Goal: Task Accomplishment & Management: Manage account settings

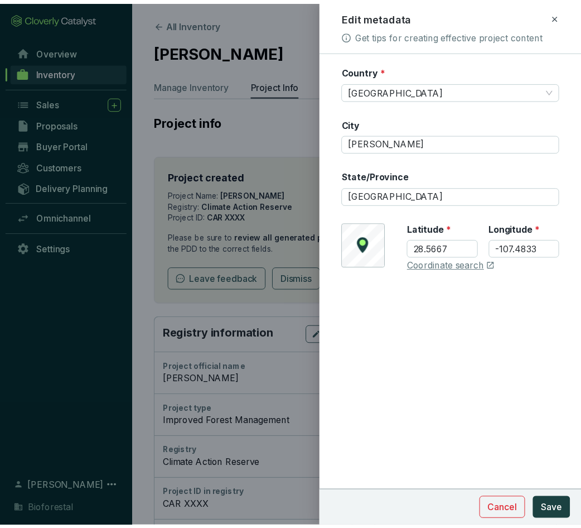
scroll to position [402, 0]
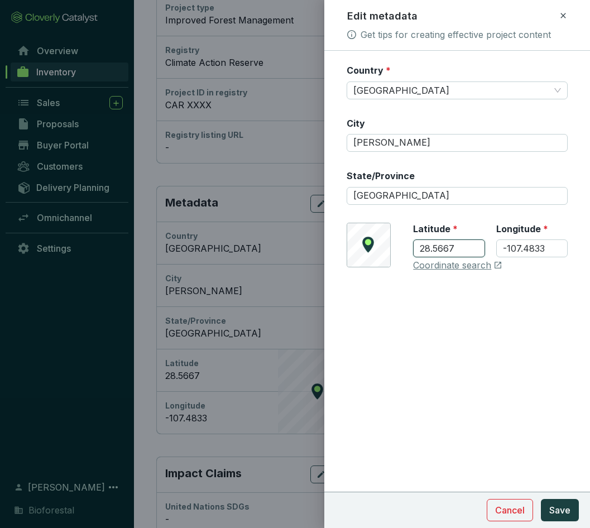
click at [476, 249] on input "28.5667" at bounding box center [448, 248] width 71 height 18
click at [435, 264] on link "Coordinate search" at bounding box center [452, 265] width 78 height 12
click at [407, 145] on input "Guerrero" at bounding box center [456, 143] width 221 height 18
drag, startPoint x: 409, startPoint y: 145, endPoint x: 336, endPoint y: 145, distance: 72.5
click at [336, 145] on form "Country * Mexico City Guerrero State/Province Chihuahua © Mapbox © OpenStreetMa…" at bounding box center [457, 201] width 266 height 274
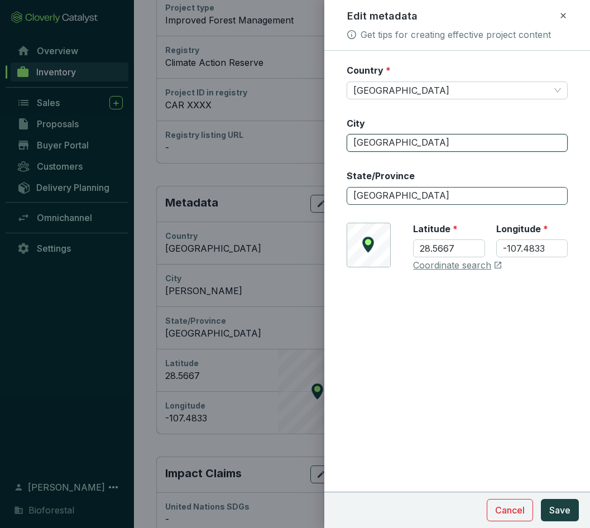
type input "[GEOGRAPHIC_DATA]"
drag, startPoint x: 410, startPoint y: 198, endPoint x: 325, endPoint y: 211, distance: 86.3
click at [325, 211] on form "Country * Mexico City Chihuahua State/Province Chihuahua © Mapbox © OpenStreetM…" at bounding box center [457, 201] width 266 height 274
type input "Guerrero"
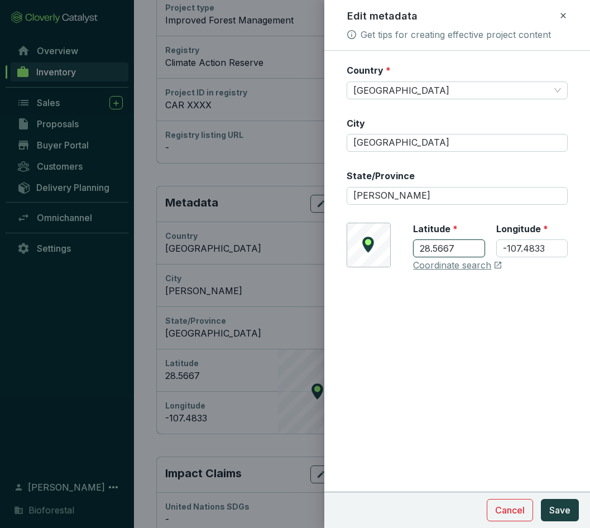
drag, startPoint x: 455, startPoint y: 249, endPoint x: 406, endPoint y: 253, distance: 49.2
click at [406, 253] on div "© Mapbox © OpenStreetMap Improve this map Latitude * 28.5667 Longitude * -107.4…" at bounding box center [456, 247] width 221 height 49
paste input "376706"
type input "28.376706"
drag, startPoint x: 528, startPoint y: 249, endPoint x: 456, endPoint y: 252, distance: 72.5
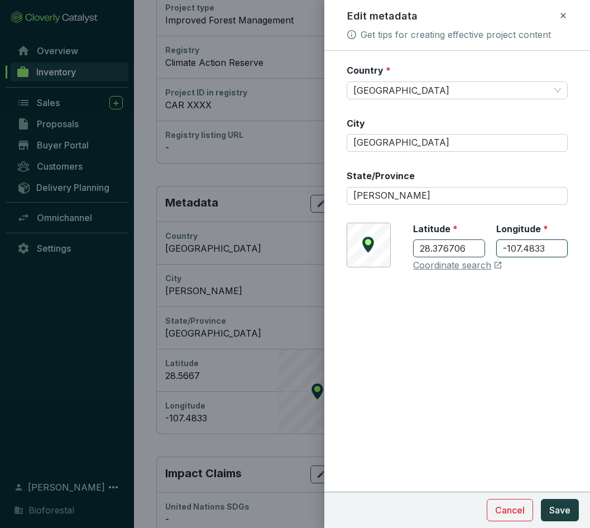
click at [456, 252] on div "Latitude * 28.376706 Longitude * -107.4833" at bounding box center [490, 247] width 155 height 49
paste input "711706"
type input "-107.711706"
click at [562, 513] on span "Save" at bounding box center [559, 509] width 21 height 13
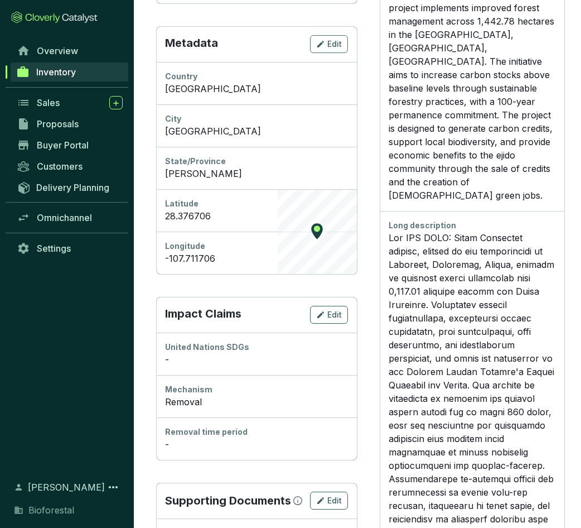
scroll to position [580, 0]
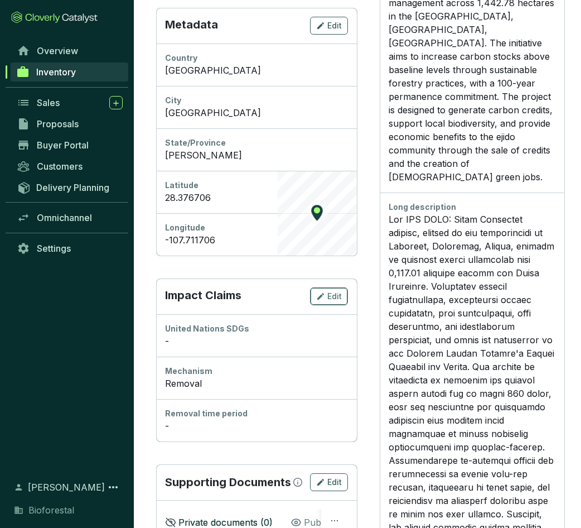
click at [335, 295] on span "Edit" at bounding box center [334, 296] width 15 height 11
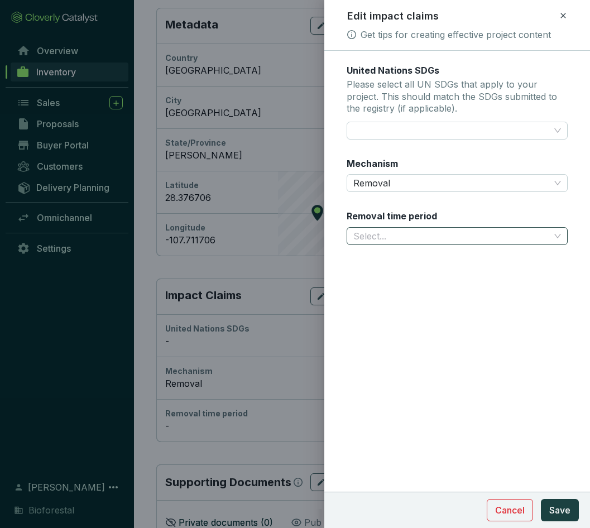
click at [544, 239] on input "Removal time period" at bounding box center [451, 236] width 196 height 17
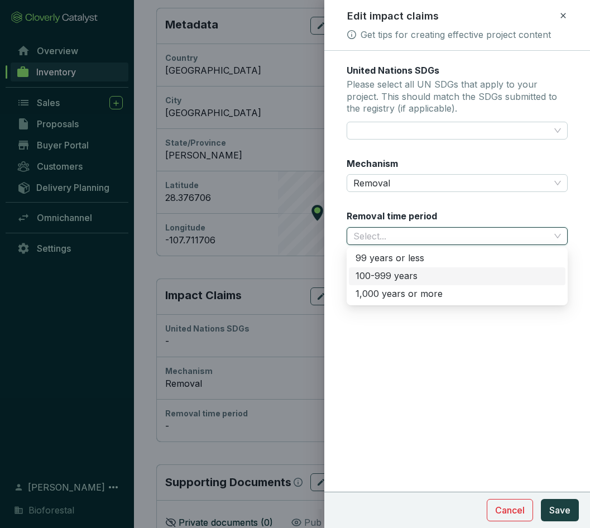
click at [387, 274] on div "100-999 years" at bounding box center [456, 276] width 203 height 12
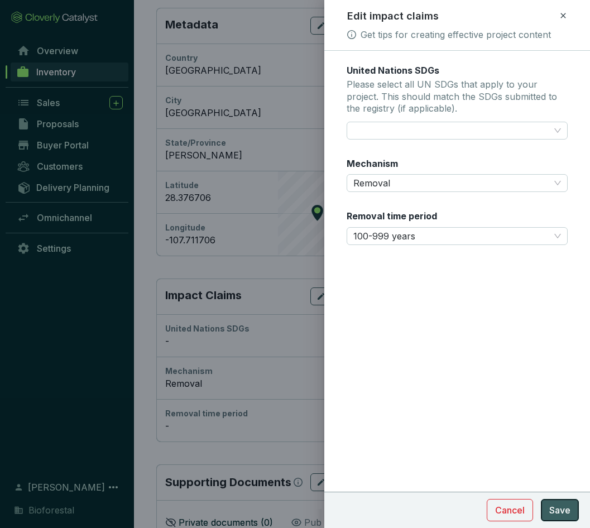
click at [562, 503] on button "Save" at bounding box center [559, 510] width 38 height 22
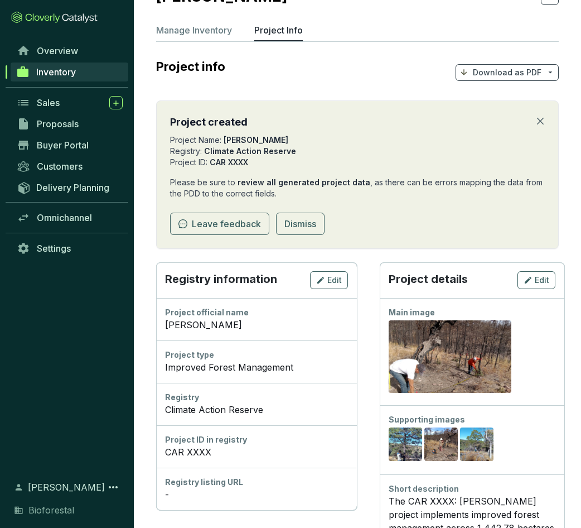
scroll to position [0, 0]
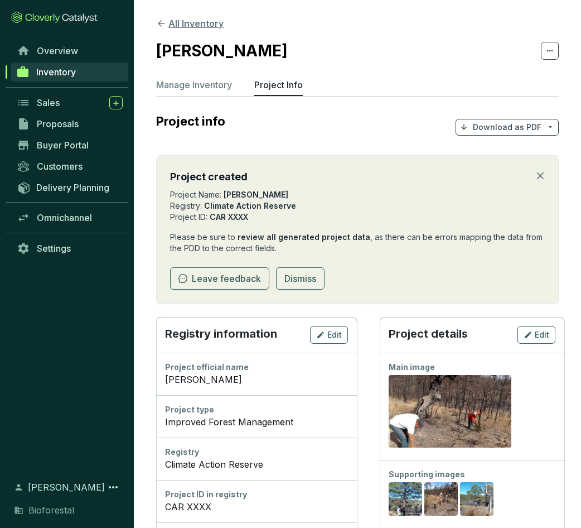
click at [161, 24] on icon at bounding box center [161, 23] width 10 height 10
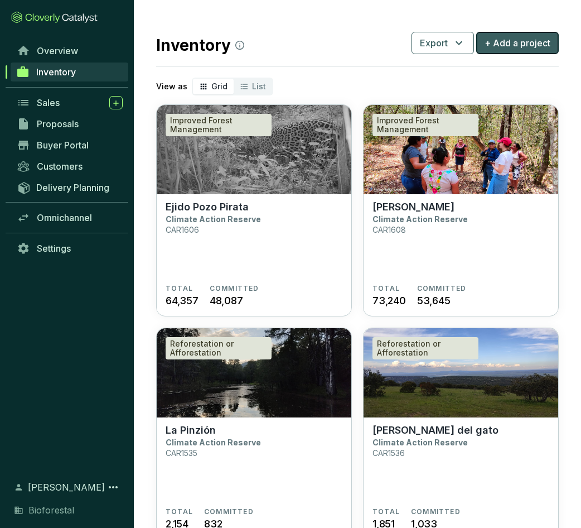
click at [535, 47] on span "+ Add a project" at bounding box center [518, 42] width 66 height 13
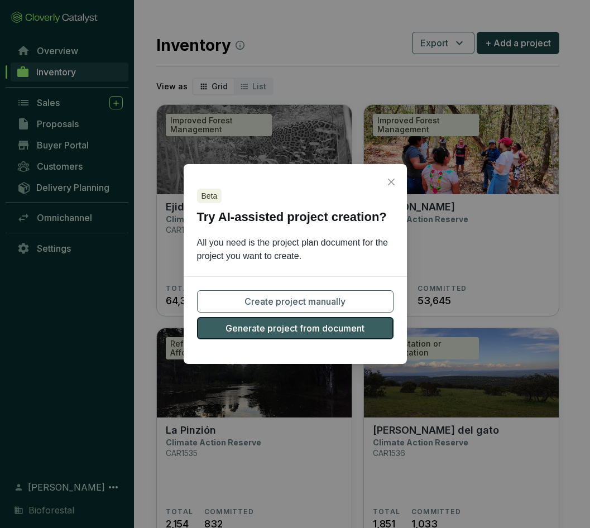
click at [315, 332] on span "Generate project from document" at bounding box center [294, 327] width 139 height 13
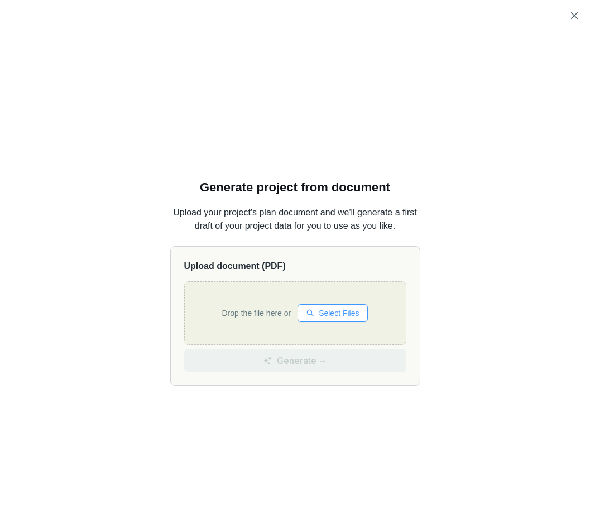
click at [331, 316] on span "Select Files" at bounding box center [338, 313] width 40 height 12
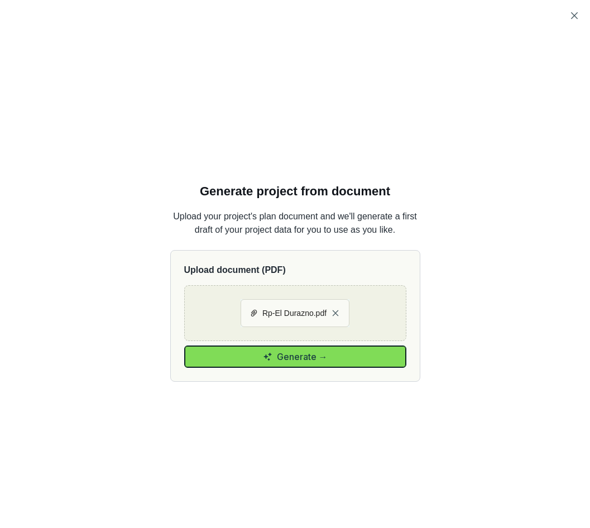
click at [206, 355] on button "Generate →" at bounding box center [295, 356] width 222 height 22
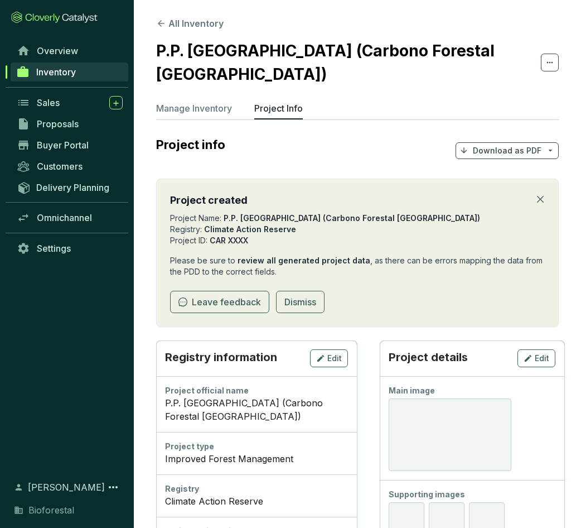
click at [540, 195] on icon "close" at bounding box center [540, 199] width 9 height 9
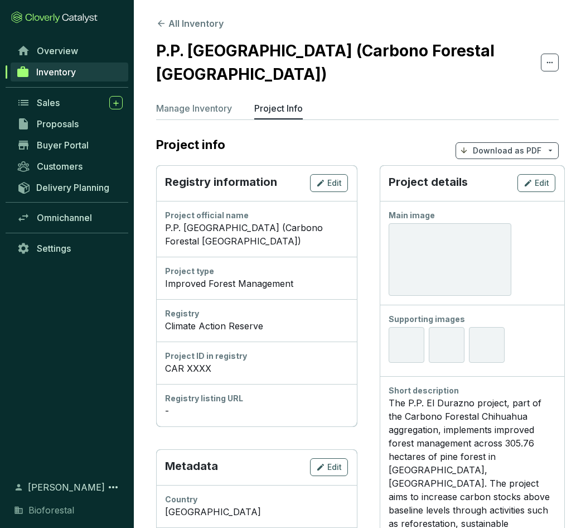
click at [297, 221] on div "P.P. El Durazno (Carbono Forestal Chihuahua)" at bounding box center [256, 234] width 183 height 27
click at [331, 176] on div "Edit" at bounding box center [329, 182] width 26 height 13
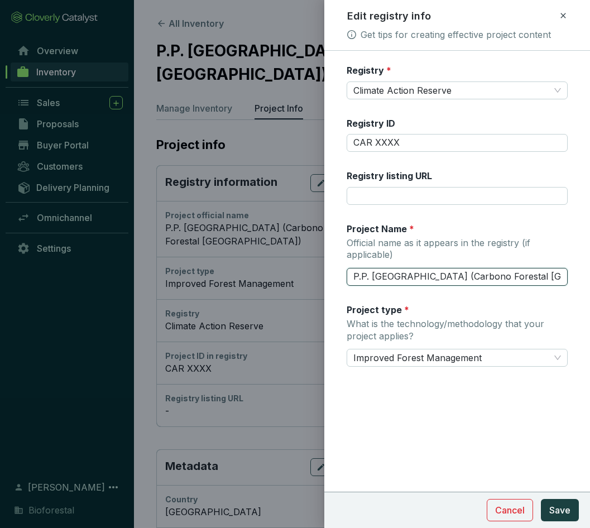
drag, startPoint x: 547, startPoint y: 276, endPoint x: 423, endPoint y: 293, distance: 125.1
click at [418, 289] on div "Registry * Climate Action Reserve Registry ID CAR XXXX Registry listing URL Pro…" at bounding box center [456, 222] width 221 height 316
type input "P.P. [GEOGRAPHIC_DATA]"
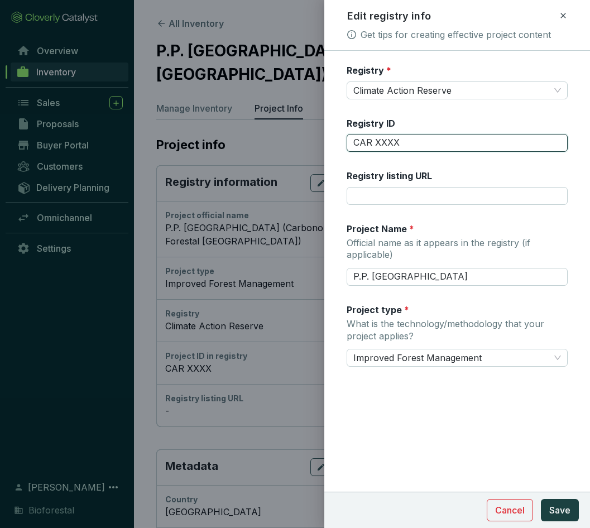
click at [407, 137] on input "CAR XXXX" at bounding box center [456, 143] width 221 height 18
click at [403, 142] on input "CAR" at bounding box center [456, 143] width 221 height 18
click at [406, 143] on input "CAR" at bounding box center [456, 143] width 221 height 18
click at [399, 143] on input "CAR" at bounding box center [456, 143] width 221 height 18
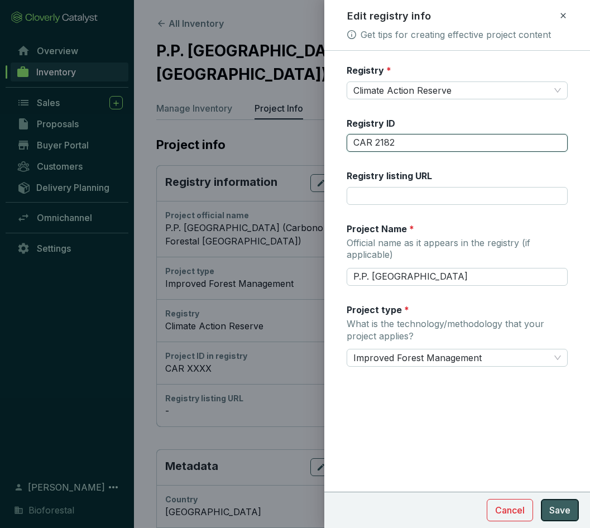
type input "CAR 2182"
click at [569, 514] on span "Save" at bounding box center [559, 509] width 21 height 13
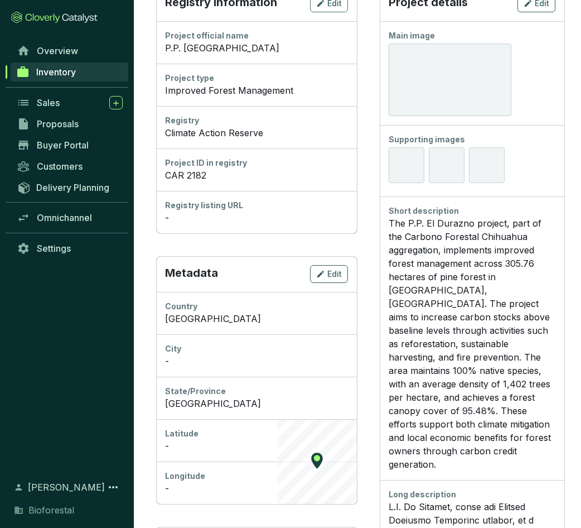
scroll to position [167, 0]
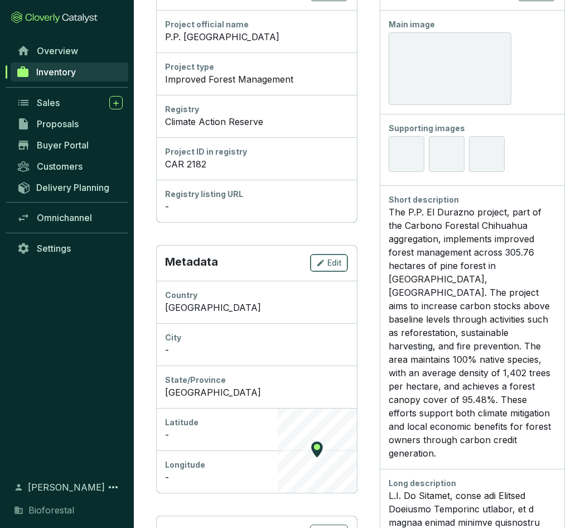
click at [334, 264] on span "Edit" at bounding box center [334, 262] width 15 height 11
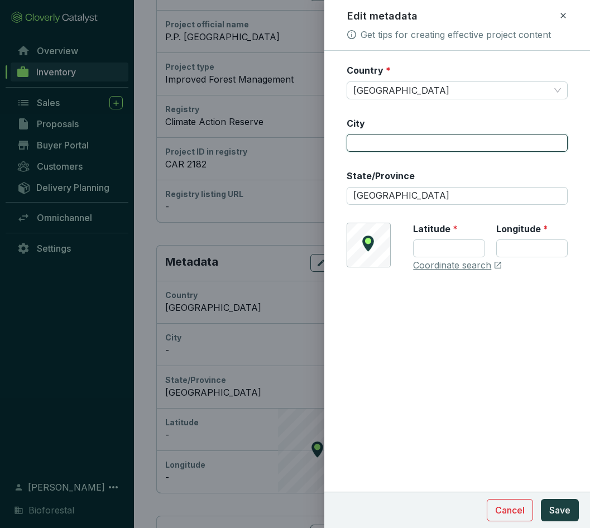
click at [394, 144] on input "City" at bounding box center [456, 143] width 221 height 18
type input "[GEOGRAPHIC_DATA]"
type input "28.376706"
type input "-107.711706"
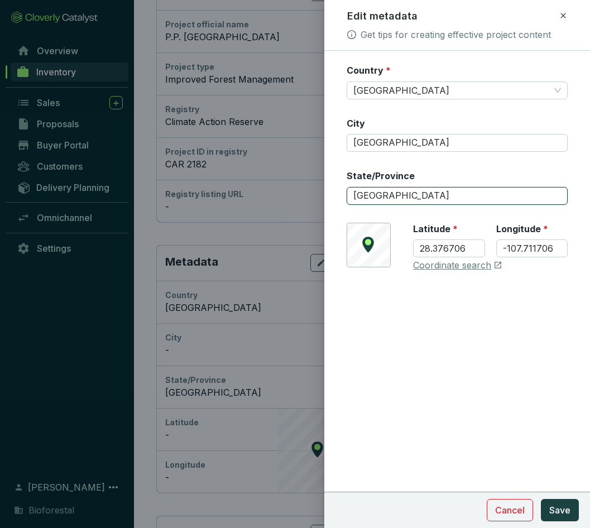
click at [407, 191] on input "[GEOGRAPHIC_DATA]" at bounding box center [456, 196] width 221 height 18
drag, startPoint x: 407, startPoint y: 191, endPoint x: 339, endPoint y: 196, distance: 68.8
click at [339, 196] on form "Country * Mexico City Chihuahua State/Province Chihuahua © Mapbox © OpenStreetM…" at bounding box center [457, 201] width 266 height 274
click at [442, 200] on input "State/Province" at bounding box center [456, 196] width 221 height 18
type input "[PERSON_NAME]"
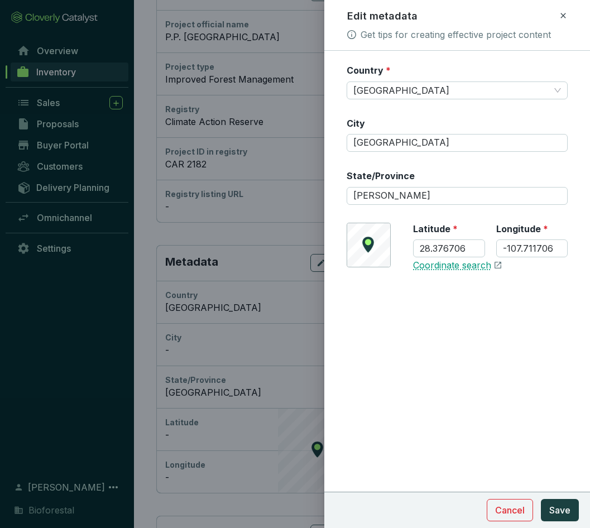
click at [444, 264] on link "Coordinate search" at bounding box center [452, 265] width 78 height 12
drag, startPoint x: 471, startPoint y: 249, endPoint x: 394, endPoint y: 250, distance: 77.0
click at [394, 250] on div "© Mapbox © OpenStreetMap Improve this map Latitude * 28.376706 Longitude * -107…" at bounding box center [456, 247] width 221 height 49
paste input "218591"
type input "28.218591"
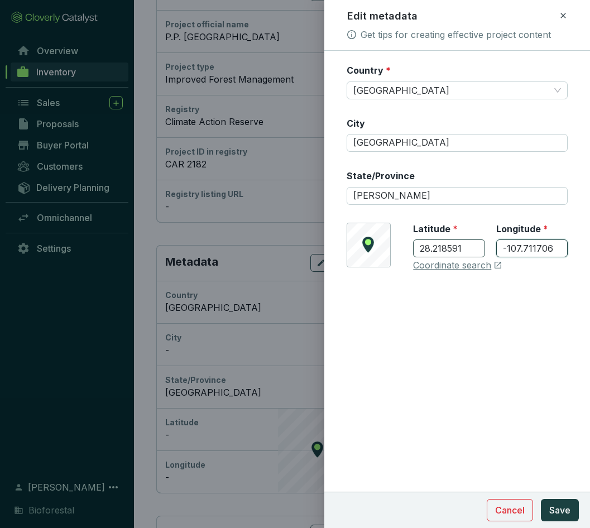
drag, startPoint x: 561, startPoint y: 250, endPoint x: 479, endPoint y: 253, distance: 82.0
click at [479, 253] on div "Latitude * 28.218591 Longitude * -107.711706" at bounding box center [490, 247] width 155 height 49
paste input "8.307684"
type input "-108.307684"
drag, startPoint x: 467, startPoint y: 250, endPoint x: 403, endPoint y: 248, distance: 64.7
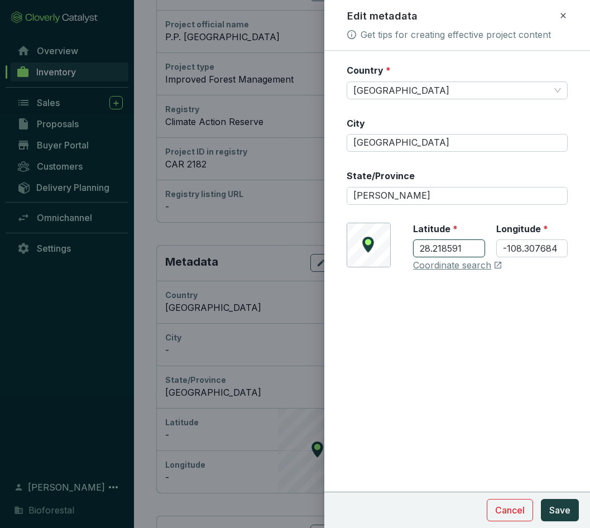
click at [402, 252] on div "© Mapbox © OpenStreetMap Improve this map Latitude * 28.218591 Longitude * -108…" at bounding box center [456, 247] width 221 height 49
click at [563, 513] on span "Save" at bounding box center [559, 509] width 21 height 13
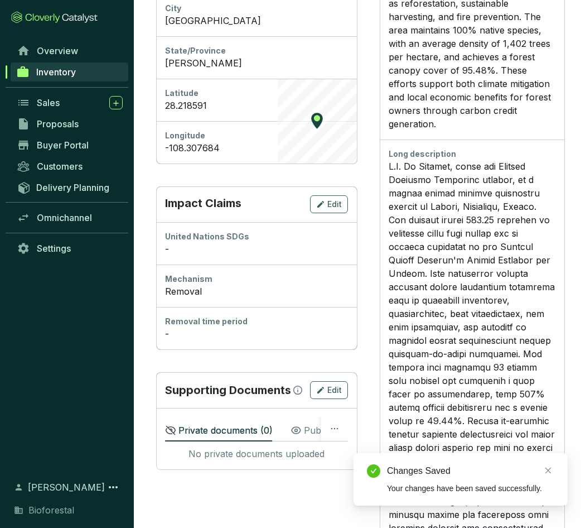
scroll to position [502, 0]
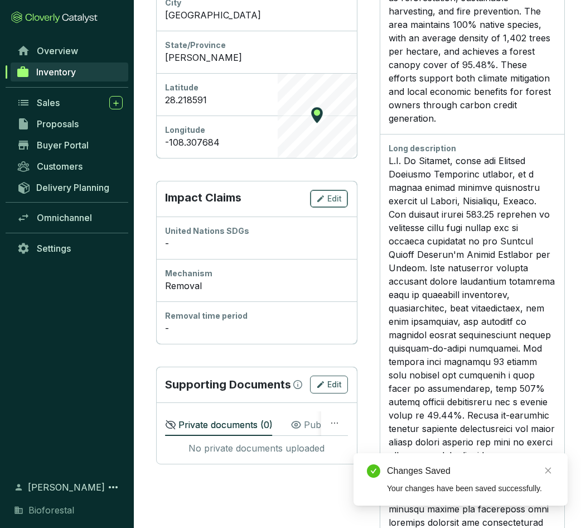
click at [343, 199] on button "Edit" at bounding box center [329, 199] width 38 height 18
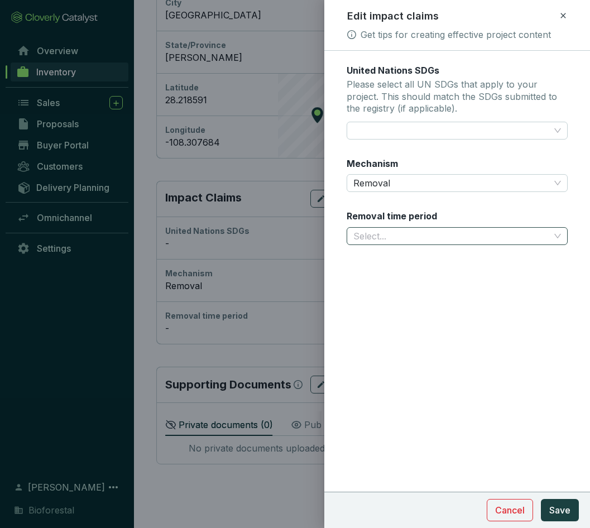
click at [545, 239] on input "Removal time period" at bounding box center [451, 236] width 196 height 17
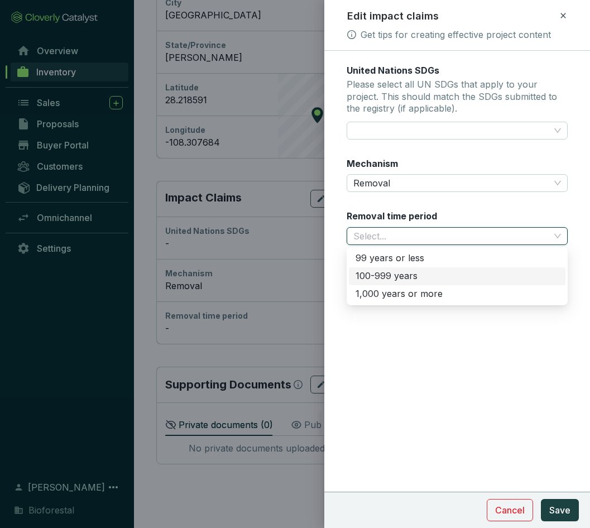
click at [383, 276] on div "100-999 years" at bounding box center [456, 276] width 203 height 12
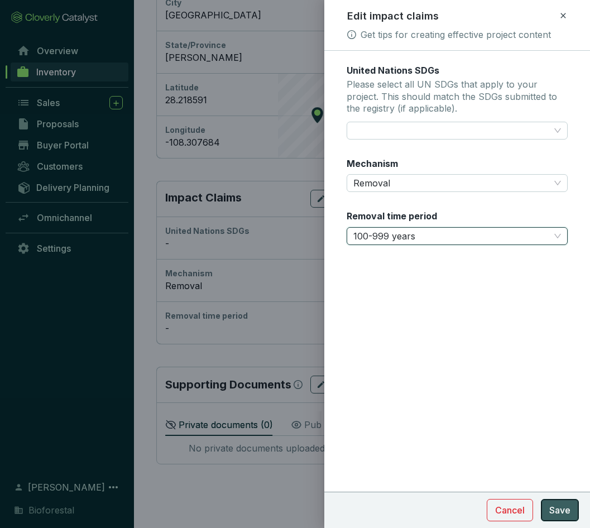
click at [568, 517] on button "Save" at bounding box center [559, 510] width 38 height 22
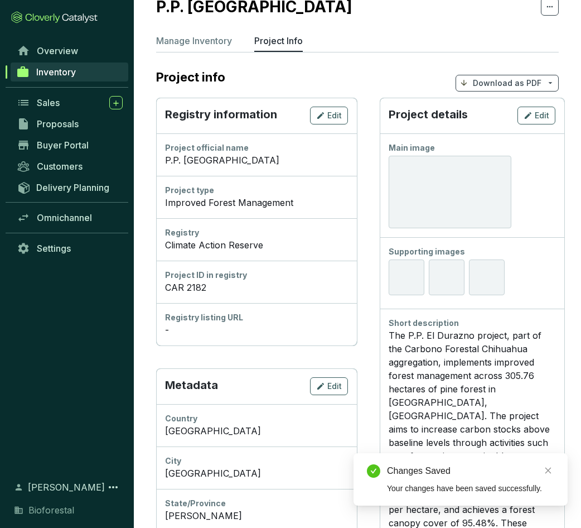
scroll to position [0, 0]
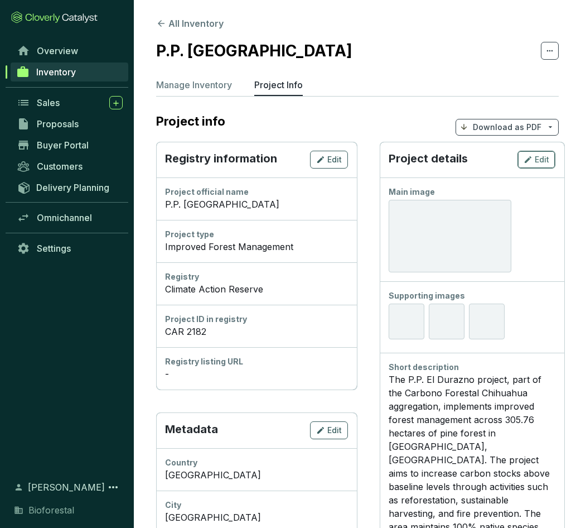
click at [537, 161] on span "Edit" at bounding box center [542, 159] width 15 height 11
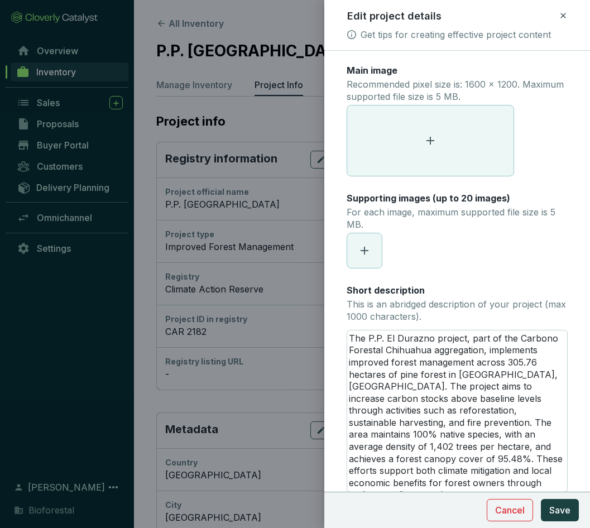
click at [422, 146] on span at bounding box center [430, 140] width 166 height 70
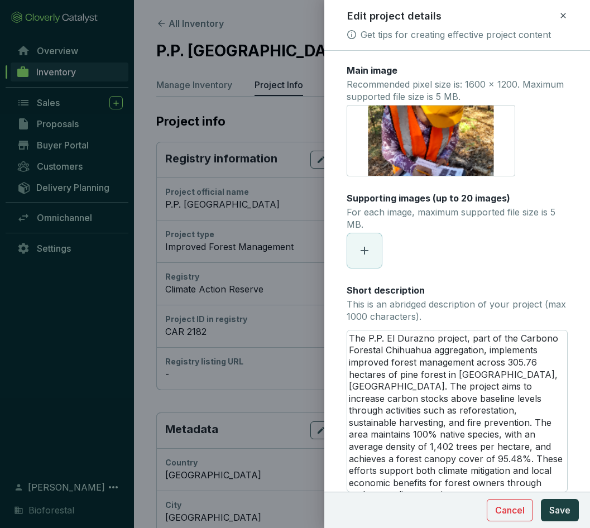
click at [378, 252] on span at bounding box center [364, 250] width 35 height 35
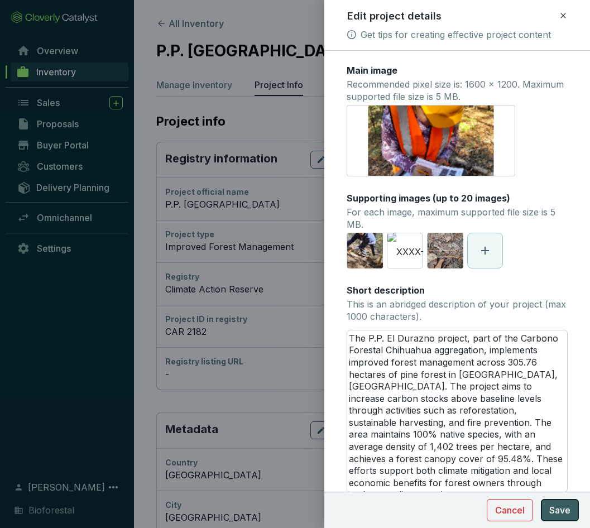
click at [556, 510] on span "Save" at bounding box center [559, 509] width 21 height 13
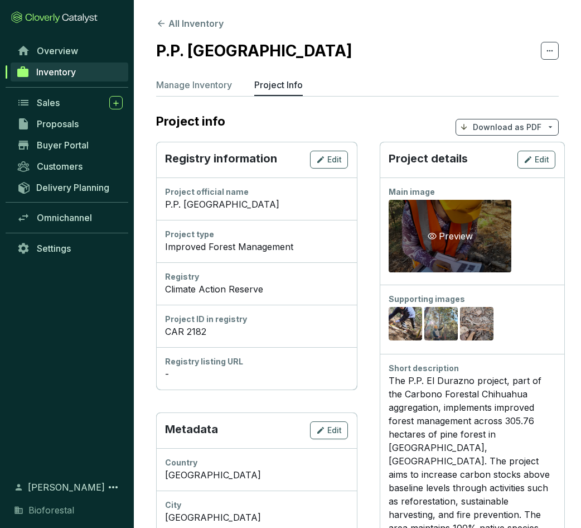
click at [452, 240] on div "Preview" at bounding box center [451, 235] width 50 height 13
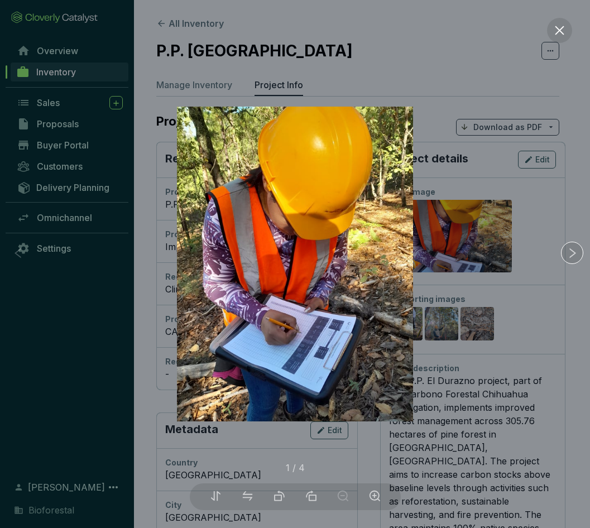
click at [454, 324] on div at bounding box center [295, 264] width 590 height 528
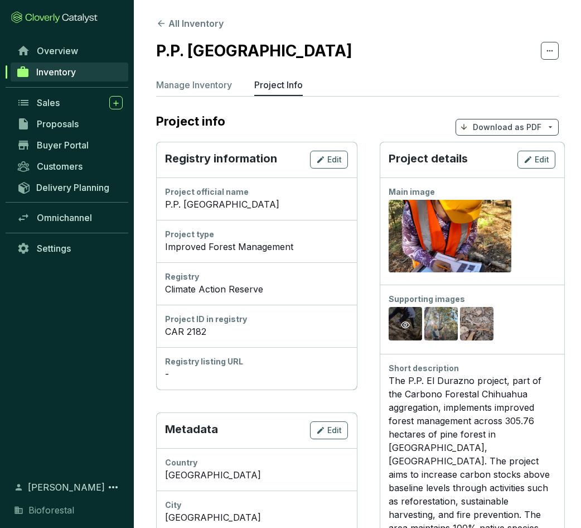
click at [411, 321] on div "Preview" at bounding box center [405, 324] width 13 height 13
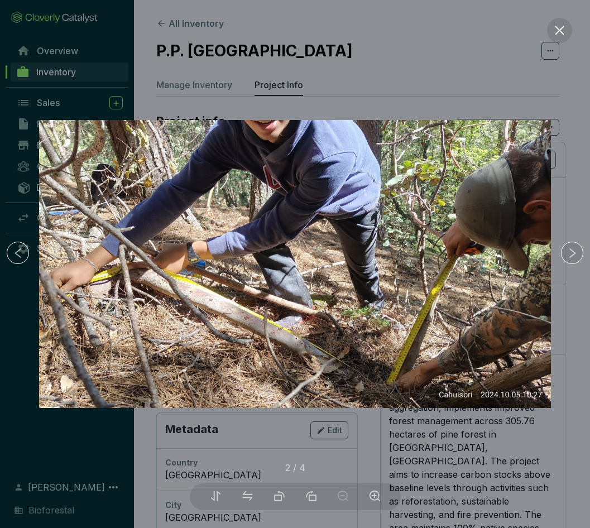
click at [566, 416] on div at bounding box center [295, 264] width 590 height 528
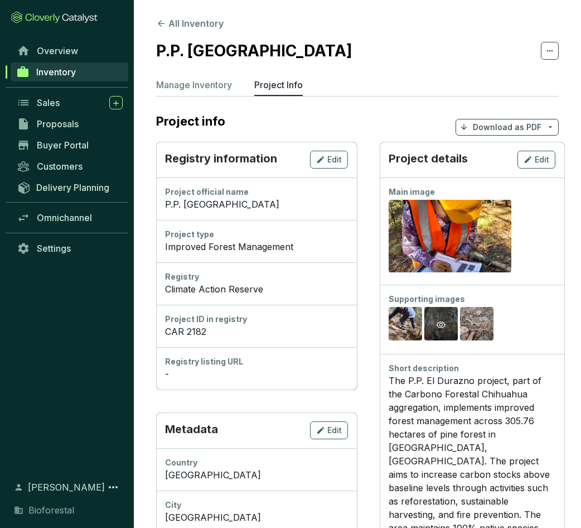
click at [447, 321] on div "Preview" at bounding box center [441, 324] width 13 height 13
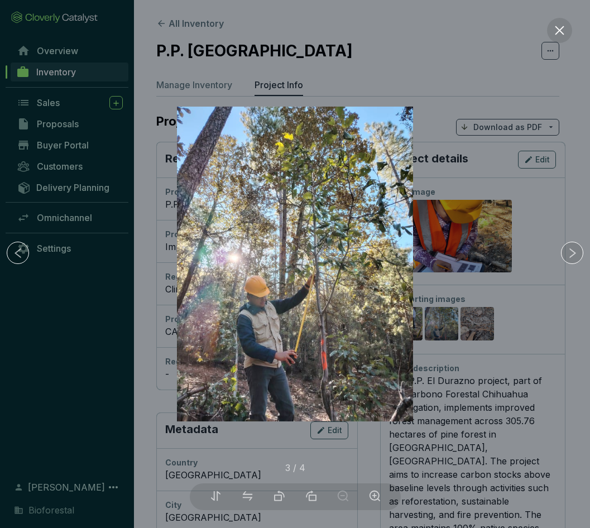
click at [484, 327] on div at bounding box center [295, 264] width 590 height 528
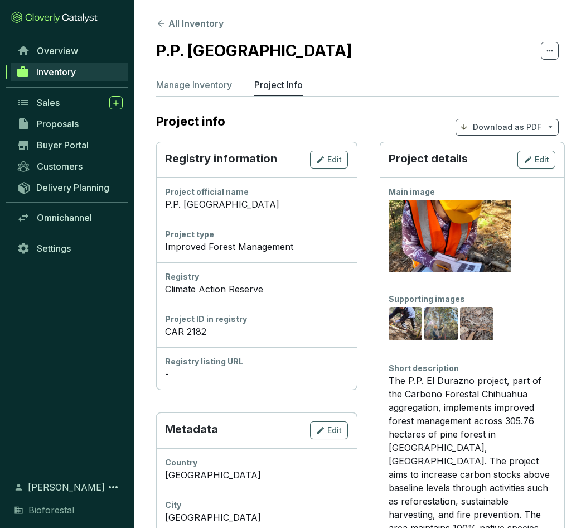
click at [482, 327] on div "Preview" at bounding box center [476, 324] width 13 height 13
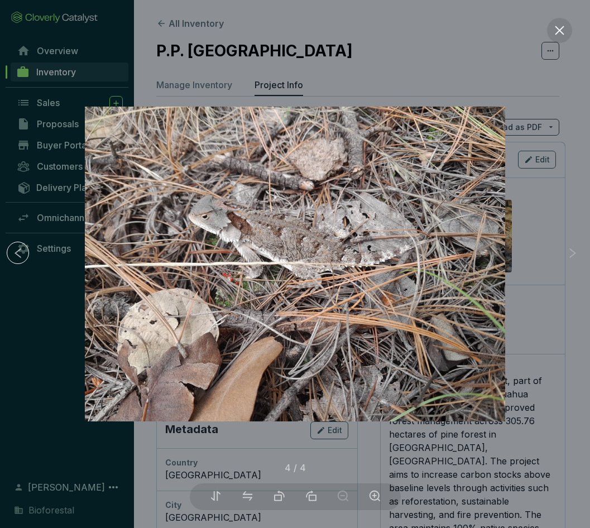
click at [562, 346] on div at bounding box center [295, 264] width 590 height 528
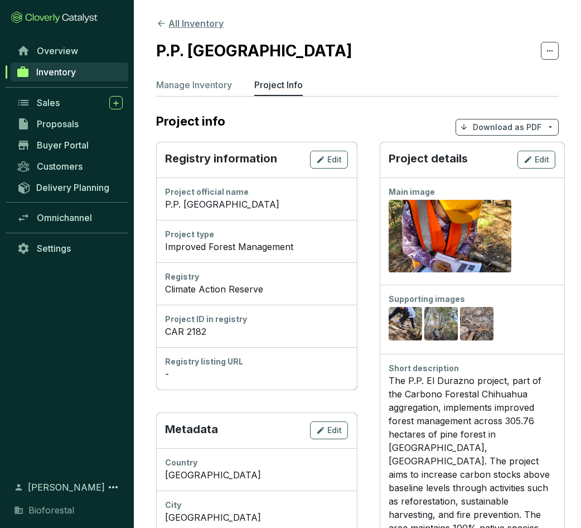
click at [162, 22] on icon at bounding box center [161, 23] width 10 height 10
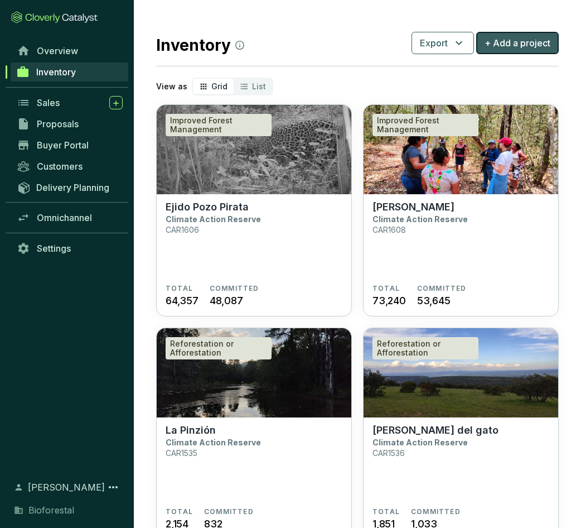
click at [541, 47] on span "+ Add a project" at bounding box center [518, 42] width 66 height 13
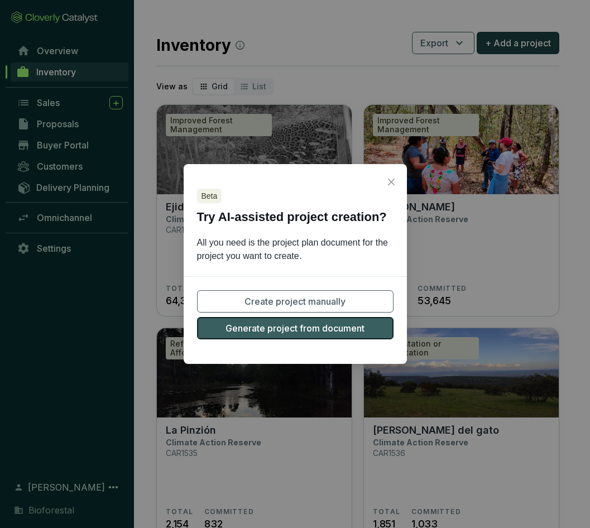
click at [335, 328] on span "Generate project from document" at bounding box center [294, 327] width 139 height 13
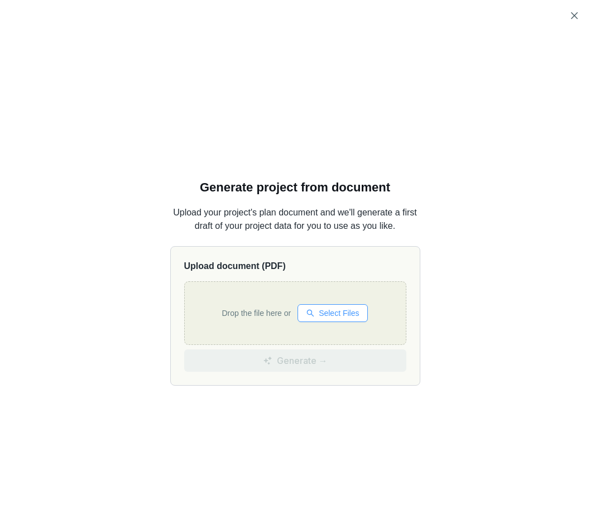
click at [344, 314] on span "Select Files" at bounding box center [338, 313] width 40 height 12
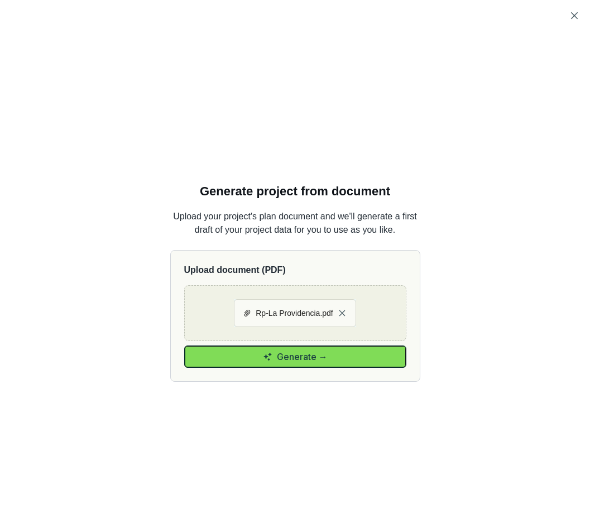
click at [368, 357] on button "Generate →" at bounding box center [295, 356] width 222 height 22
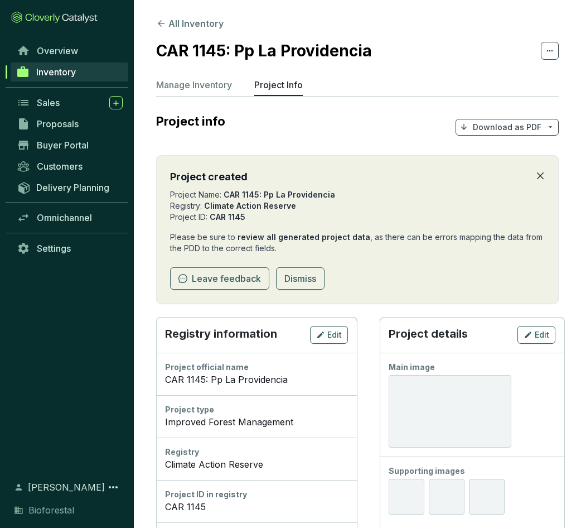
click at [543, 176] on icon "close" at bounding box center [540, 175] width 9 height 9
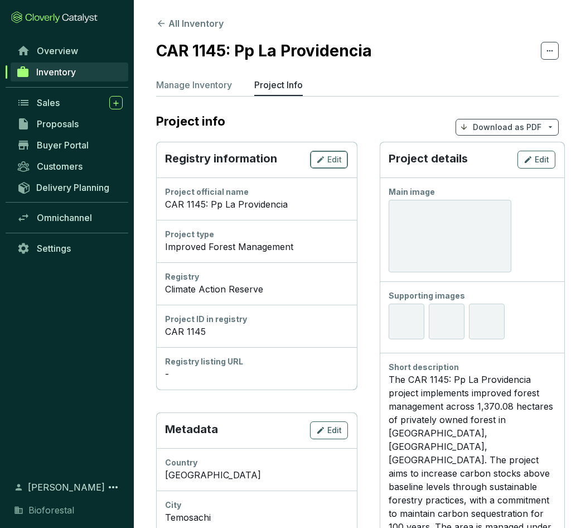
click at [325, 161] on icon "button" at bounding box center [320, 159] width 9 height 13
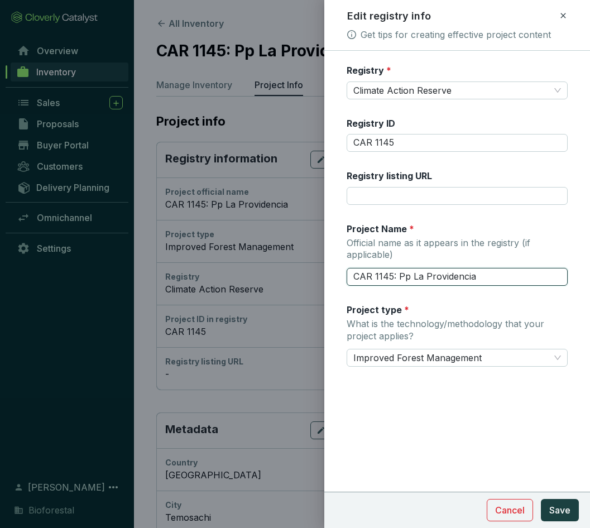
click at [395, 274] on input "CAR 1145: Pp La Providencia" at bounding box center [456, 277] width 221 height 18
click at [450, 277] on input "P.P La Providencia" at bounding box center [456, 277] width 221 height 18
click at [367, 274] on input "P.P La Providencia" at bounding box center [456, 277] width 221 height 18
type input "P.P. La Providencia"
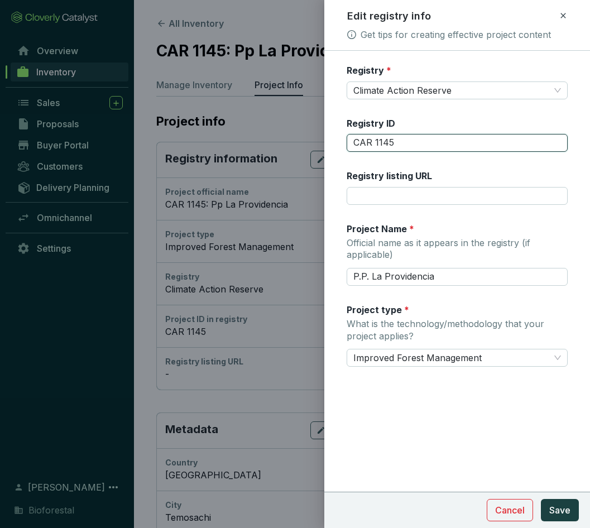
click at [393, 144] on input "CAR 1145" at bounding box center [456, 143] width 221 height 18
click at [458, 94] on span "Climate Action Reserve" at bounding box center [456, 90] width 207 height 17
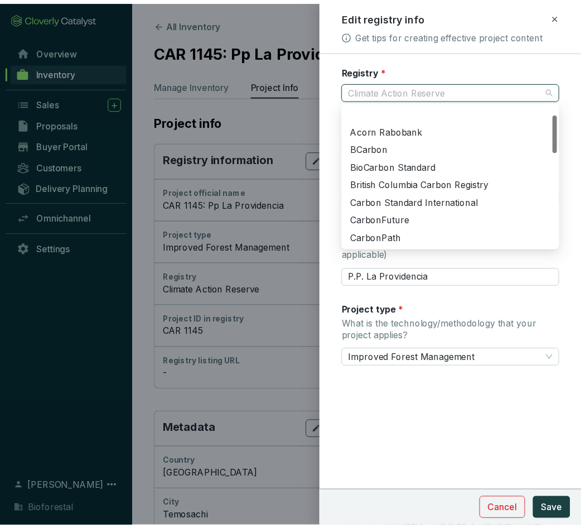
scroll to position [36, 0]
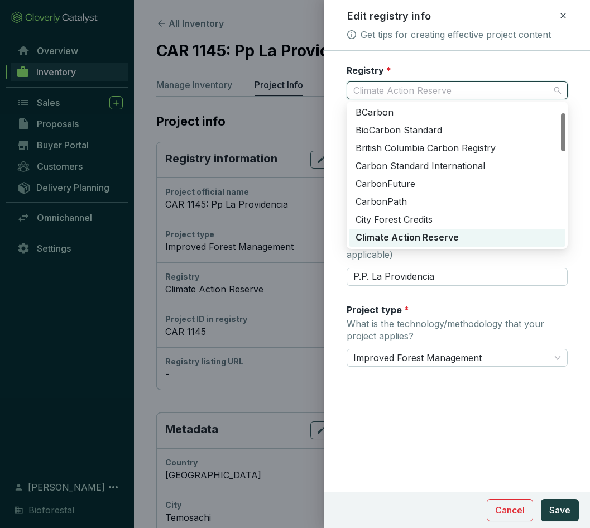
click at [459, 90] on span "Climate Action Reserve" at bounding box center [456, 90] width 207 height 17
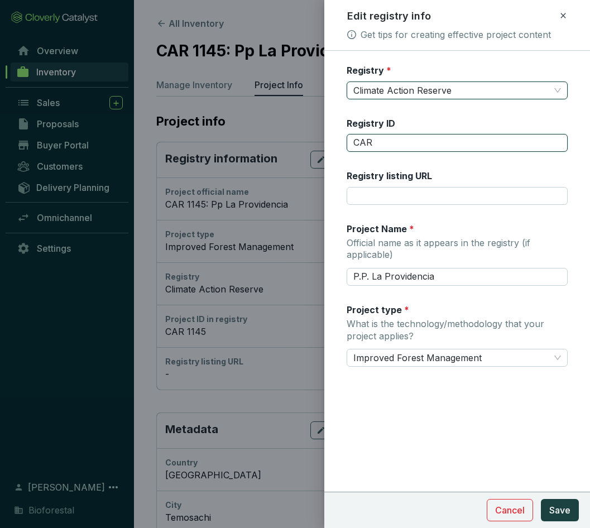
click at [387, 141] on input "CAR" at bounding box center [456, 143] width 221 height 18
type input "CAR XXXX"
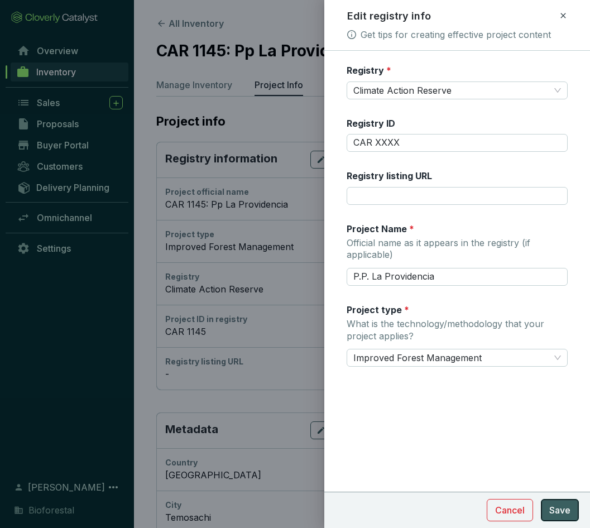
click at [564, 513] on span "Save" at bounding box center [559, 509] width 21 height 13
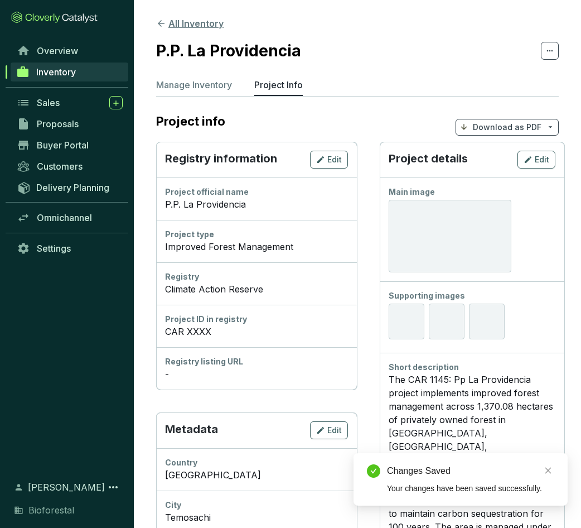
click at [156, 21] on icon at bounding box center [161, 23] width 10 height 10
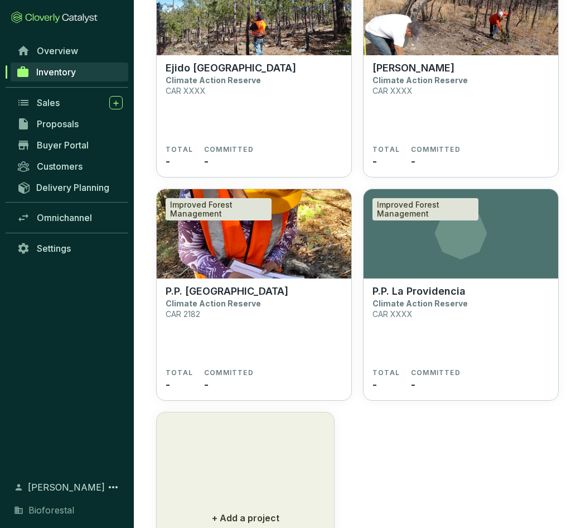
scroll to position [6363, 0]
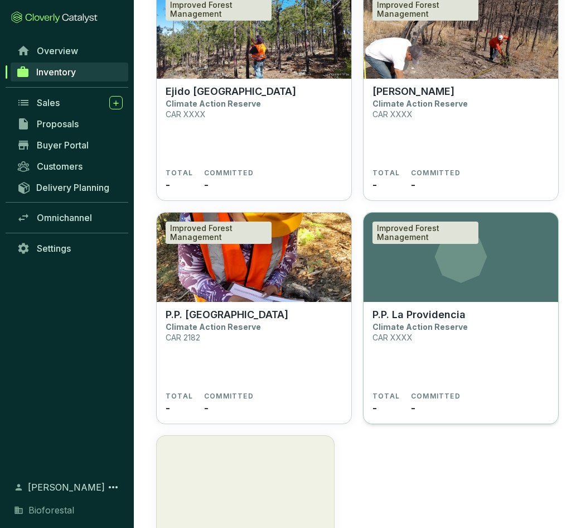
click at [455, 316] on p "P.P. La Providencia" at bounding box center [419, 314] width 93 height 12
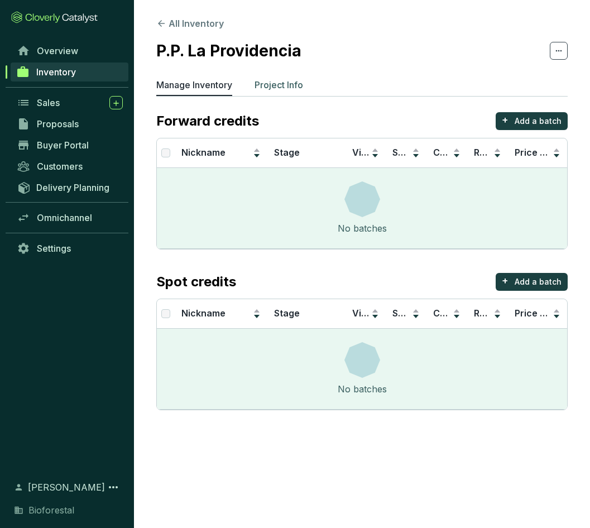
click at [262, 81] on p "Project Info" at bounding box center [278, 84] width 49 height 13
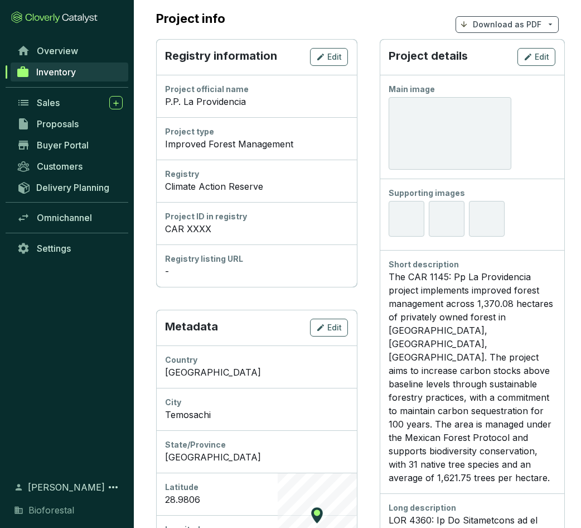
scroll to position [112, 0]
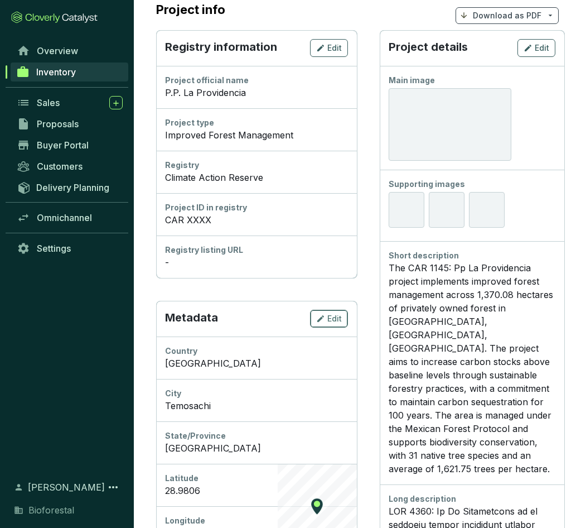
click at [334, 323] on span "Edit" at bounding box center [334, 318] width 15 height 11
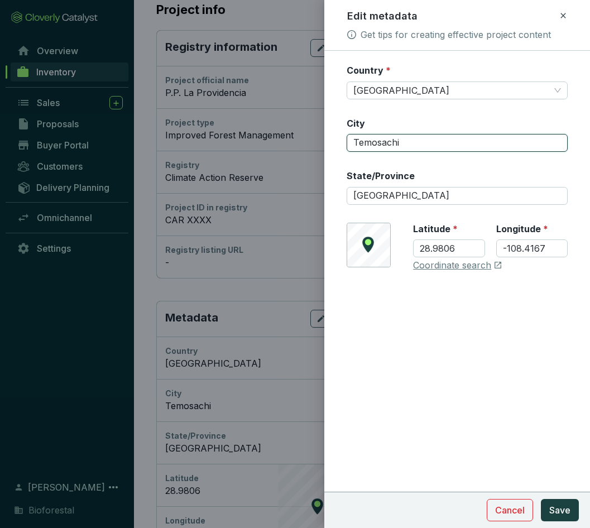
drag, startPoint x: 403, startPoint y: 148, endPoint x: 344, endPoint y: 146, distance: 58.6
click at [344, 146] on form "Country * Mexico City Temosachi State/Province Chihuahua © Mapbox © OpenStreetM…" at bounding box center [457, 201] width 266 height 274
type input "[GEOGRAPHIC_DATA]"
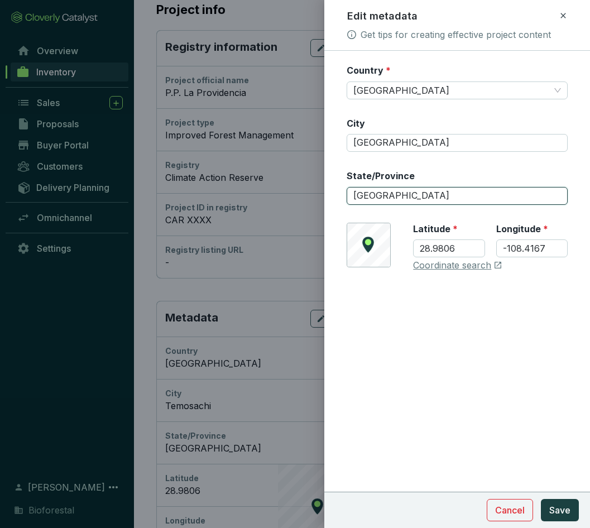
drag, startPoint x: 407, startPoint y: 195, endPoint x: 333, endPoint y: 206, distance: 75.0
click at [333, 206] on form "Country * Mexico City Chihuahua State/Province Chihuahua © Mapbox © OpenStreetM…" at bounding box center [457, 201] width 266 height 274
click at [394, 197] on input "[GEOGRAPHIC_DATA]" at bounding box center [456, 196] width 221 height 18
drag, startPoint x: 399, startPoint y: 195, endPoint x: 341, endPoint y: 199, distance: 58.7
click at [341, 199] on form "Country * Mexico City Chihuahua State/Province Chihuahua © Mapbox © OpenStreetM…" at bounding box center [457, 201] width 266 height 274
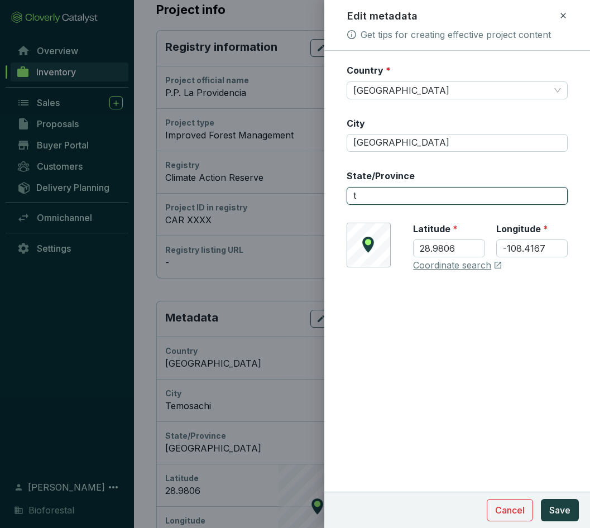
type input "t"
type input "[DEMOGRAPHIC_DATA]"
click at [461, 336] on form "Country * Mexico City Chihuahua State/Province Temósachi © Mapbox © OpenStreetM…" at bounding box center [457, 201] width 266 height 274
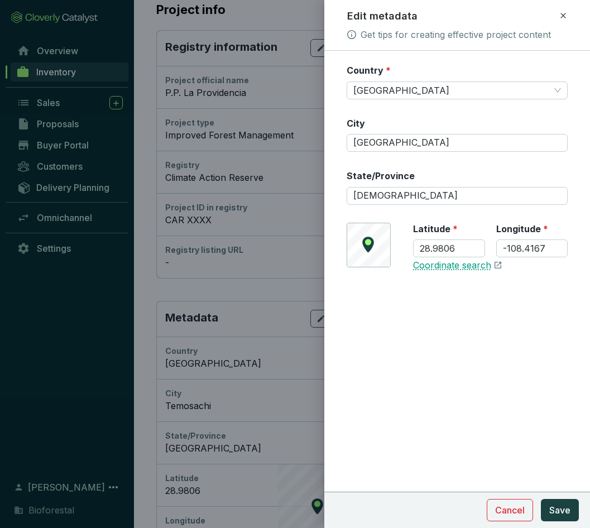
click at [435, 268] on link "Coordinate search" at bounding box center [452, 265] width 78 height 12
drag, startPoint x: 461, startPoint y: 244, endPoint x: 405, endPoint y: 250, distance: 56.1
click at [405, 250] on div "© Mapbox © OpenStreetMap Improve this map Latitude * 28.9806 Longitude * -108.4…" at bounding box center [456, 247] width 221 height 49
paste input "392169"
type input "28.392169"
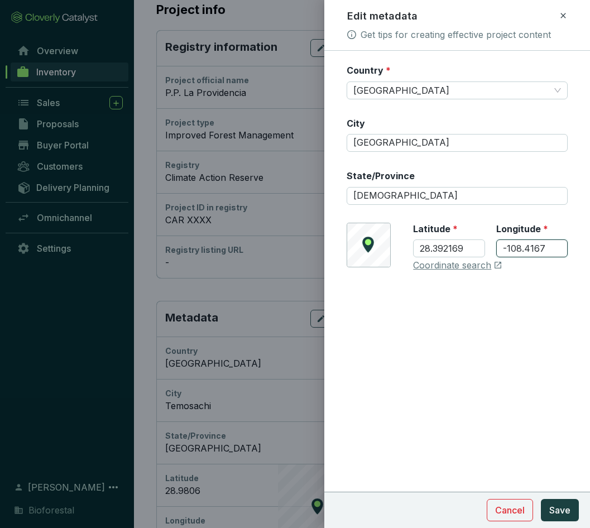
drag, startPoint x: 549, startPoint y: 250, endPoint x: 493, endPoint y: 254, distance: 56.4
click at [493, 254] on div "Latitude * 28.392169 Longitude * -108.4167" at bounding box center [490, 247] width 155 height 49
paste input "108.2079"
click at [503, 248] on input "108.207967" at bounding box center [531, 248] width 71 height 18
type input "-108.207967"
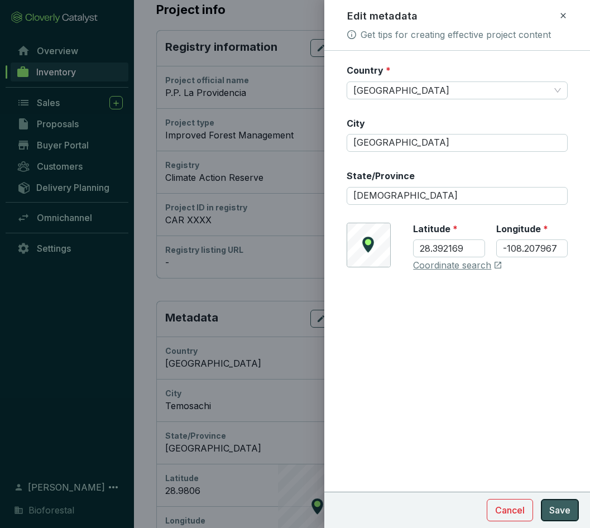
click at [572, 508] on button "Save" at bounding box center [559, 510] width 38 height 22
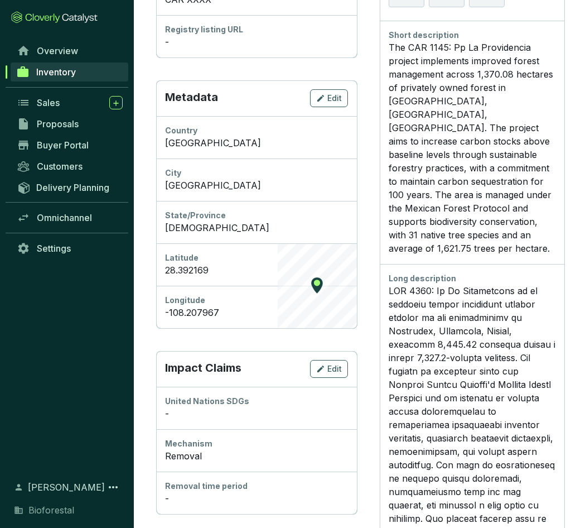
scroll to position [390, 0]
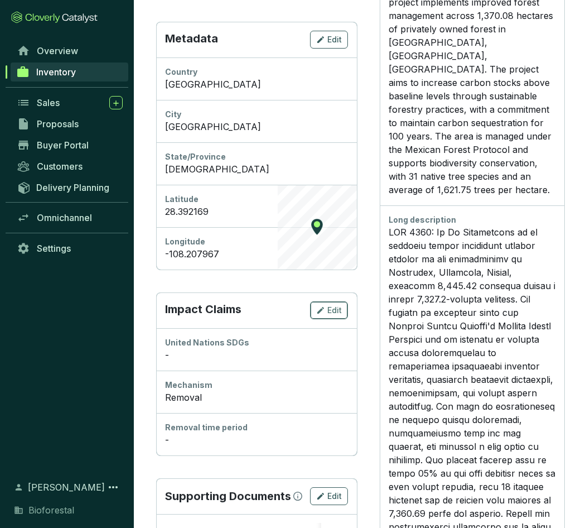
click at [343, 306] on button "Edit" at bounding box center [329, 310] width 38 height 18
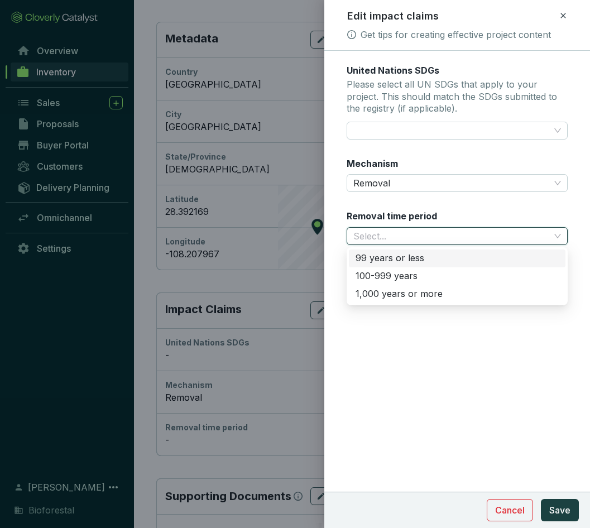
click at [454, 237] on input "Removal time period" at bounding box center [451, 236] width 196 height 17
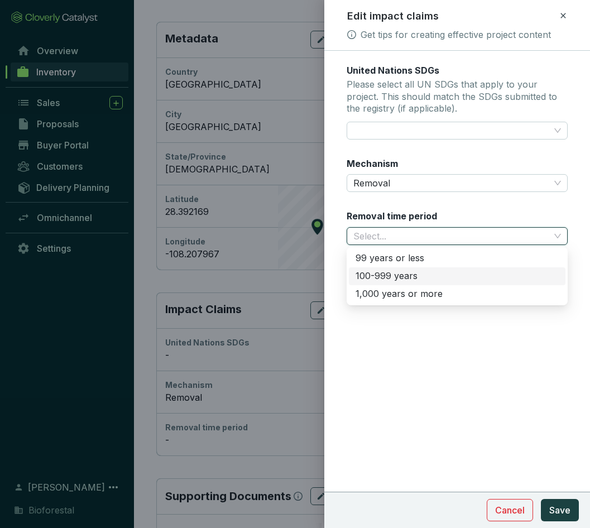
click at [399, 276] on div "100-999 years" at bounding box center [456, 276] width 203 height 12
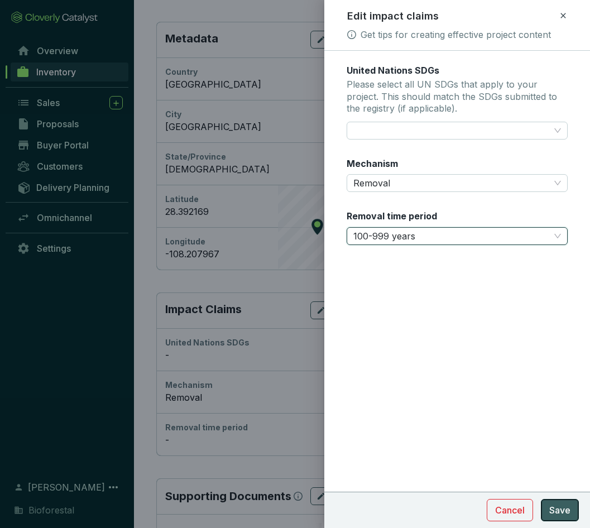
click at [564, 511] on span "Save" at bounding box center [559, 509] width 21 height 13
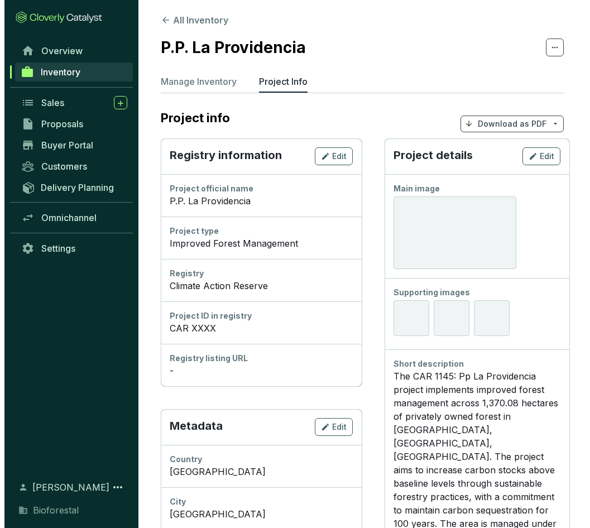
scroll to position [0, 0]
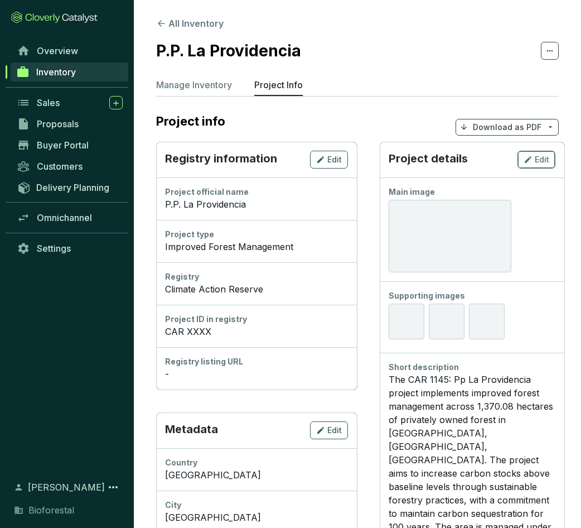
click at [548, 160] on span "Edit" at bounding box center [542, 159] width 15 height 11
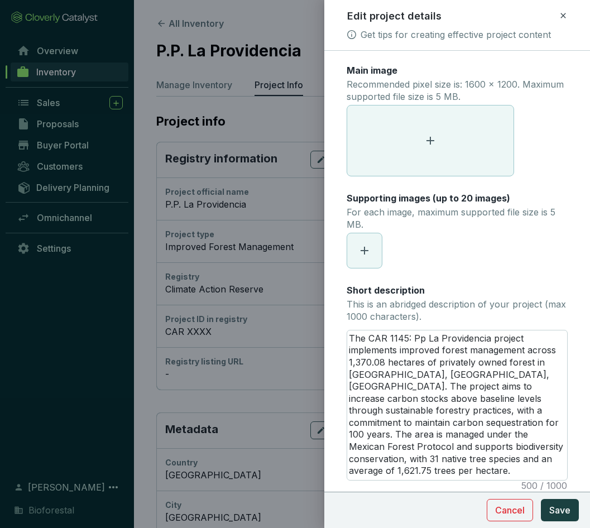
click at [438, 148] on span at bounding box center [430, 140] width 166 height 70
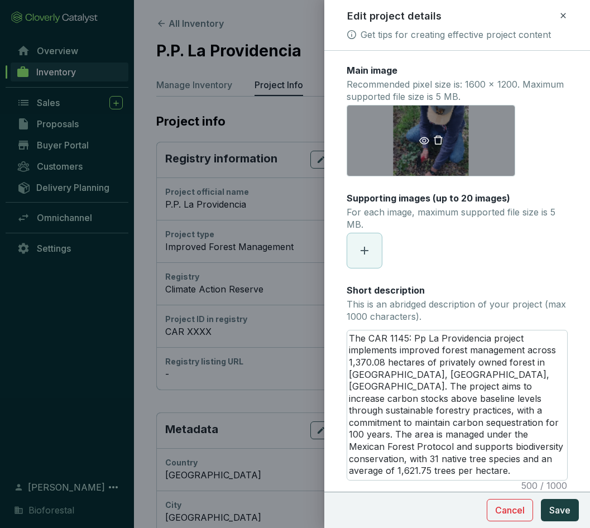
click at [442, 138] on icon "delete" at bounding box center [438, 140] width 10 height 10
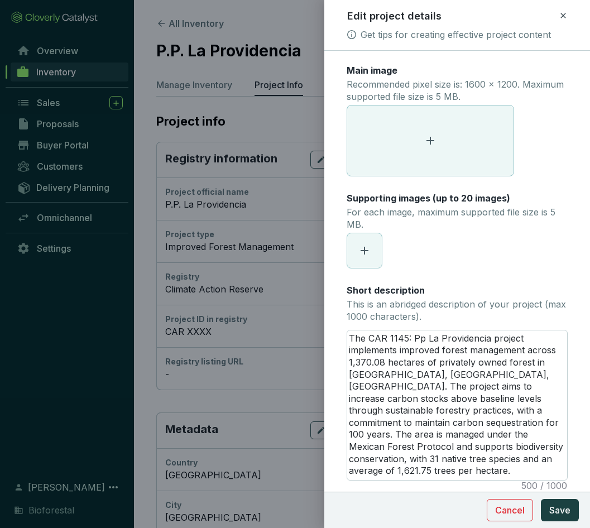
click at [429, 138] on icon at bounding box center [429, 140] width 13 height 13
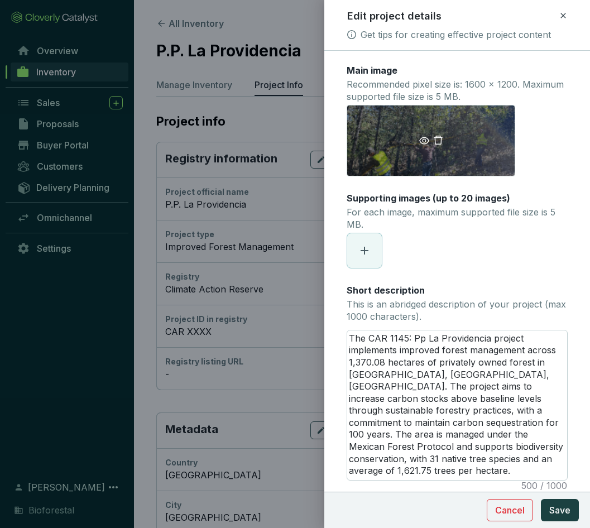
click at [423, 138] on icon "eye" at bounding box center [424, 141] width 10 height 10
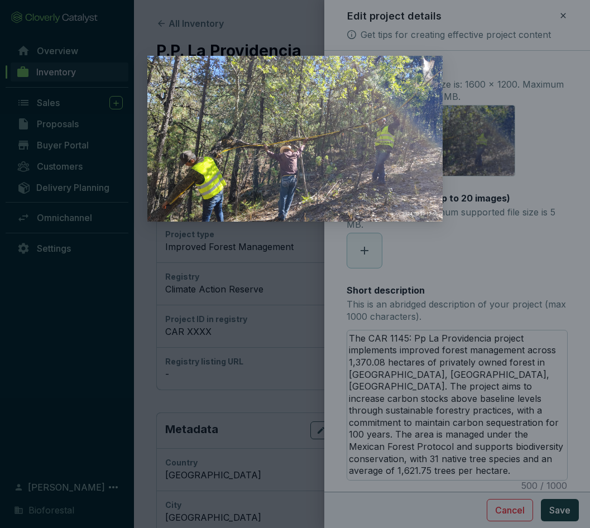
click at [514, 258] on div at bounding box center [295, 264] width 590 height 528
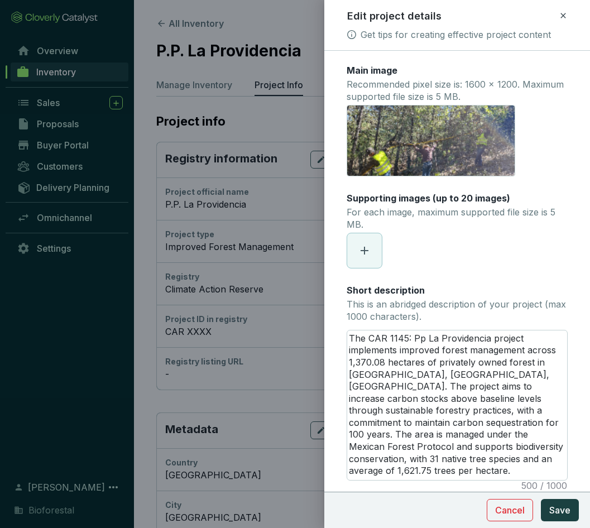
click at [371, 253] on span at bounding box center [364, 250] width 35 height 35
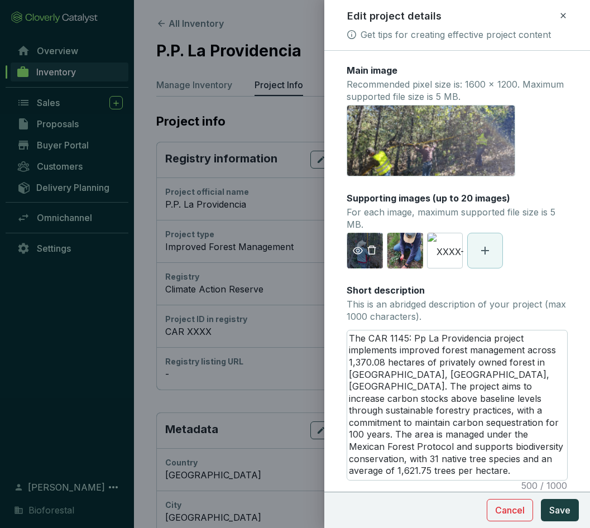
click at [354, 246] on icon "eye" at bounding box center [358, 250] width 10 height 10
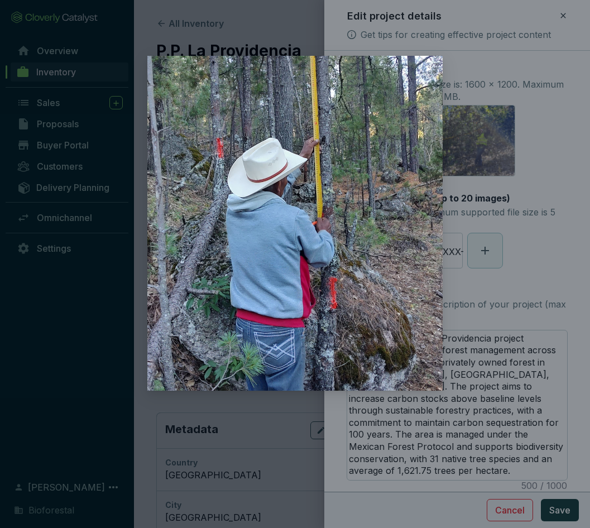
click at [474, 281] on div at bounding box center [295, 264] width 590 height 528
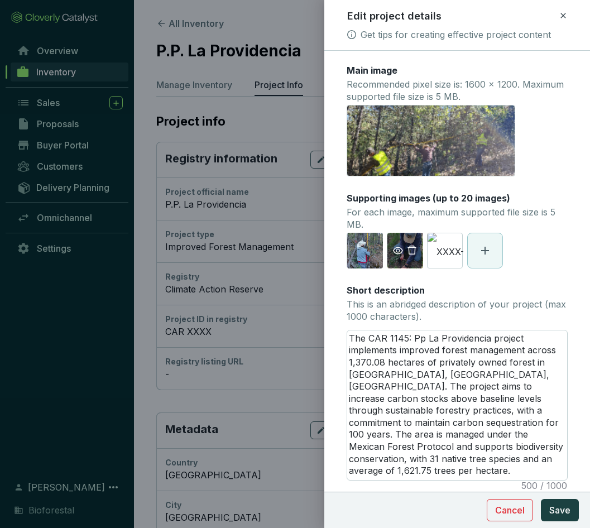
click at [412, 259] on div "XXXX-AGC-LB-ubicacióncentro.jpeg" at bounding box center [405, 251] width 36 height 36
click at [395, 250] on icon "eye" at bounding box center [398, 250] width 10 height 10
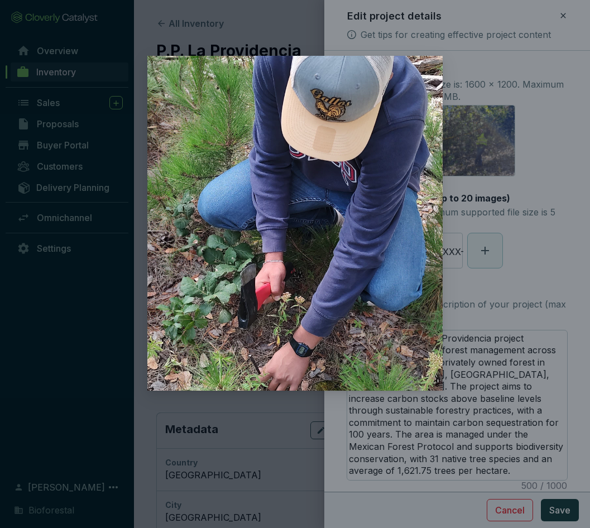
click at [476, 279] on div at bounding box center [295, 264] width 590 height 528
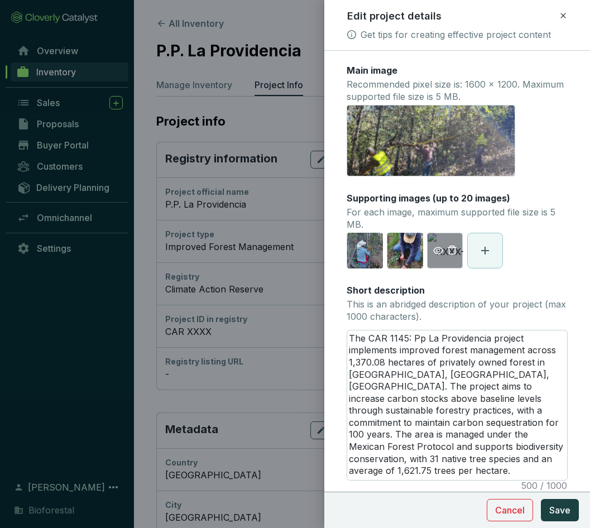
click at [434, 250] on icon "eye" at bounding box center [438, 250] width 10 height 7
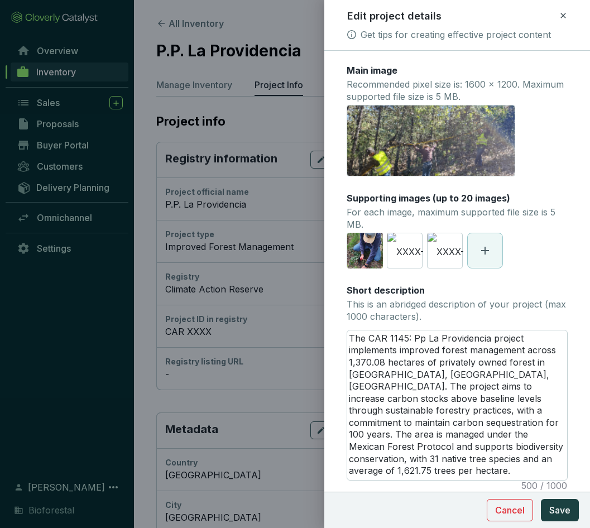
click at [146, 333] on div at bounding box center [295, 264] width 590 height 528
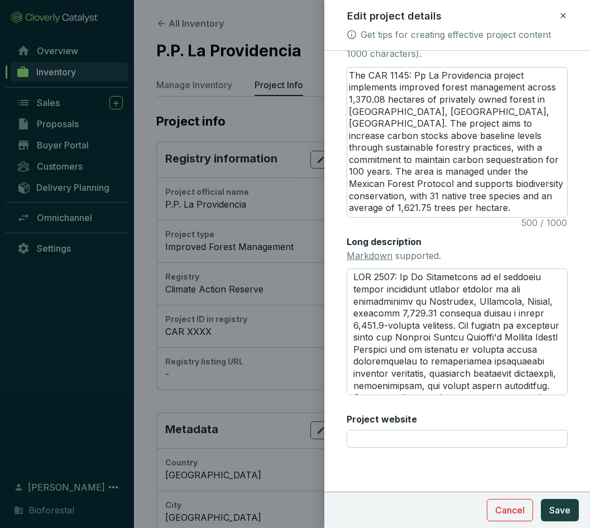
scroll to position [56, 0]
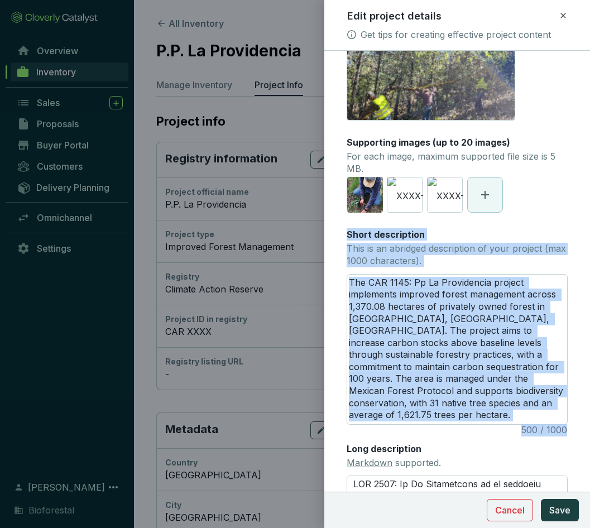
drag, startPoint x: 579, startPoint y: 366, endPoint x: 577, endPoint y: 215, distance: 151.2
click at [577, 215] on form "Main image Recommended pixel size is: 1600 x 1200. Maximum supported file size …" at bounding box center [457, 364] width 266 height 713
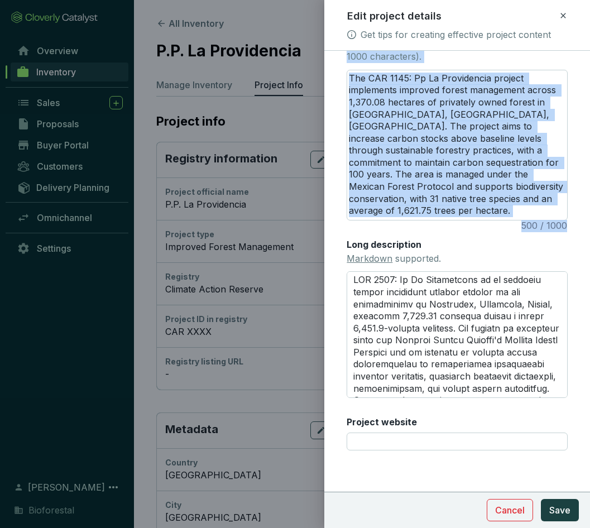
scroll to position [263, 0]
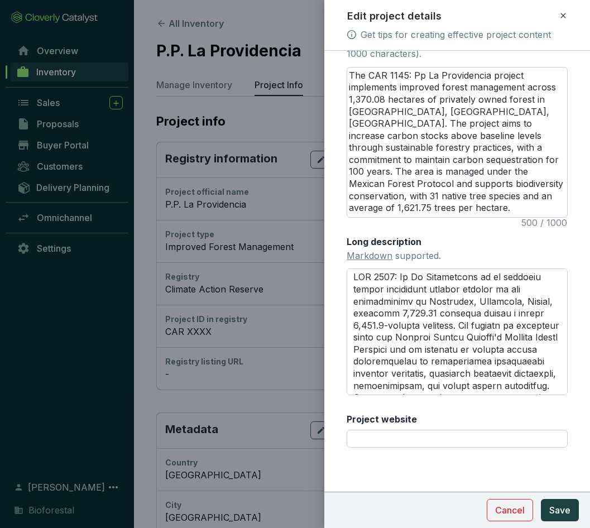
click at [572, 385] on form "Main image Recommended pixel size is: 1600 x 1200. Maximum supported file size …" at bounding box center [457, 157] width 266 height 713
click at [559, 510] on span "Save" at bounding box center [559, 509] width 21 height 13
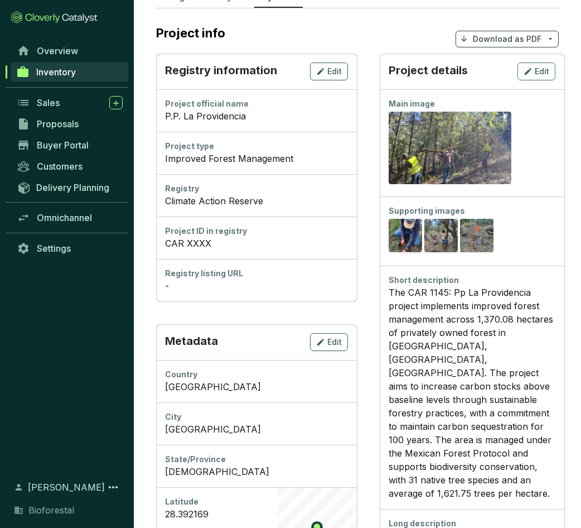
scroll to position [0, 0]
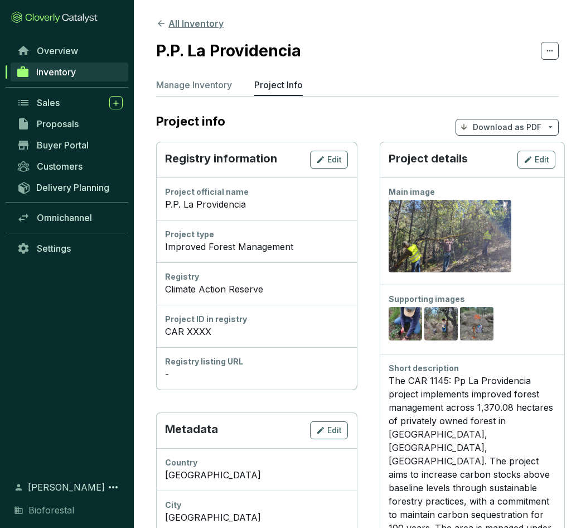
click at [158, 20] on icon at bounding box center [161, 23] width 10 height 10
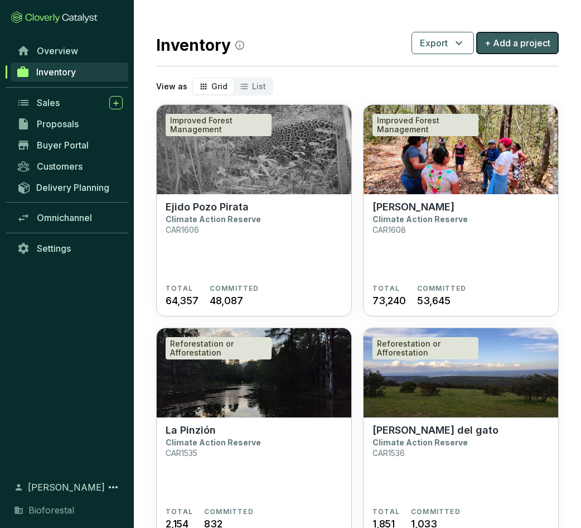
click at [535, 49] on span "+ Add a project" at bounding box center [518, 42] width 66 height 13
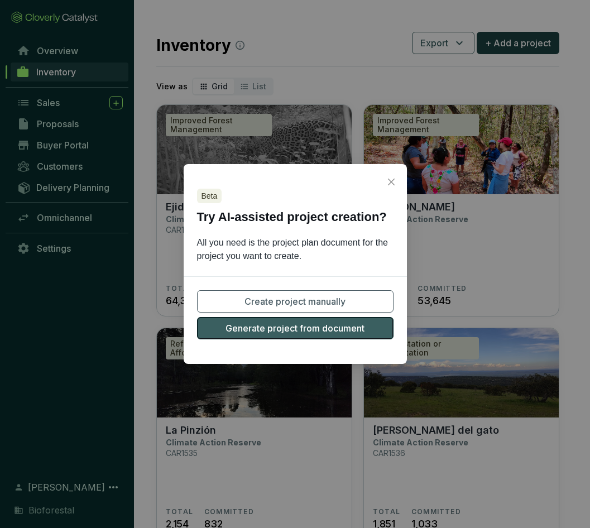
click at [356, 327] on span "Generate project from document" at bounding box center [294, 327] width 139 height 13
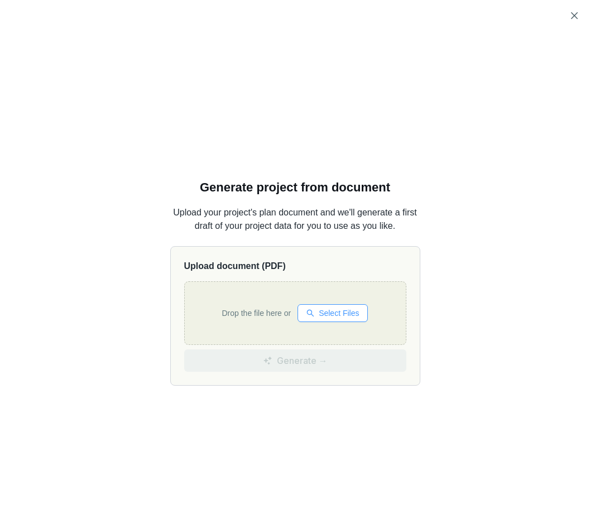
click at [336, 312] on span "Select Files" at bounding box center [338, 313] width 40 height 12
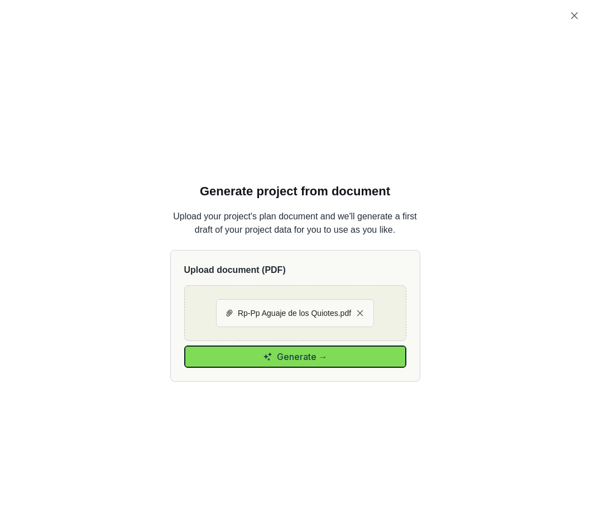
click at [324, 361] on button "Generate →" at bounding box center [295, 356] width 222 height 22
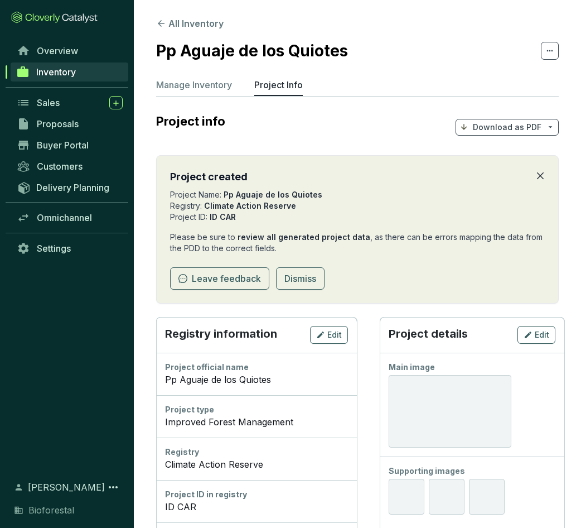
click at [544, 171] on icon "close" at bounding box center [540, 175] width 9 height 9
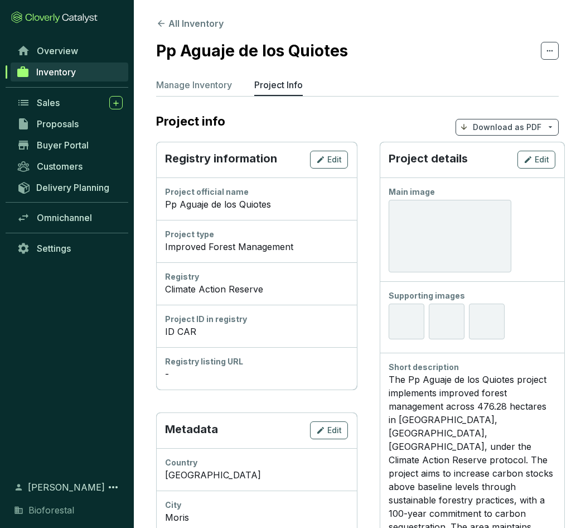
scroll to position [56, 0]
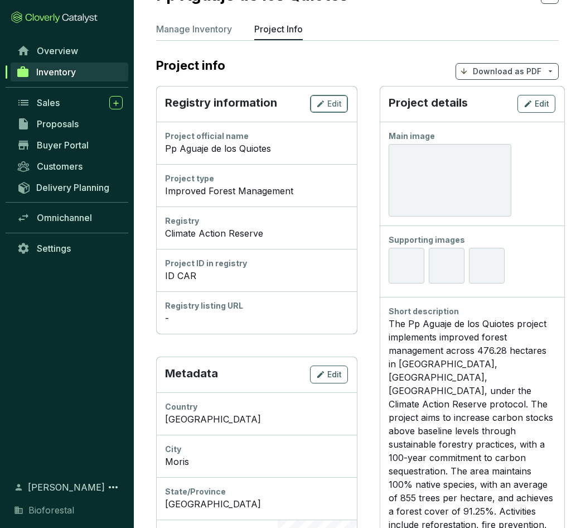
click at [335, 103] on span "Edit" at bounding box center [334, 103] width 15 height 11
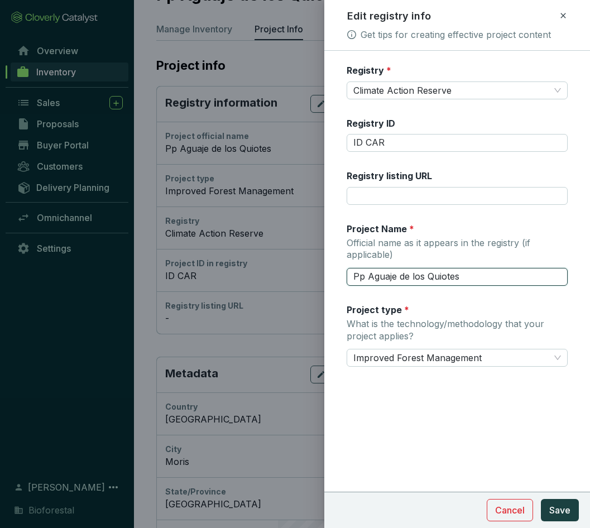
click at [362, 273] on input "Pp Aguaje de los Quiotes" at bounding box center [456, 277] width 221 height 18
type input "P.P. Aguaje de los Quiotes"
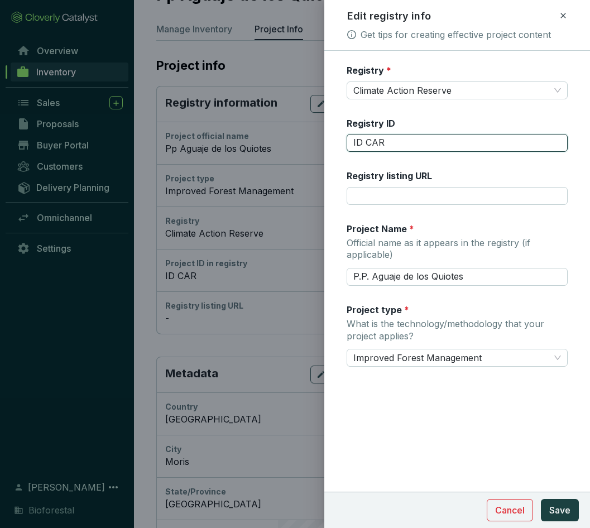
click at [403, 146] on input "ID CAR" at bounding box center [456, 143] width 221 height 18
type input "ID CAR 2181"
click at [567, 510] on span "Save" at bounding box center [559, 509] width 21 height 13
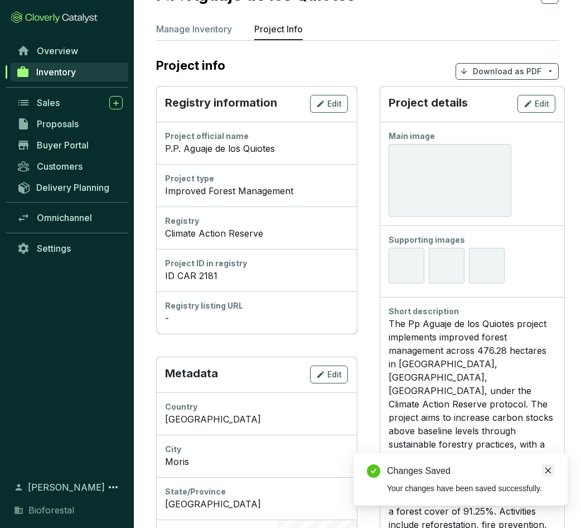
click at [551, 467] on icon "close" at bounding box center [548, 470] width 8 height 8
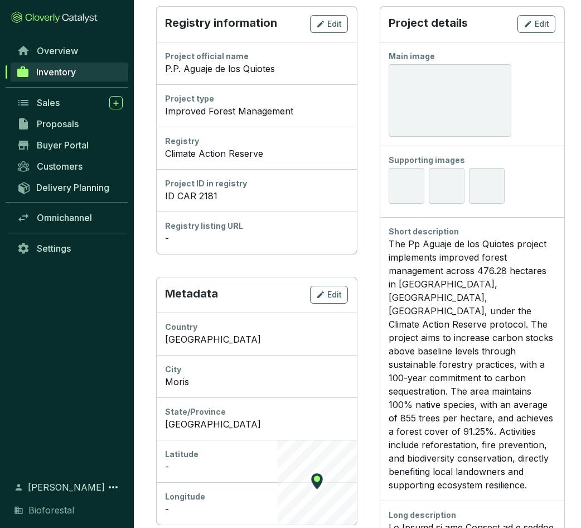
scroll to position [167, 0]
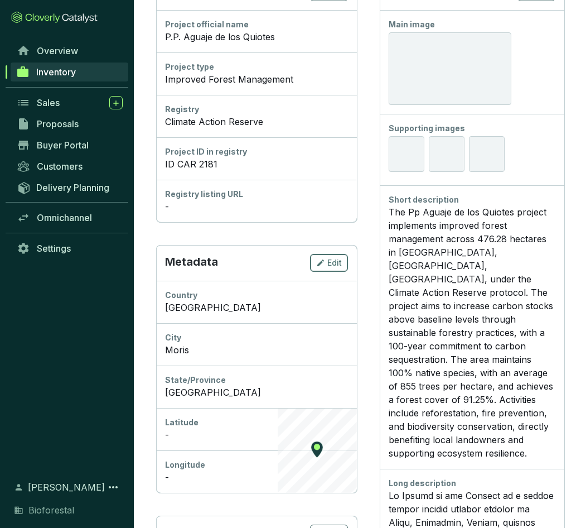
click at [331, 261] on span "Edit" at bounding box center [334, 262] width 15 height 11
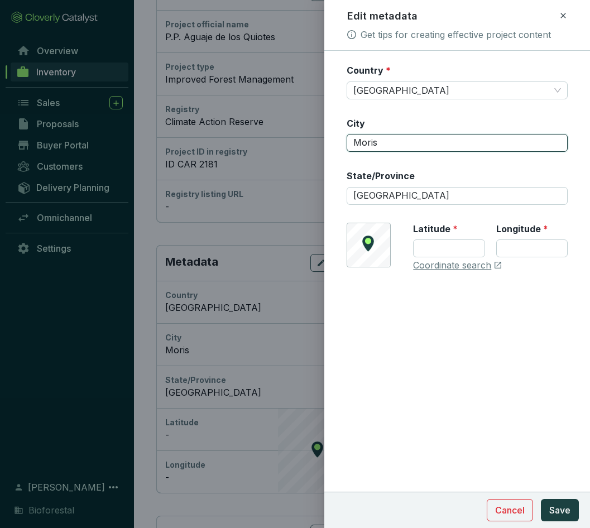
drag, startPoint x: 392, startPoint y: 145, endPoint x: 334, endPoint y: 165, distance: 61.4
click at [334, 160] on form "Country * Mexico City Moris State/Province Chihuahua © Mapbox © OpenStreetMap I…" at bounding box center [457, 201] width 266 height 274
type input "Chihuahua"
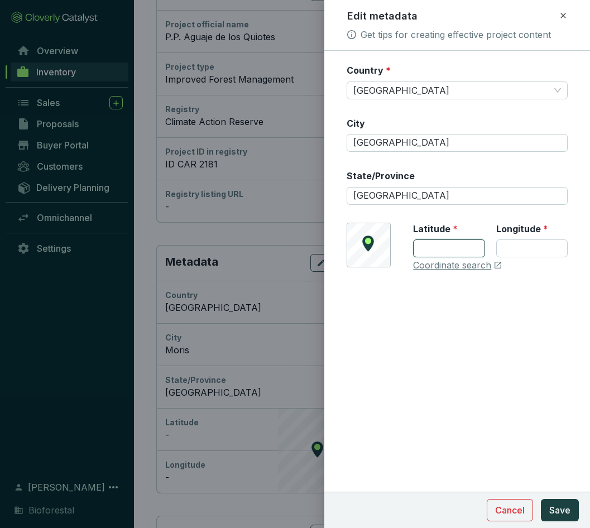
type input "28.392169"
type input "-108.207967"
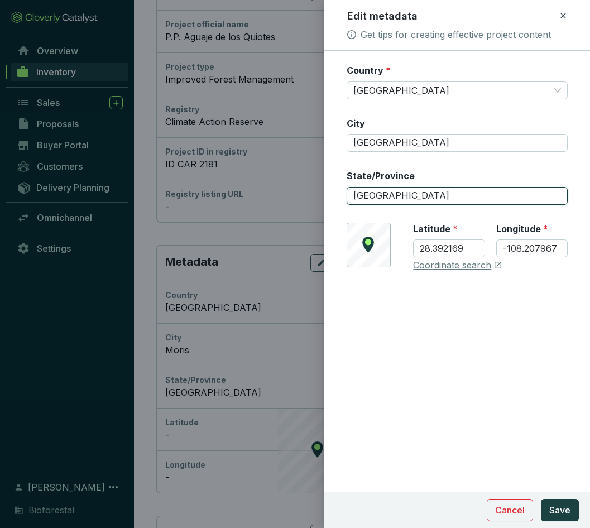
click at [416, 192] on input "Chihuahua" at bounding box center [456, 196] width 221 height 18
drag, startPoint x: 416, startPoint y: 193, endPoint x: 353, endPoint y: 194, distance: 63.0
click at [353, 194] on input "Chihuahua" at bounding box center [456, 196] width 221 height 18
type input "Moris"
click at [478, 267] on link "Coordinate search" at bounding box center [452, 265] width 78 height 12
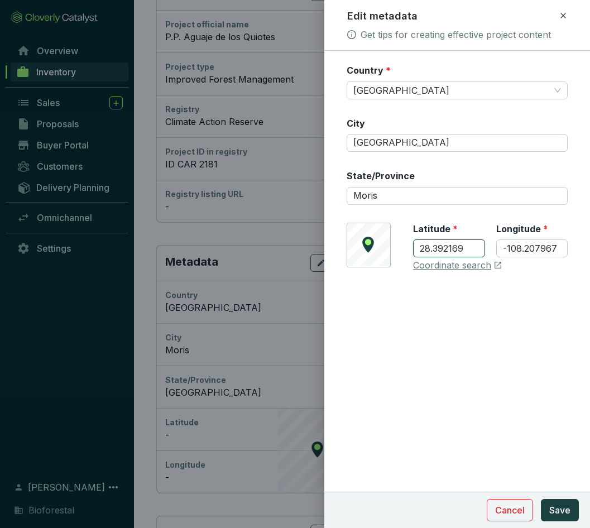
drag, startPoint x: 462, startPoint y: 248, endPoint x: 418, endPoint y: 255, distance: 44.8
click at [418, 255] on input "28.392169" at bounding box center [448, 248] width 71 height 18
paste input "106763"
type input "28.106763"
drag, startPoint x: 559, startPoint y: 249, endPoint x: 500, endPoint y: 255, distance: 58.9
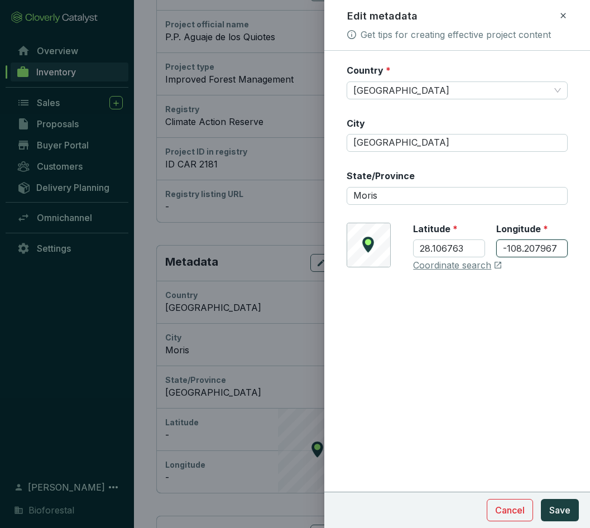
click at [500, 255] on input "-108.207967" at bounding box center [531, 248] width 71 height 18
paste input "932626"
type input "-108.932626"
click at [569, 510] on span "Save" at bounding box center [559, 509] width 21 height 13
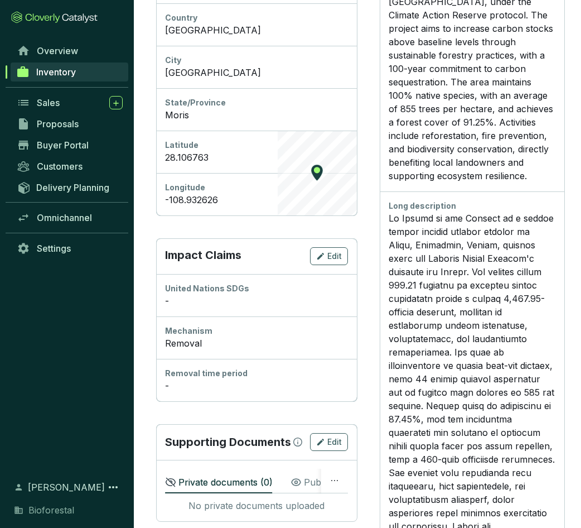
scroll to position [502, 0]
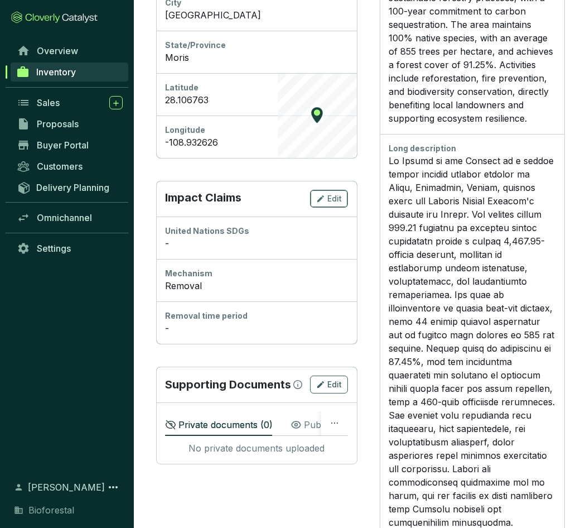
click at [327, 199] on div "Edit" at bounding box center [329, 198] width 26 height 13
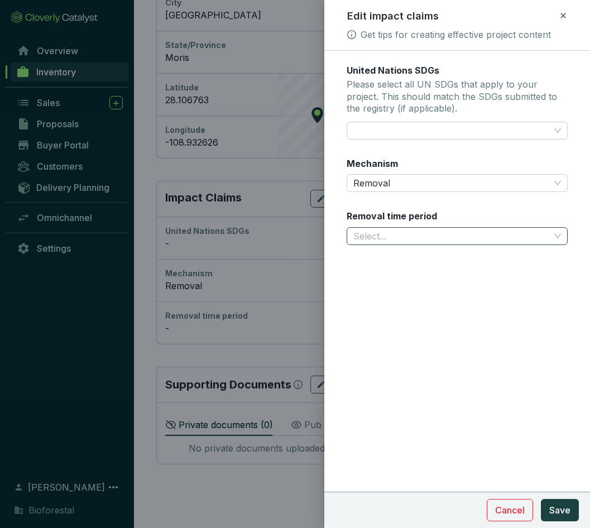
click at [428, 237] on input "Removal time period" at bounding box center [451, 236] width 196 height 17
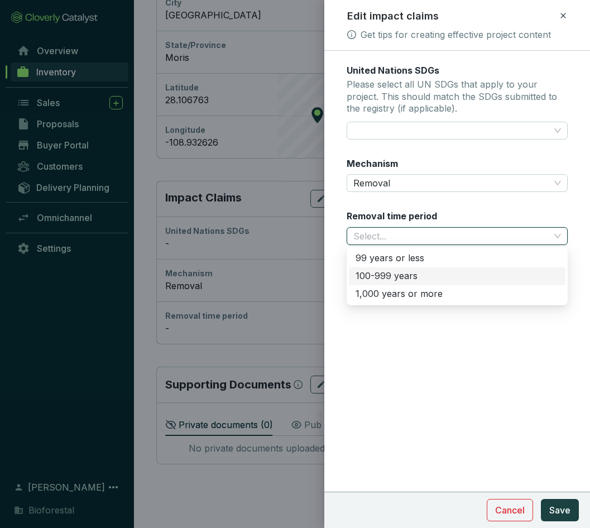
click at [409, 273] on div "100-999 years" at bounding box center [456, 276] width 203 height 12
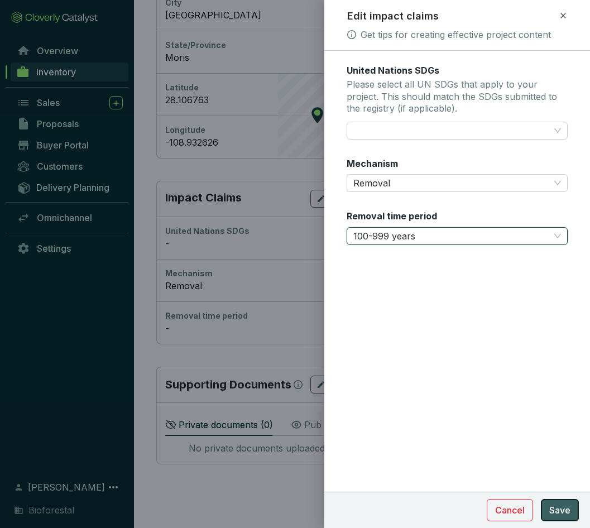
click at [564, 510] on span "Save" at bounding box center [559, 509] width 21 height 13
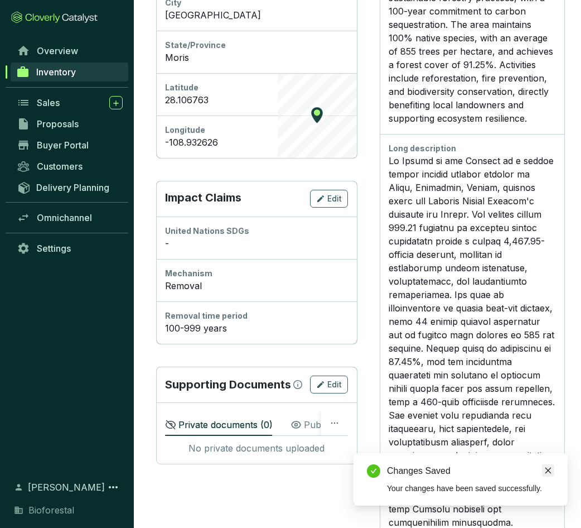
click at [551, 471] on icon "close" at bounding box center [548, 470] width 8 height 8
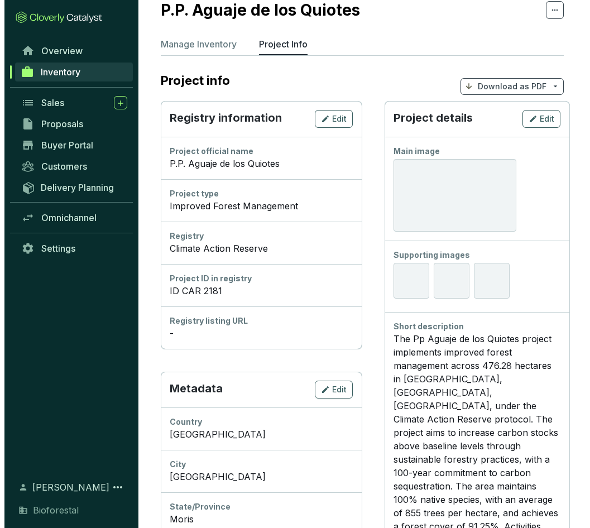
scroll to position [0, 0]
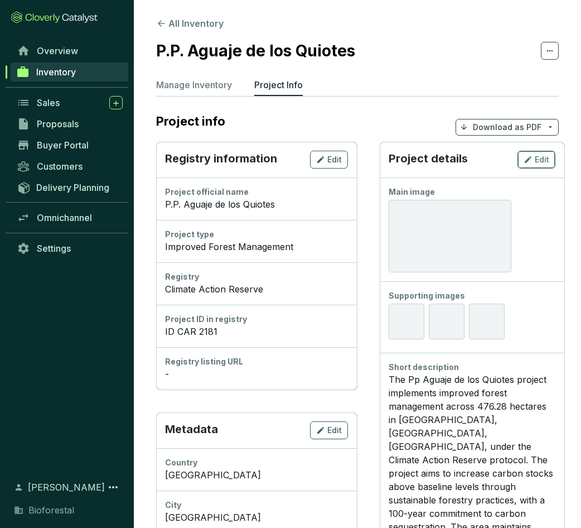
click at [534, 160] on div "Edit" at bounding box center [537, 159] width 26 height 13
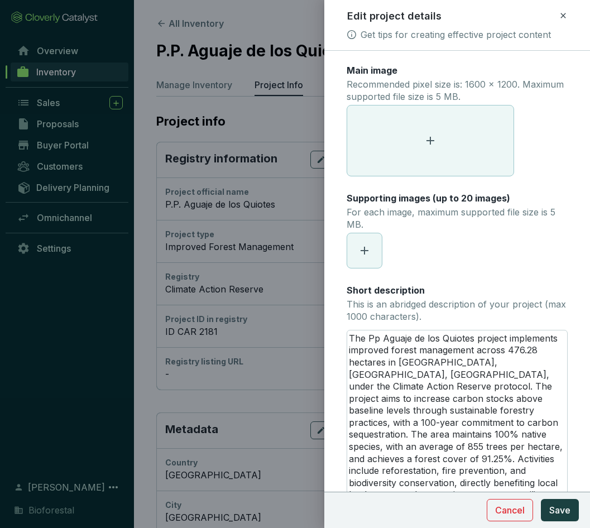
click at [451, 136] on span at bounding box center [430, 140] width 166 height 70
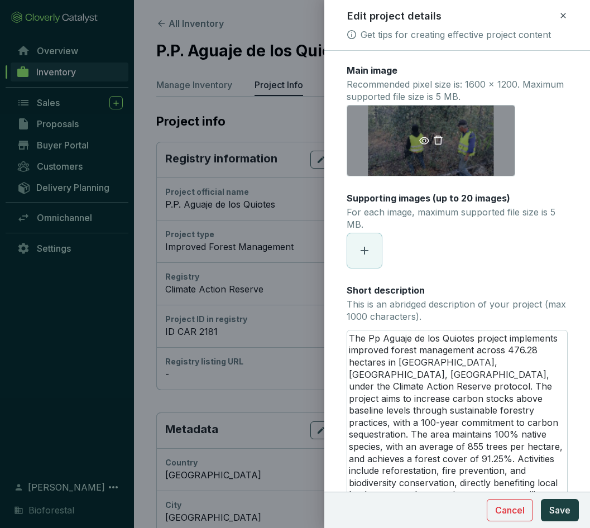
click at [424, 142] on icon "eye" at bounding box center [424, 140] width 10 height 7
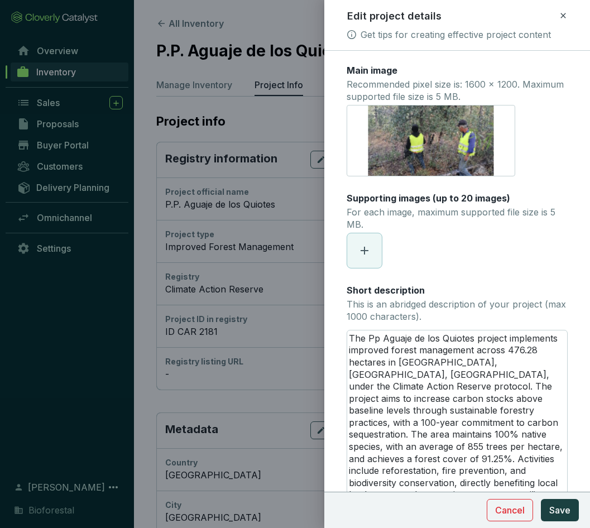
click at [361, 254] on icon at bounding box center [364, 250] width 13 height 13
click at [358, 247] on icon "eye" at bounding box center [358, 250] width 10 height 10
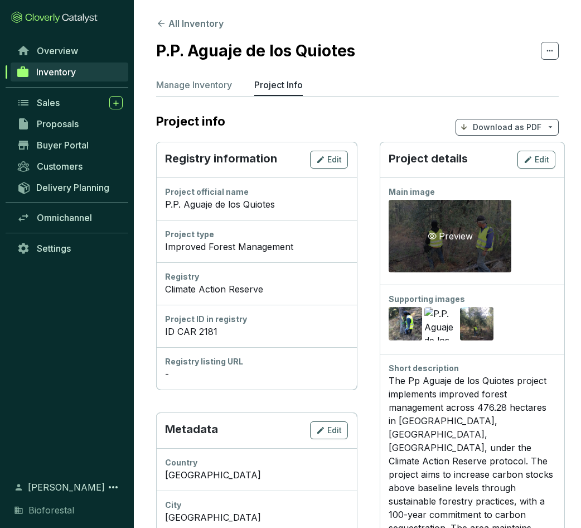
click at [435, 236] on icon "eye" at bounding box center [432, 235] width 9 height 9
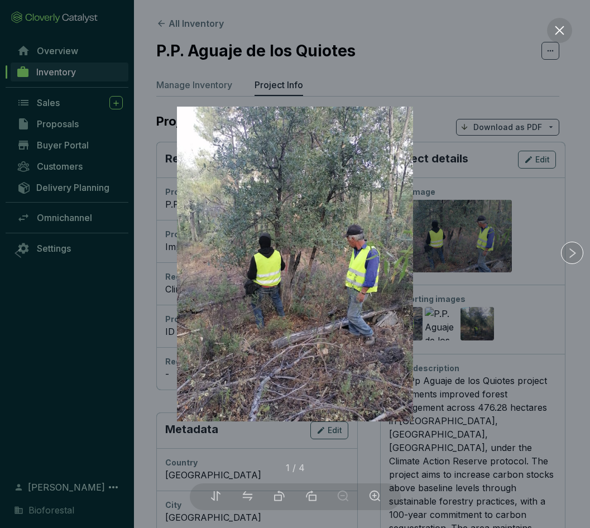
click at [471, 311] on div at bounding box center [295, 264] width 590 height 528
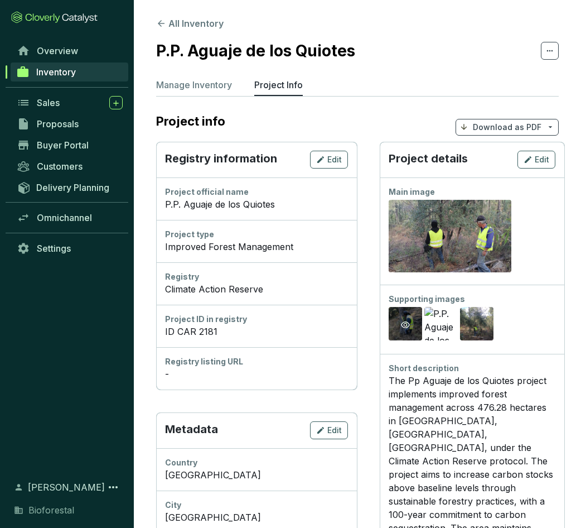
click at [401, 323] on icon "eye" at bounding box center [405, 324] width 9 height 9
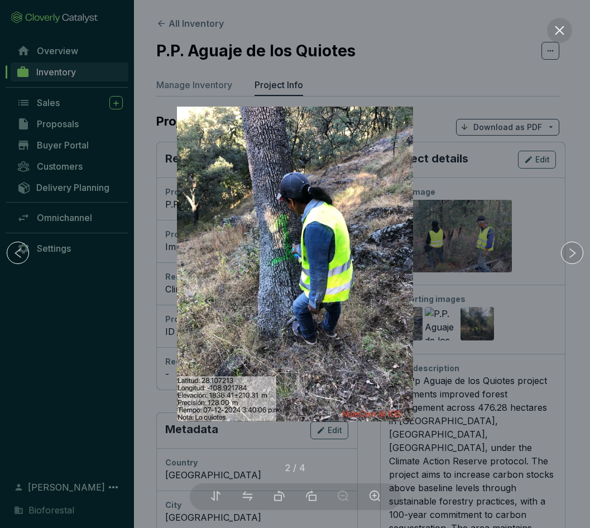
click at [442, 318] on div at bounding box center [295, 264] width 590 height 528
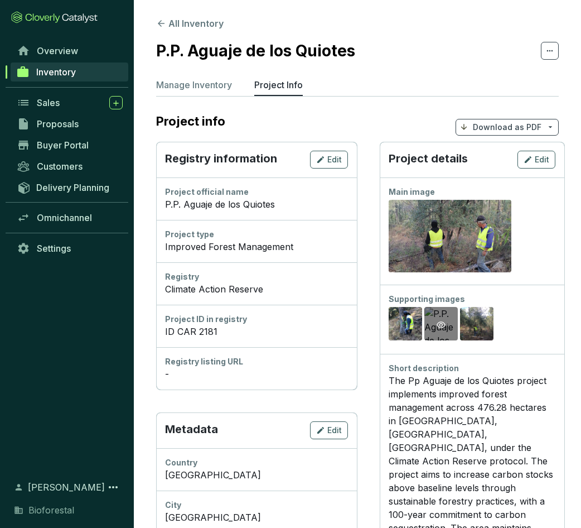
click at [438, 324] on icon "eye" at bounding box center [441, 324] width 9 height 7
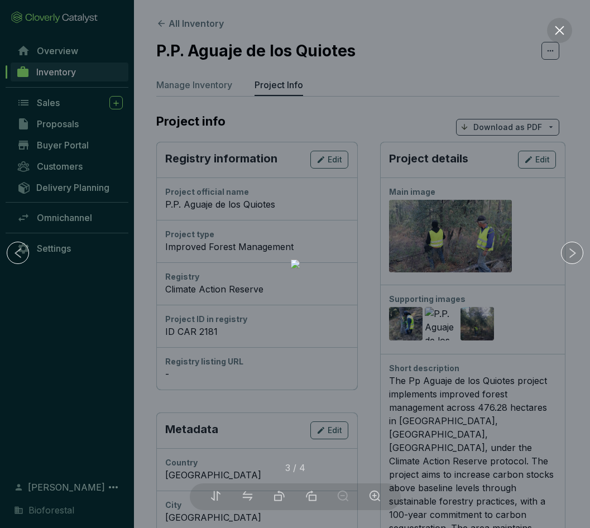
click at [474, 325] on div at bounding box center [295, 264] width 590 height 528
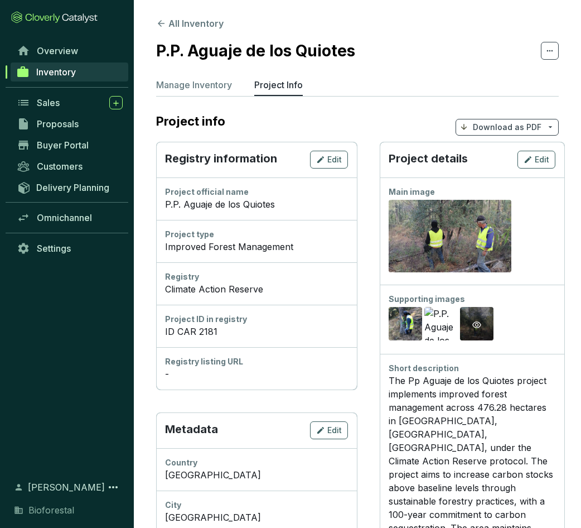
click at [478, 324] on icon "eye" at bounding box center [476, 324] width 9 height 7
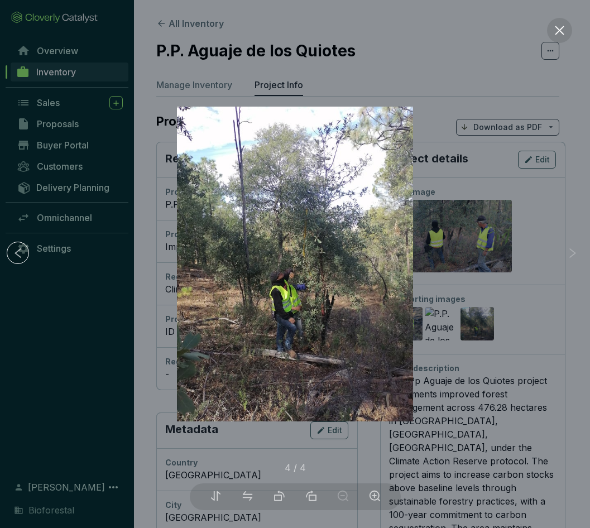
click at [501, 323] on div at bounding box center [295, 264] width 590 height 528
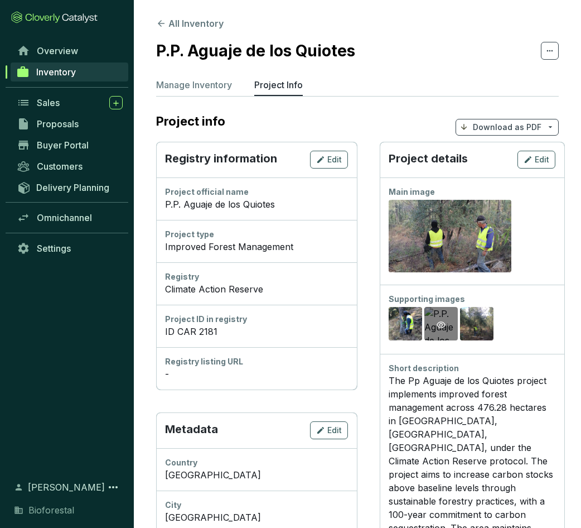
click at [438, 326] on icon "eye" at bounding box center [441, 324] width 9 height 9
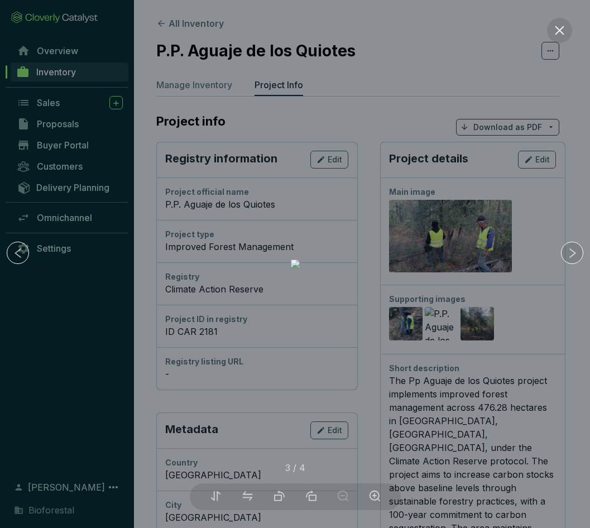
click at [504, 307] on div at bounding box center [295, 264] width 590 height 528
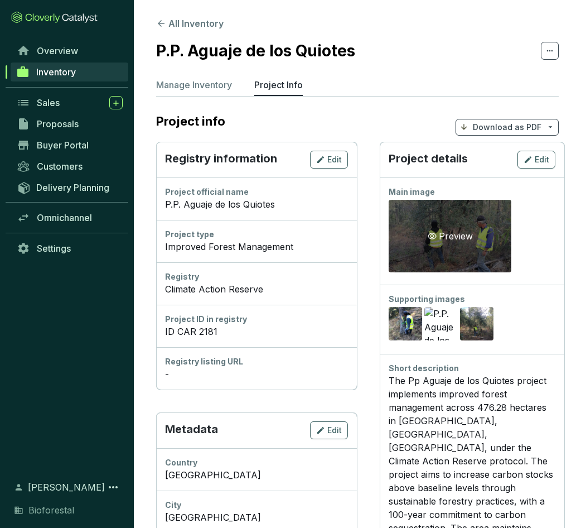
click at [453, 243] on div "Preview" at bounding box center [450, 236] width 123 height 73
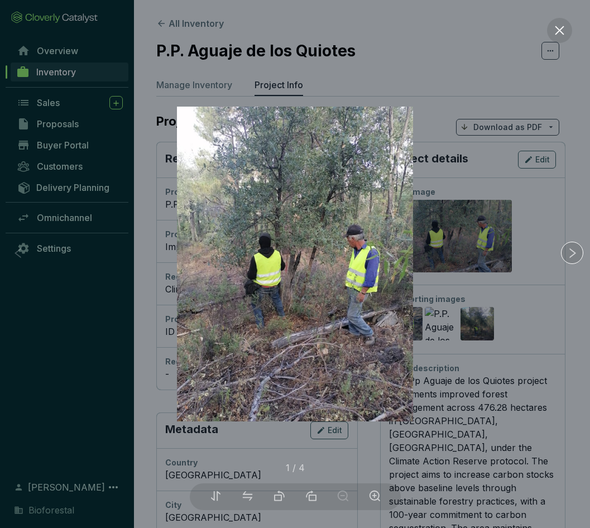
click at [540, 191] on div at bounding box center [295, 264] width 590 height 528
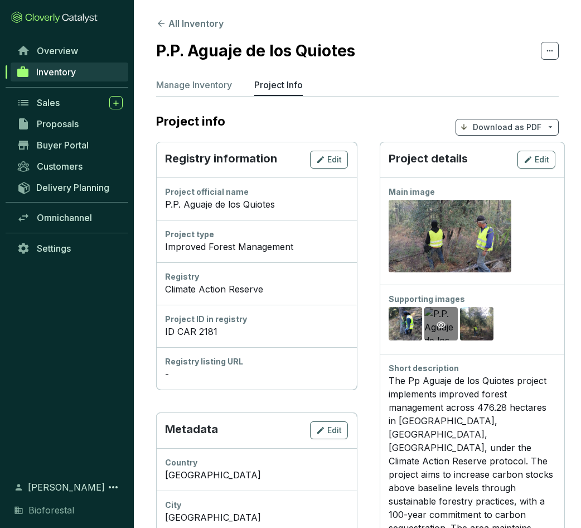
click at [442, 326] on icon "eye" at bounding box center [441, 324] width 9 height 7
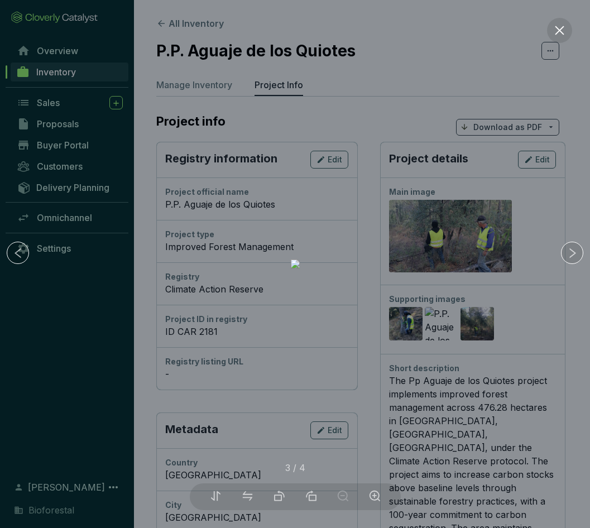
click at [525, 315] on div at bounding box center [295, 264] width 590 height 528
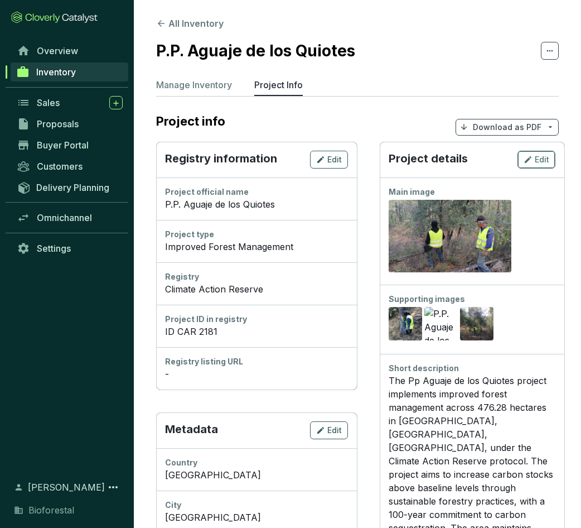
click at [539, 159] on span "Edit" at bounding box center [542, 159] width 15 height 11
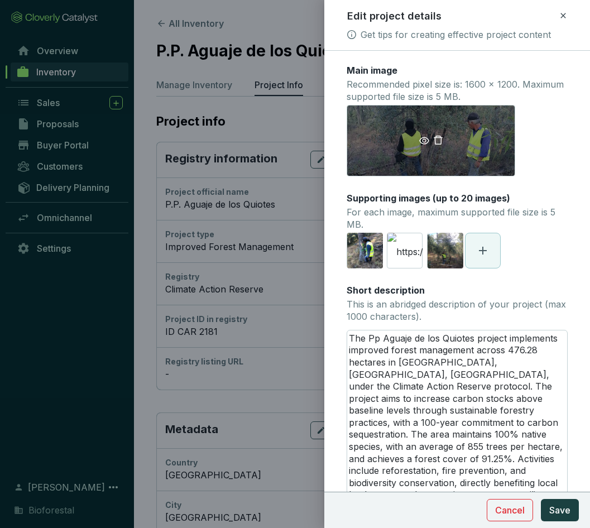
click at [438, 141] on icon "delete" at bounding box center [438, 140] width 10 height 10
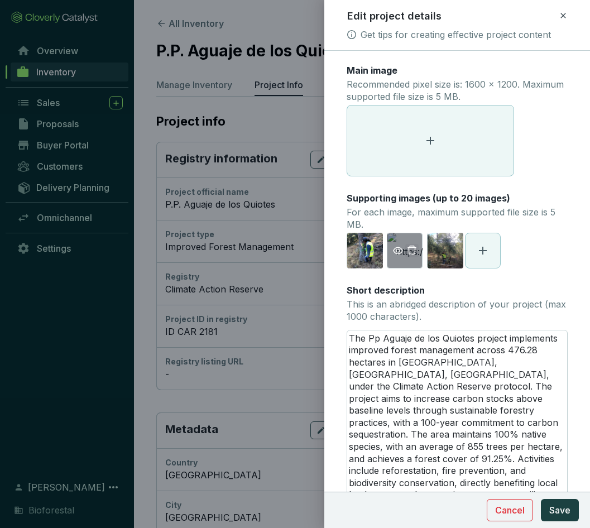
click at [413, 249] on icon "delete" at bounding box center [412, 250] width 10 height 10
click at [439, 123] on span at bounding box center [430, 140] width 166 height 70
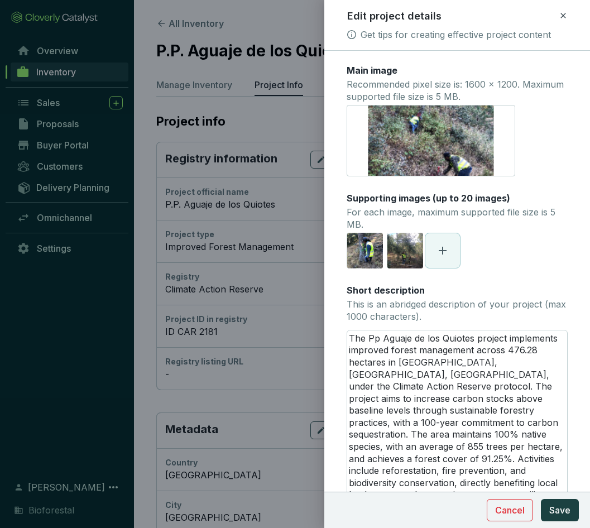
click at [445, 254] on icon at bounding box center [442, 250] width 13 height 13
click at [555, 507] on span "Save" at bounding box center [559, 509] width 21 height 13
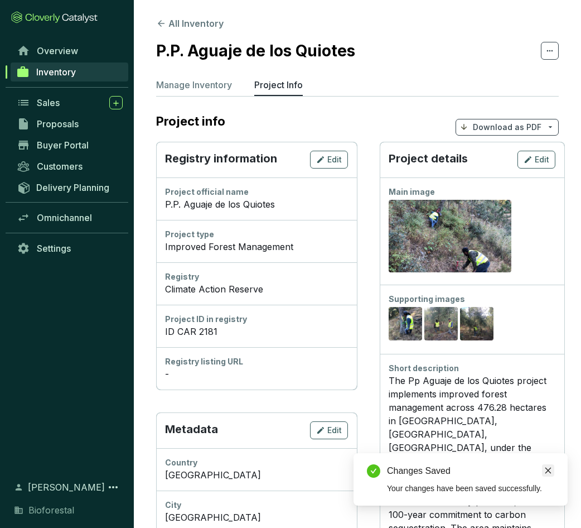
click at [550, 469] on icon "close" at bounding box center [548, 470] width 8 height 8
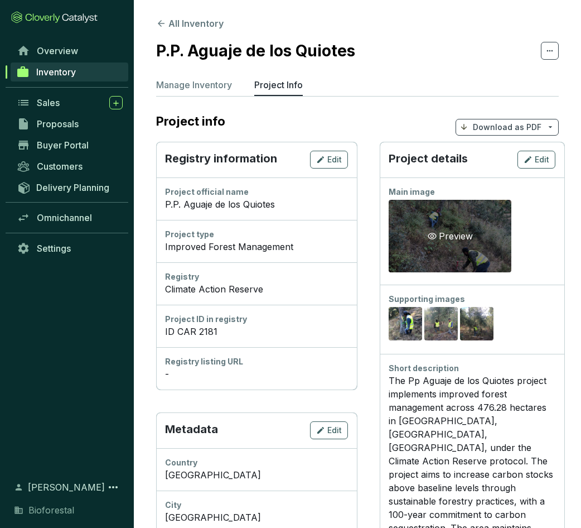
click at [437, 235] on div "Preview" at bounding box center [451, 235] width 50 height 13
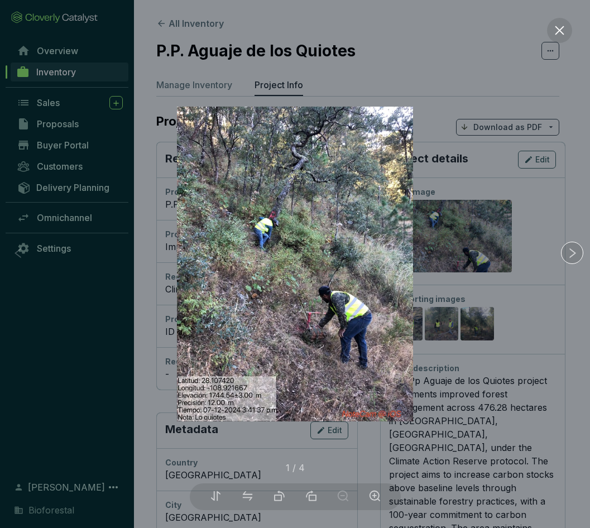
click at [552, 294] on div at bounding box center [295, 264] width 590 height 528
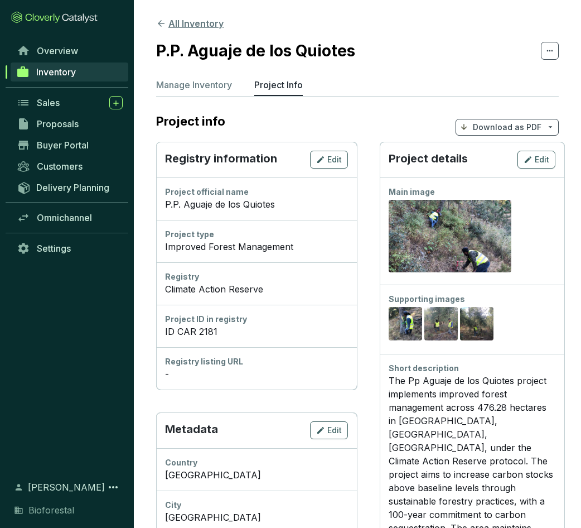
click at [164, 27] on icon at bounding box center [161, 23] width 10 height 10
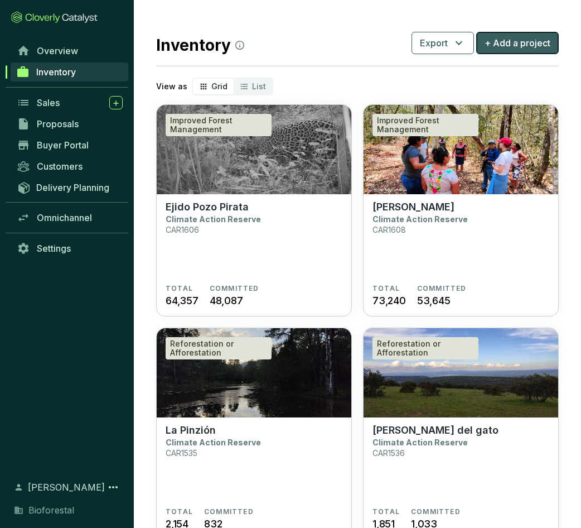
click at [546, 40] on span "+ Add a project" at bounding box center [518, 42] width 66 height 13
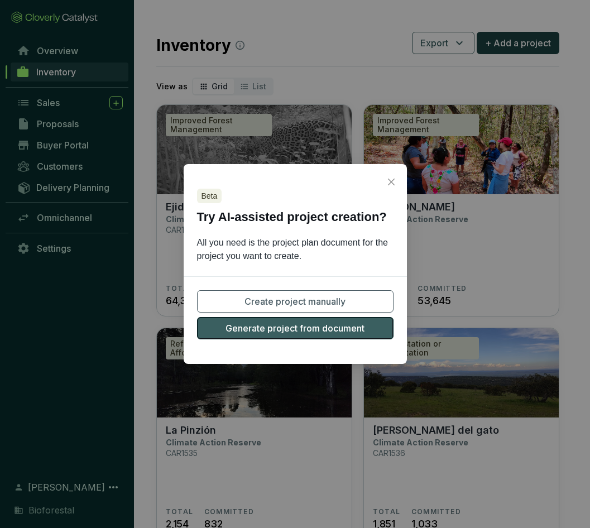
click at [323, 334] on span "Generate project from document" at bounding box center [294, 327] width 139 height 13
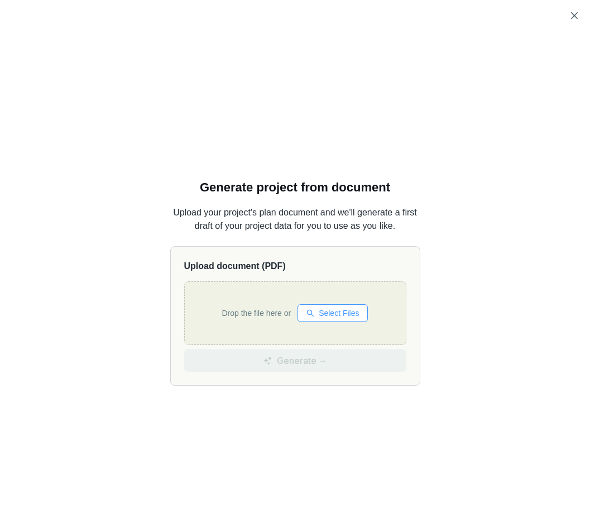
click at [348, 320] on button "Select Files" at bounding box center [332, 313] width 70 height 18
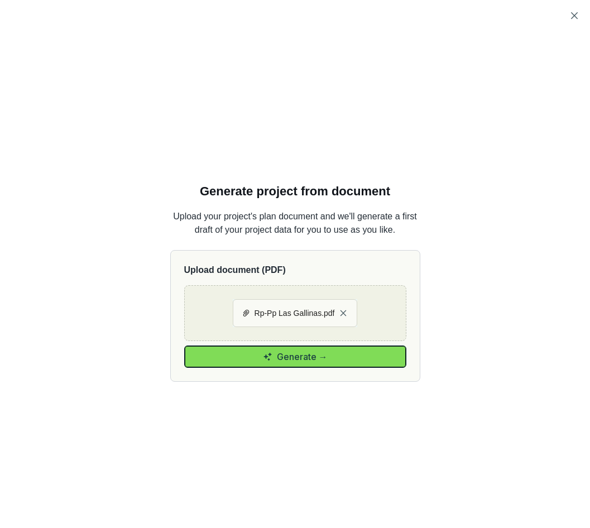
click at [346, 360] on button "Generate →" at bounding box center [295, 356] width 222 height 22
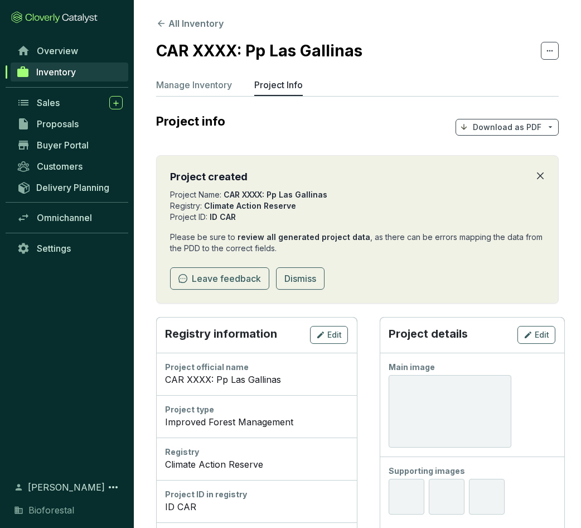
click at [538, 176] on icon "close" at bounding box center [540, 175] width 9 height 9
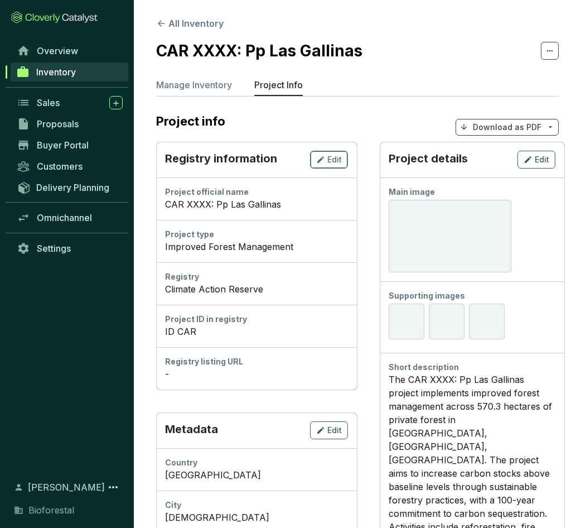
click at [329, 156] on span "Edit" at bounding box center [334, 159] width 15 height 11
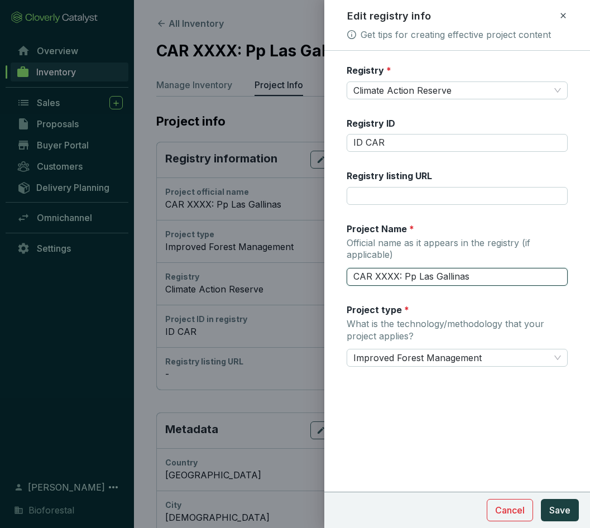
drag, startPoint x: 414, startPoint y: 275, endPoint x: 327, endPoint y: 264, distance: 87.7
click at [327, 264] on form "Registry * Climate Action Reserve Registry ID ID CAR Registry listing URL Proje…" at bounding box center [457, 248] width 266 height 369
type input "P.P. Las Gallinas"
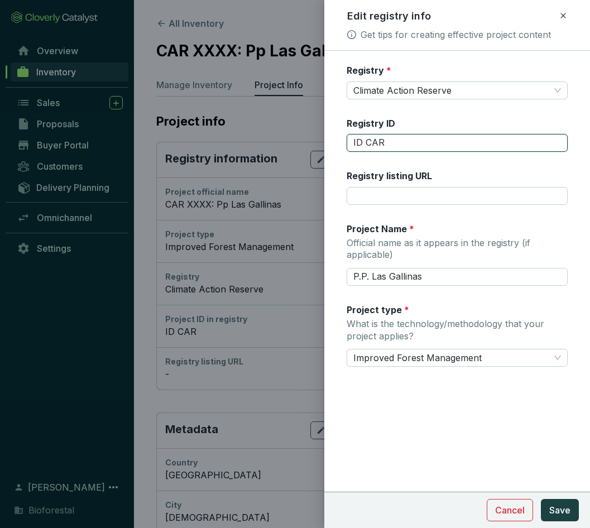
click at [397, 143] on input "ID CAR" at bounding box center [456, 143] width 221 height 18
click at [393, 144] on input "ID CAR" at bounding box center [456, 143] width 221 height 18
type input "ID CAR 2180"
click at [562, 513] on span "Save" at bounding box center [559, 509] width 21 height 13
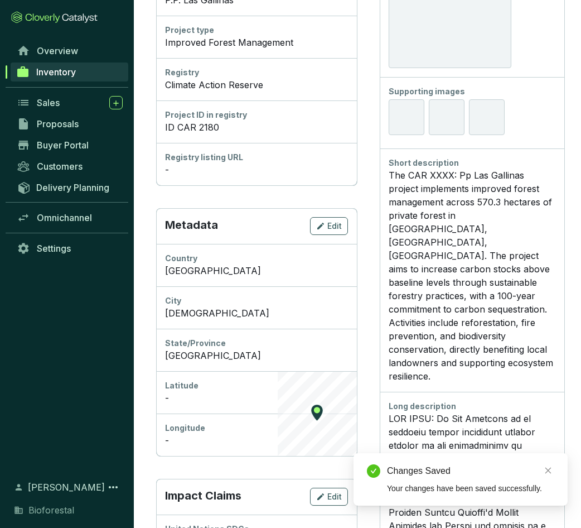
scroll to position [223, 0]
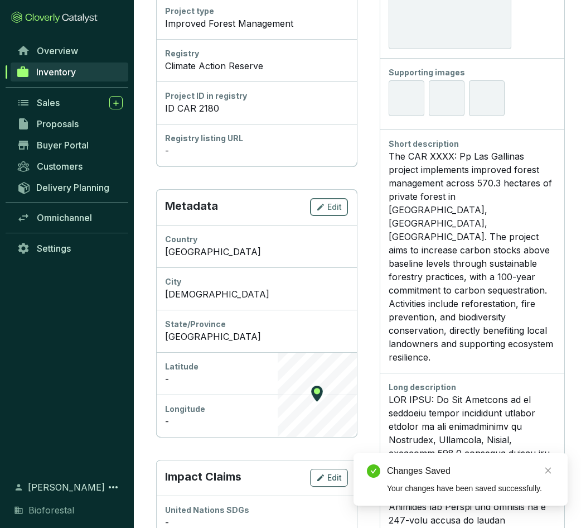
click at [325, 204] on icon "button" at bounding box center [320, 206] width 9 height 13
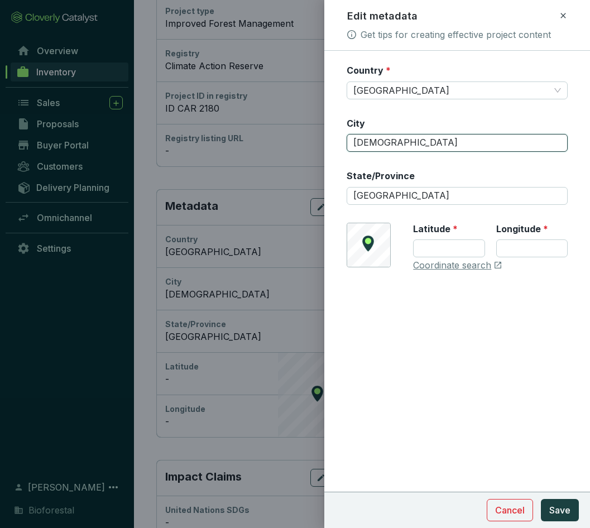
drag, startPoint x: 409, startPoint y: 135, endPoint x: 330, endPoint y: 140, distance: 78.8
click at [330, 140] on form "Country * Mexico City Temósachi State/Province Chihuahua © Mapbox © OpenStreetM…" at bounding box center [457, 201] width 266 height 274
type input "c"
type input "[GEOGRAPHIC_DATA]"
type input "28.106763"
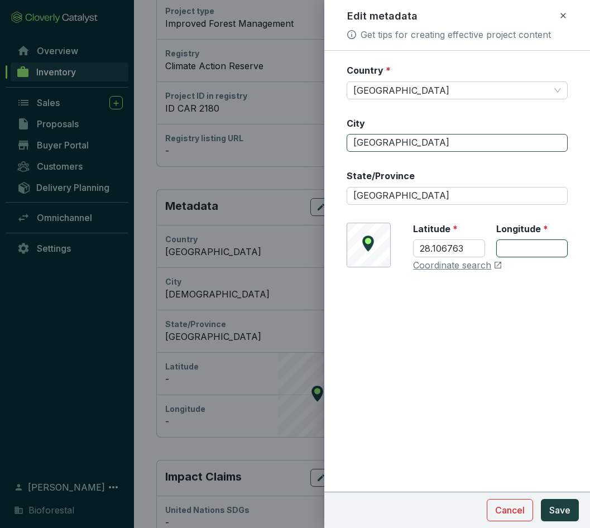
type input "-108.932626"
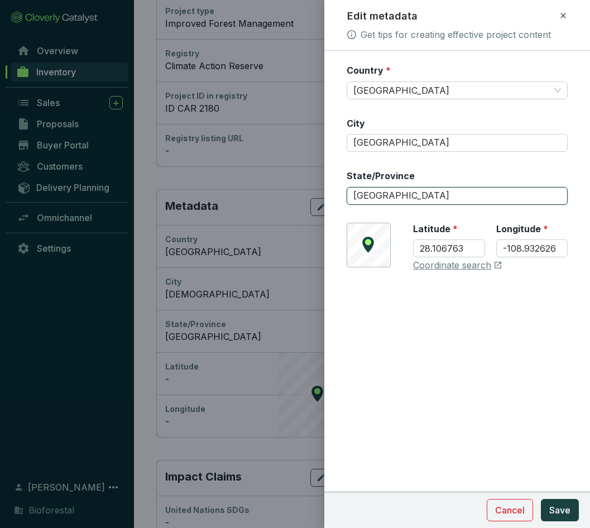
drag, startPoint x: 408, startPoint y: 194, endPoint x: 345, endPoint y: 204, distance: 63.4
click at [345, 204] on form "Country * Mexico City Chihuahua State/Province Chihuahua © Mapbox © OpenStreetM…" at bounding box center [457, 201] width 266 height 274
type input "Temósachi"
click at [438, 266] on link "Coordinate search" at bounding box center [452, 265] width 78 height 12
drag, startPoint x: 445, startPoint y: 251, endPoint x: 402, endPoint y: 254, distance: 43.0
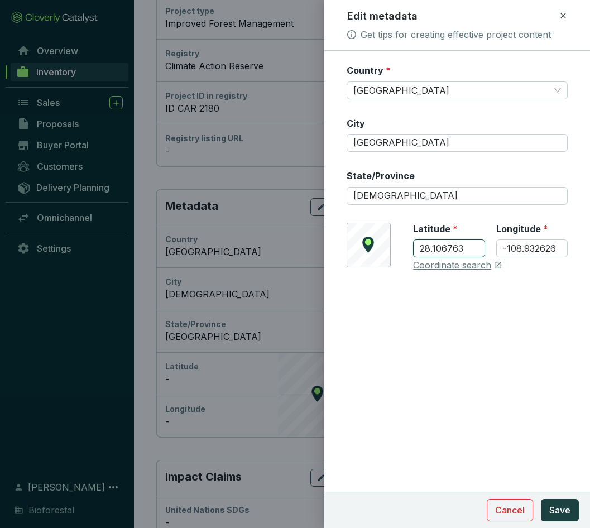
click at [402, 254] on div "© Mapbox © OpenStreetMap Improve this map Latitude * 28.106763 Longitude * -108…" at bounding box center [456, 247] width 221 height 49
paste input "59201"
type input "28.592013"
drag, startPoint x: 556, startPoint y: 250, endPoint x: 494, endPoint y: 261, distance: 62.4
click at [494, 261] on div "Latitude * 28.592013 Longitude * -108.932626 Coordinate search" at bounding box center [490, 247] width 155 height 49
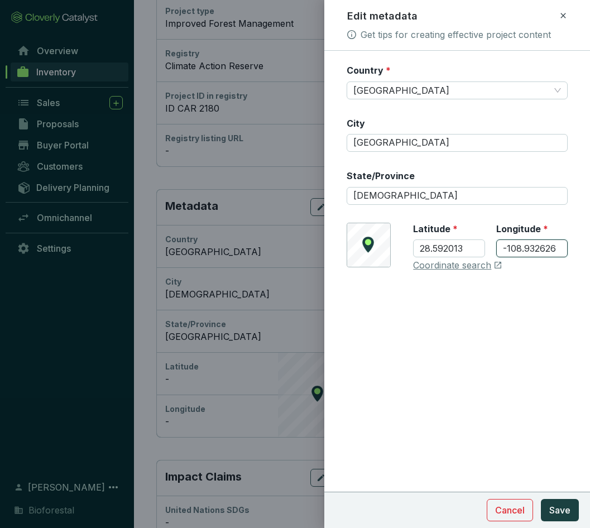
paste input "041852"
type input "-108.041852"
click at [558, 510] on span "Save" at bounding box center [559, 509] width 21 height 13
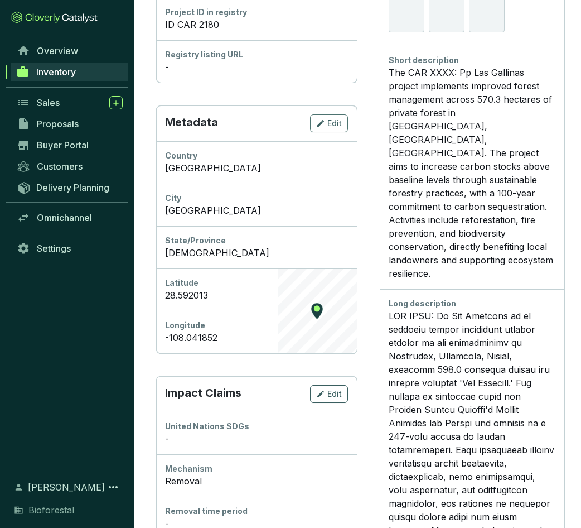
scroll to position [335, 0]
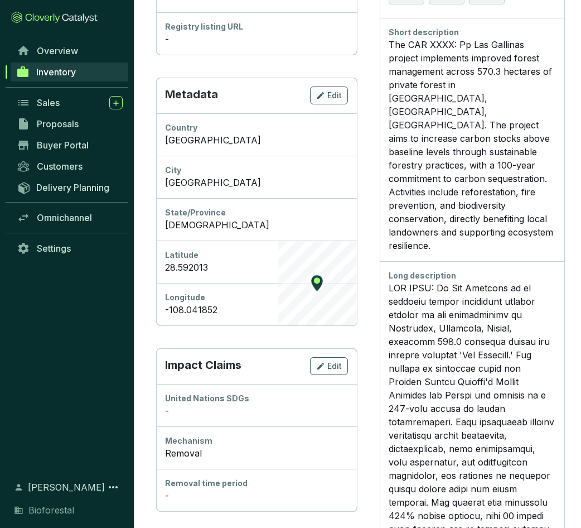
click at [335, 348] on div "Impact Claims Edit" at bounding box center [256, 366] width 201 height 36
click at [335, 369] on span "Edit" at bounding box center [334, 365] width 15 height 11
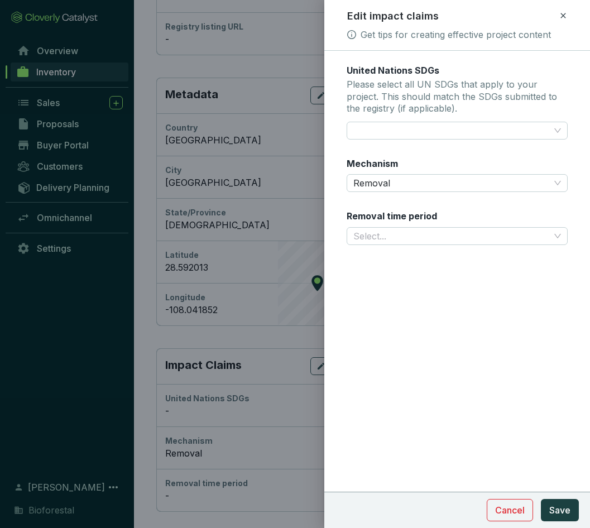
click at [445, 245] on div "United Nations SDGs Please select all UN SDGs that apply to your project. This …" at bounding box center [456, 161] width 221 height 194
click at [448, 237] on input "Removal time period" at bounding box center [451, 236] width 196 height 17
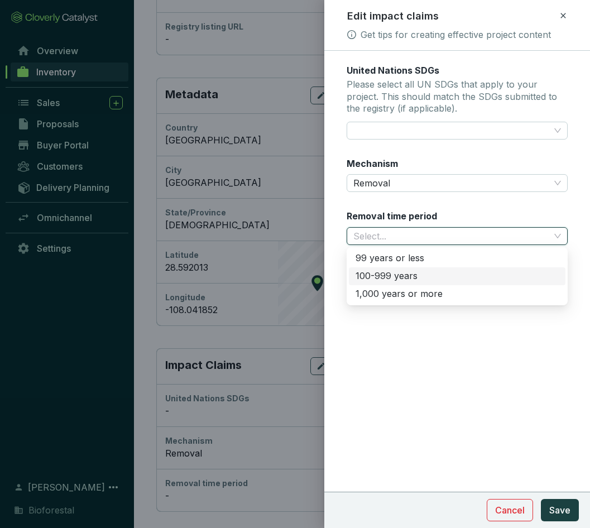
click at [398, 273] on div "100-999 years" at bounding box center [456, 276] width 203 height 12
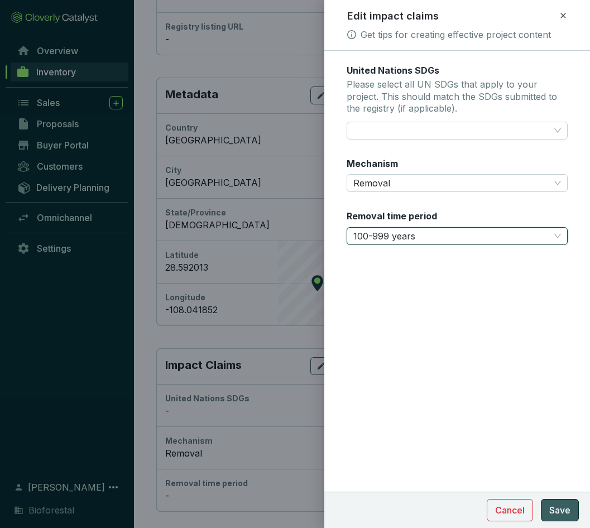
drag, startPoint x: 559, startPoint y: 510, endPoint x: 465, endPoint y: 487, distance: 97.0
click at [560, 510] on span "Save" at bounding box center [559, 509] width 21 height 13
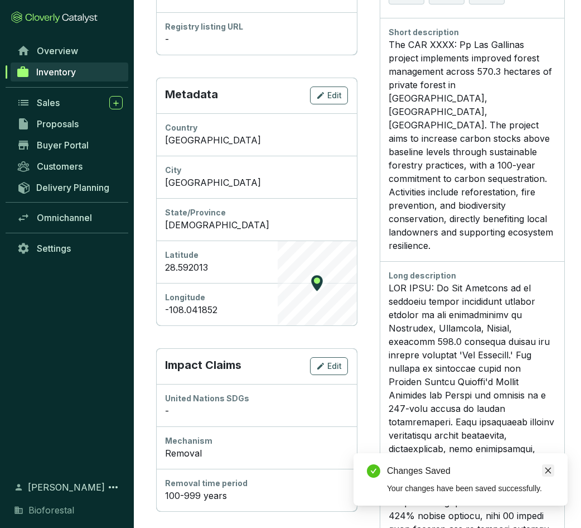
click at [548, 469] on icon "close" at bounding box center [548, 470] width 8 height 8
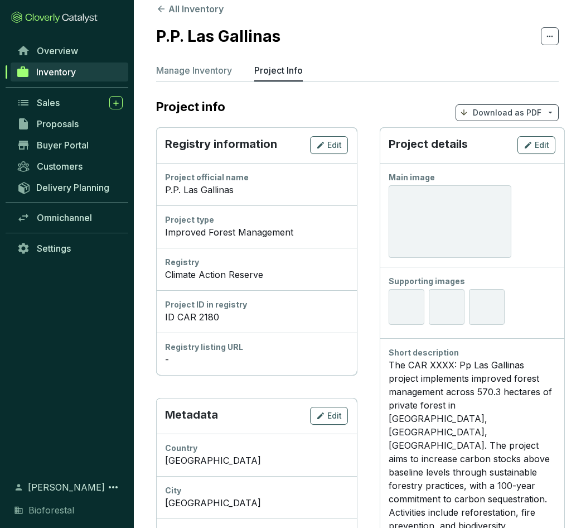
scroll to position [0, 0]
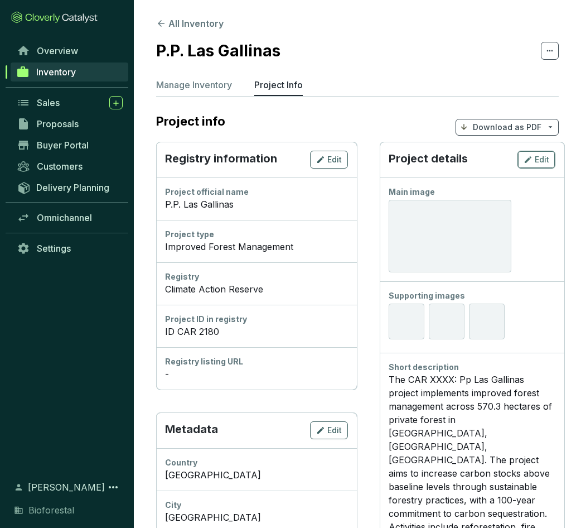
click at [546, 158] on span "Edit" at bounding box center [542, 159] width 15 height 11
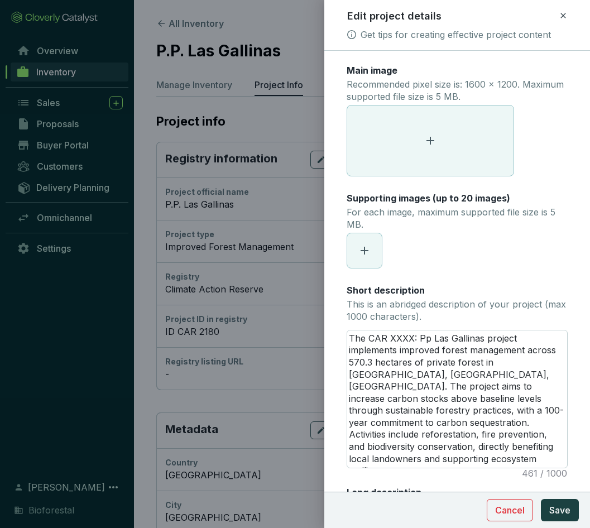
click at [442, 115] on span at bounding box center [430, 140] width 166 height 70
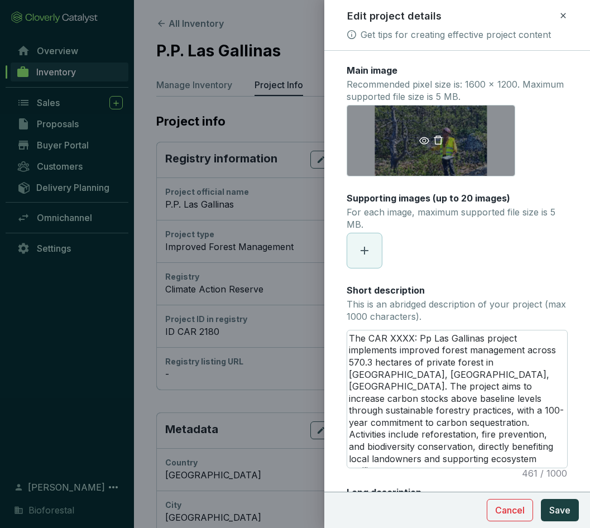
click at [422, 141] on icon "eye" at bounding box center [424, 140] width 10 height 7
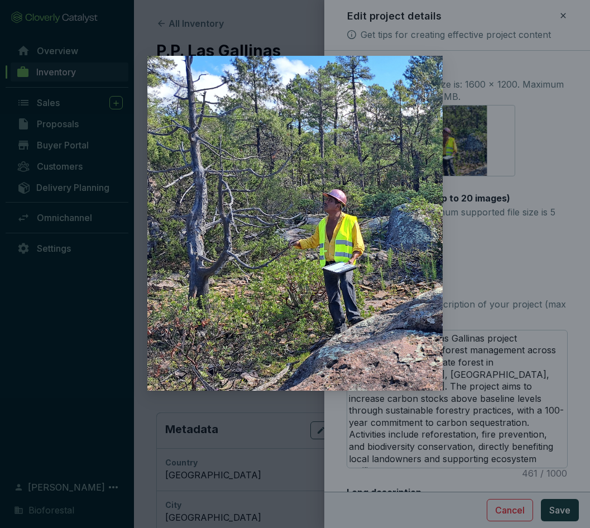
click at [572, 160] on div at bounding box center [295, 264] width 590 height 528
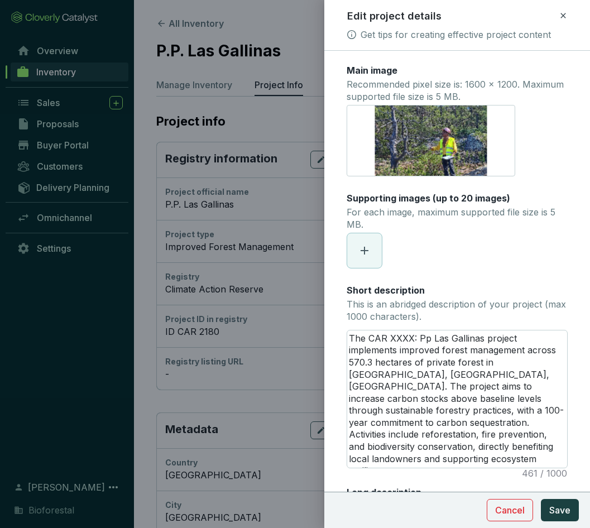
click at [368, 244] on span at bounding box center [364, 250] width 35 height 35
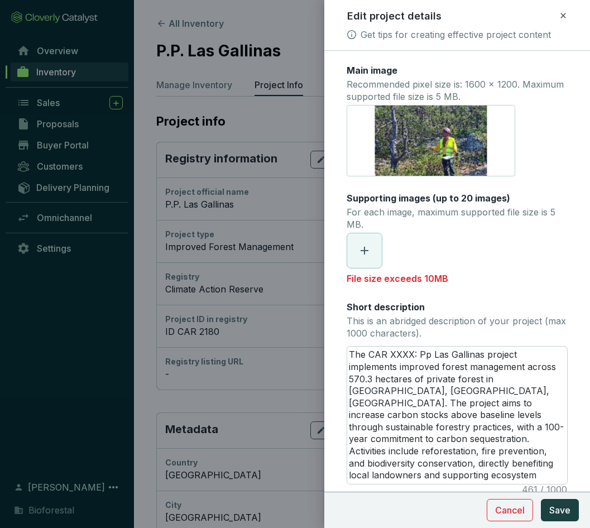
click at [363, 249] on icon at bounding box center [364, 250] width 13 height 13
click at [353, 257] on span at bounding box center [364, 250] width 35 height 35
click at [365, 242] on span at bounding box center [364, 250] width 35 height 35
click at [375, 243] on span at bounding box center [364, 250] width 35 height 35
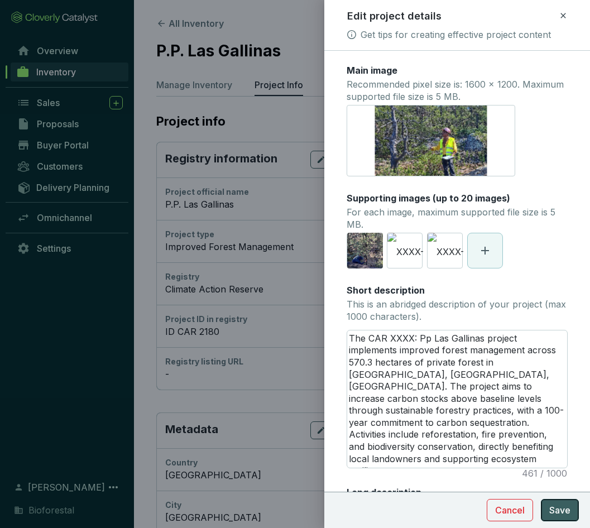
click at [559, 513] on span "Save" at bounding box center [559, 509] width 21 height 13
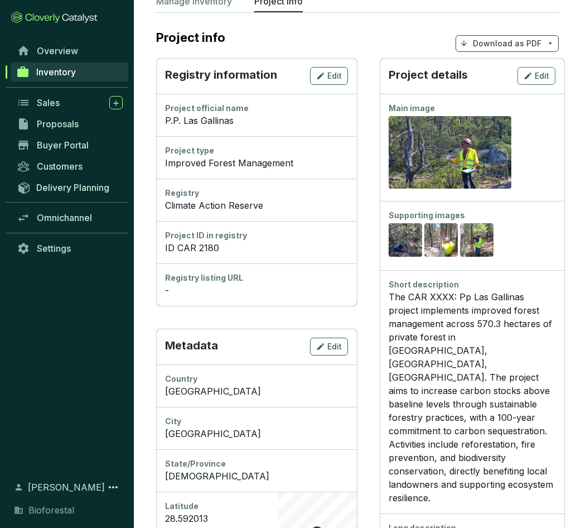
scroll to position [86, 0]
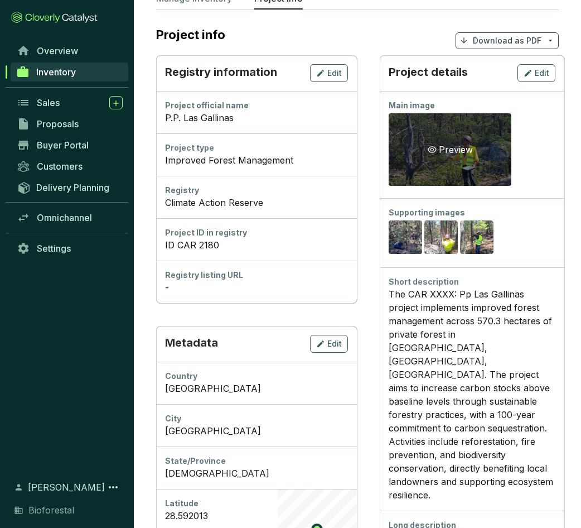
click at [435, 146] on icon "eye" at bounding box center [432, 149] width 9 height 9
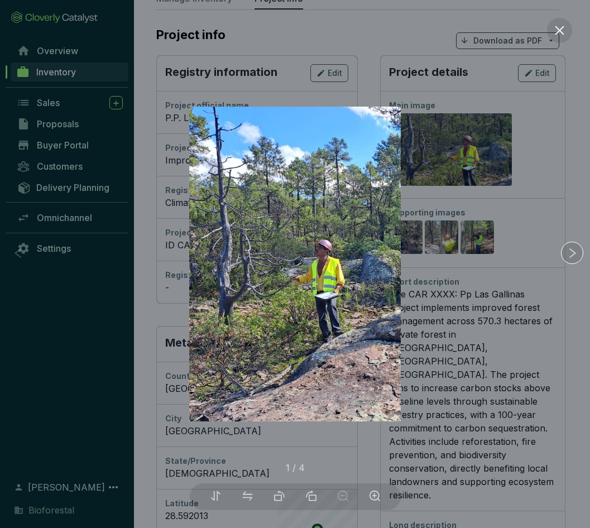
click at [521, 226] on div at bounding box center [295, 264] width 590 height 528
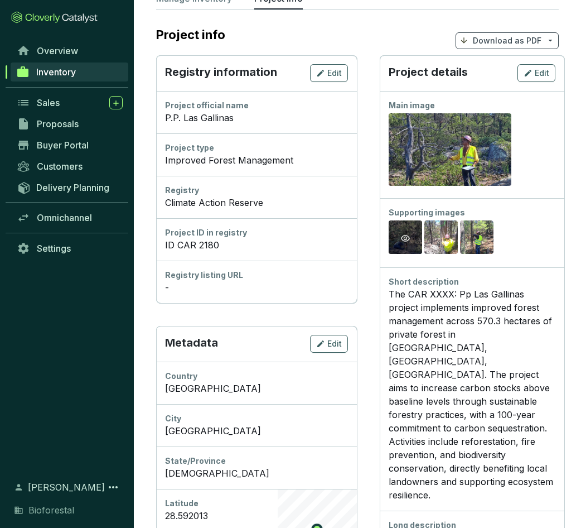
click at [403, 238] on icon "eye" at bounding box center [405, 238] width 9 height 9
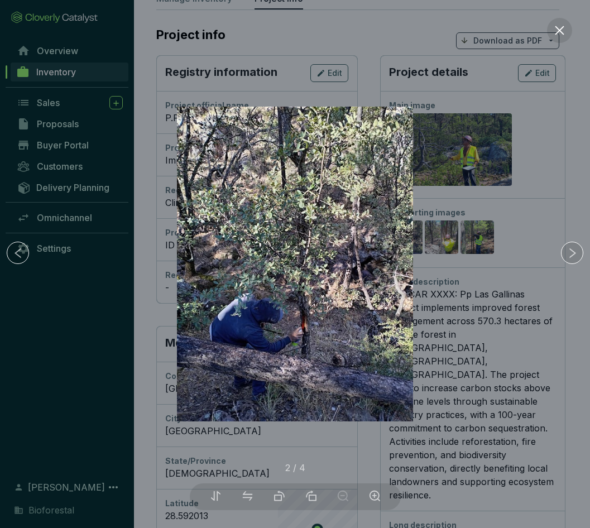
click at [446, 241] on div at bounding box center [295, 264] width 590 height 528
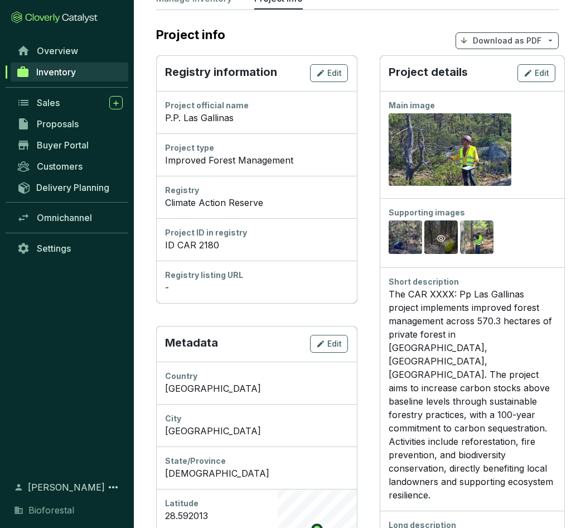
click at [436, 238] on div "Preview" at bounding box center [441, 237] width 13 height 13
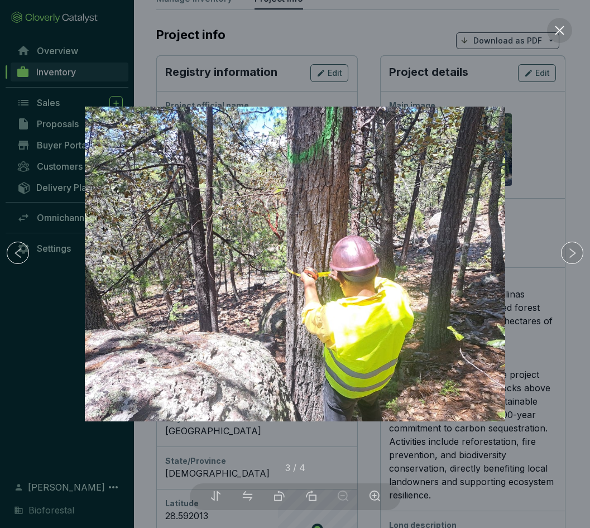
click at [527, 240] on div at bounding box center [295, 264] width 590 height 528
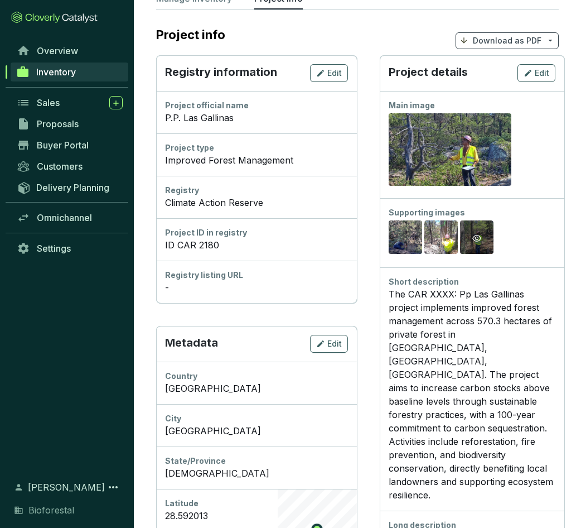
click at [474, 235] on icon "eye" at bounding box center [476, 238] width 9 height 9
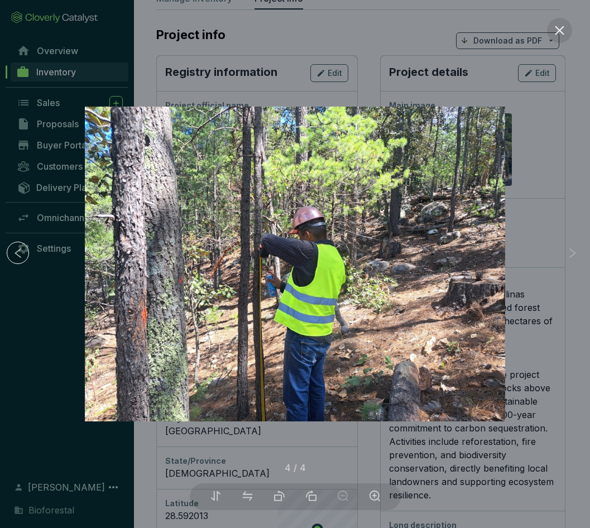
click at [530, 234] on div at bounding box center [295, 264] width 590 height 528
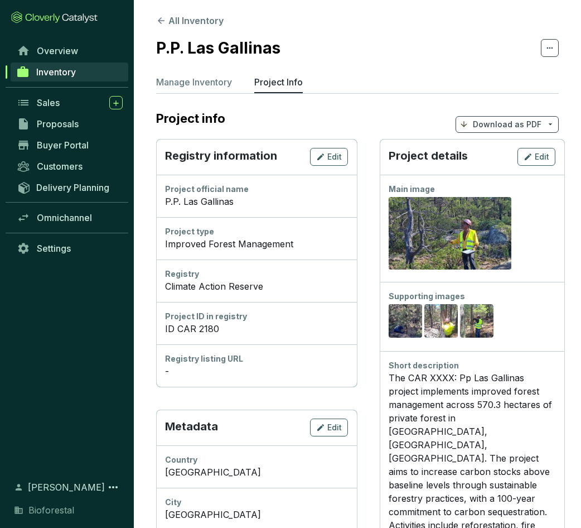
scroll to position [0, 0]
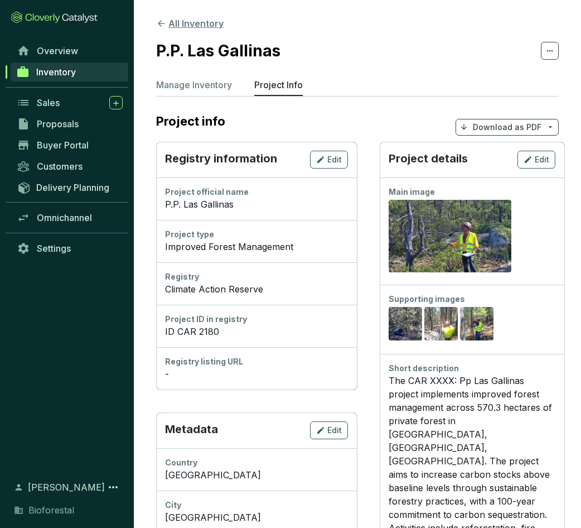
click at [158, 21] on icon at bounding box center [161, 23] width 10 height 10
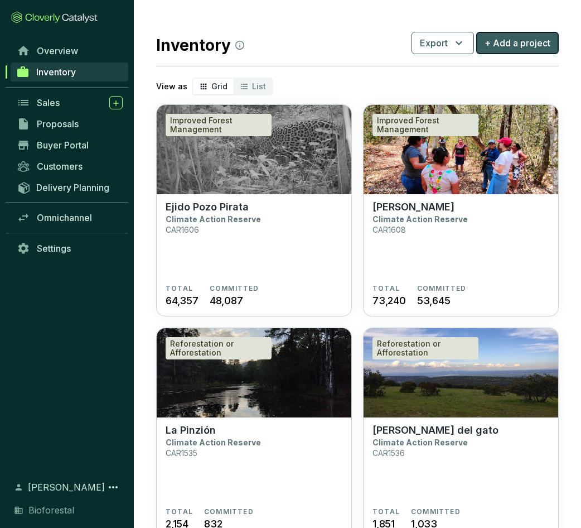
click at [533, 46] on span "+ Add a project" at bounding box center [518, 42] width 66 height 13
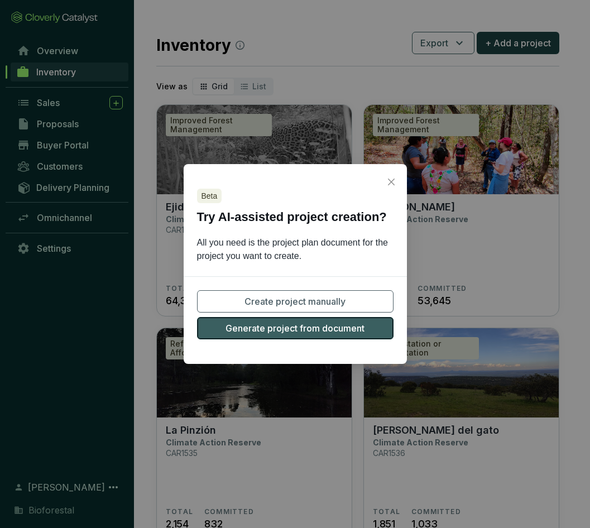
click at [313, 326] on span "Generate project from document" at bounding box center [294, 327] width 139 height 13
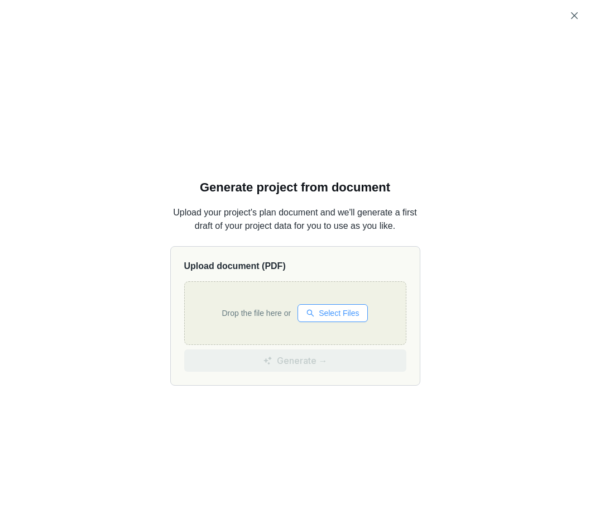
click at [354, 315] on button "Select Files" at bounding box center [332, 313] width 70 height 18
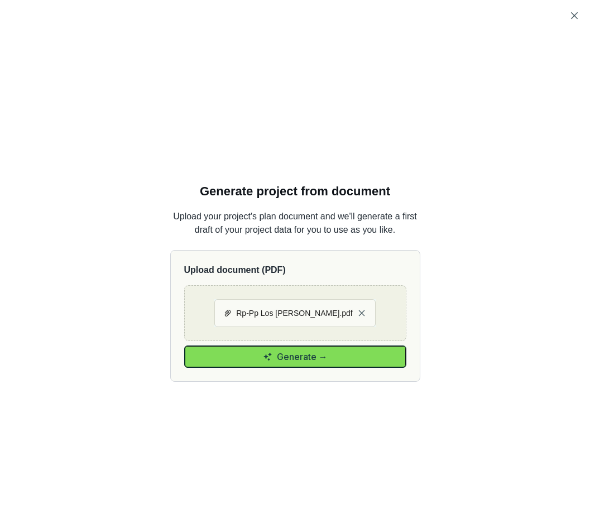
click at [322, 358] on span "Generate →" at bounding box center [302, 356] width 51 height 13
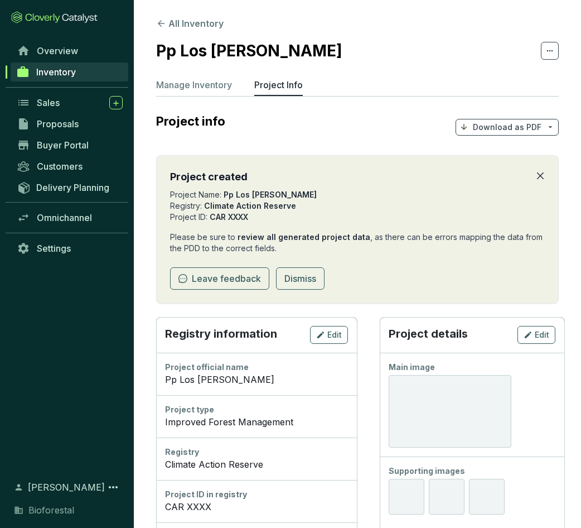
click at [540, 175] on icon "close" at bounding box center [540, 175] width 7 height 7
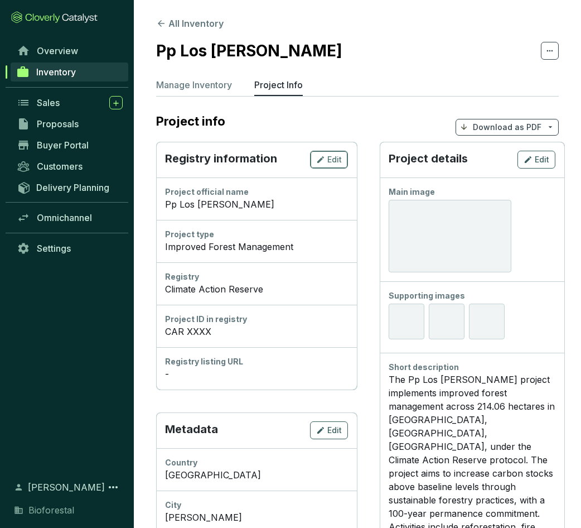
click at [336, 161] on span "Edit" at bounding box center [334, 159] width 15 height 11
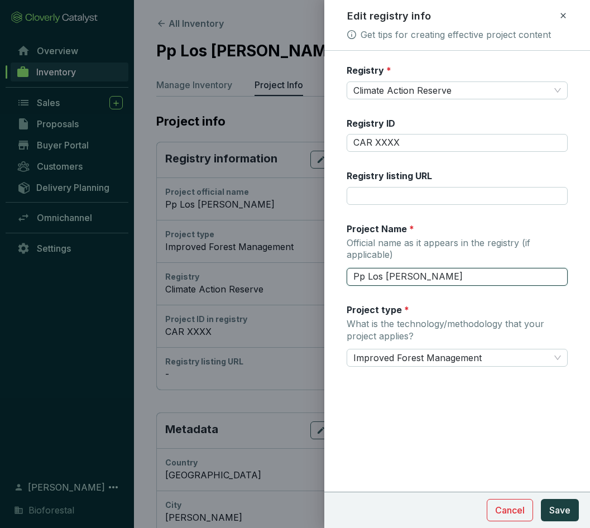
click at [360, 275] on input "Pp Los Remedios" at bounding box center [456, 277] width 221 height 18
type input "P.P. Los Remedios"
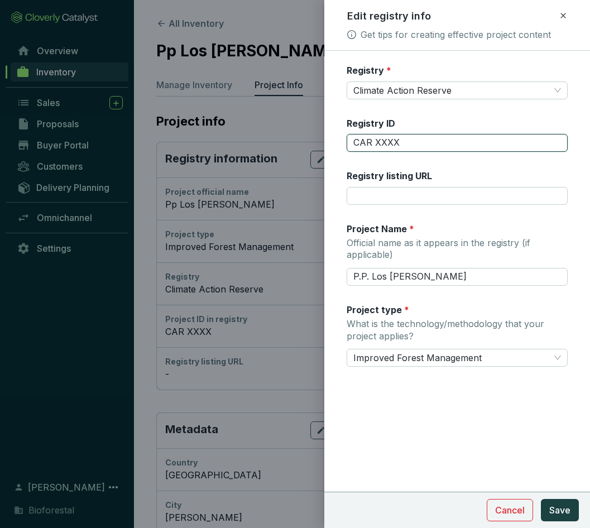
click at [400, 142] on input "CAR XXXX" at bounding box center [456, 143] width 221 height 18
click at [411, 131] on div "Registry ID CAR XXXX" at bounding box center [456, 134] width 221 height 35
click at [409, 139] on input "CAR XXXX" at bounding box center [456, 143] width 221 height 18
type input "CAR 2184"
click at [571, 512] on button "Save" at bounding box center [559, 510] width 38 height 22
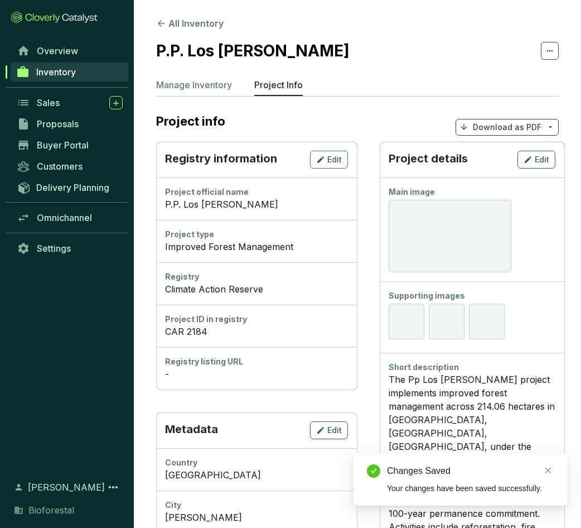
scroll to position [56, 0]
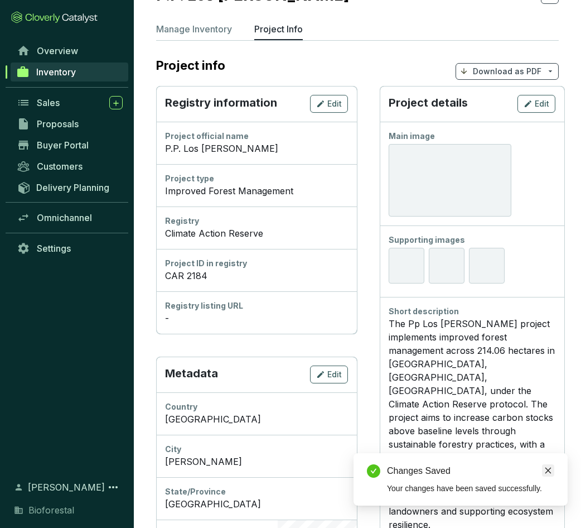
click at [548, 470] on icon "close" at bounding box center [549, 470] width 6 height 6
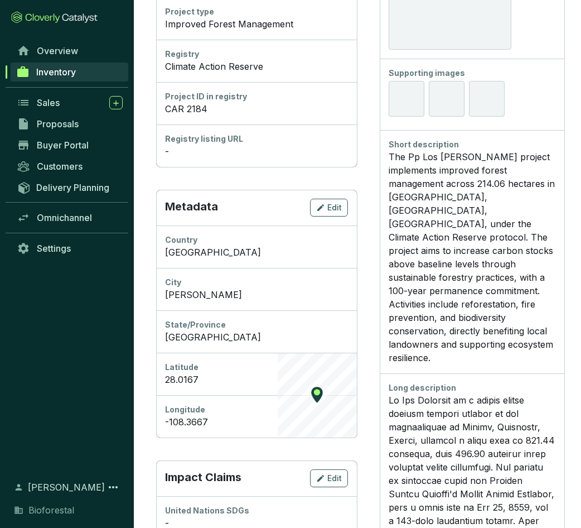
scroll to position [223, 0]
click at [330, 206] on span "Edit" at bounding box center [334, 206] width 15 height 11
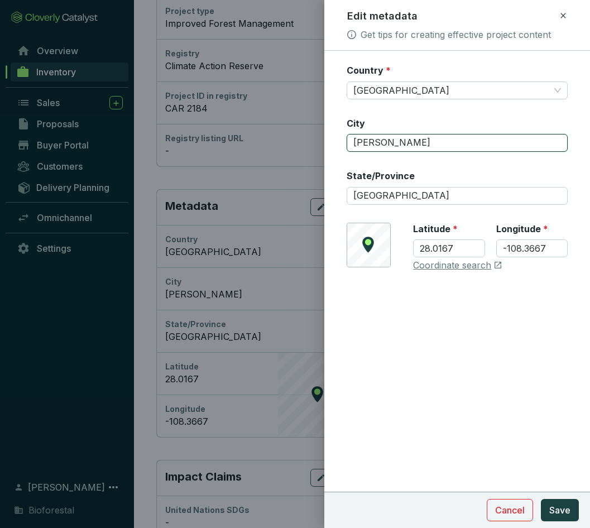
drag, startPoint x: 404, startPoint y: 141, endPoint x: 329, endPoint y: 147, distance: 75.0
click at [329, 147] on form "Country * Mexico City Ocampo State/Province Chihuahua © Mapbox © OpenStreetMap …" at bounding box center [457, 201] width 266 height 274
type input "[GEOGRAPHIC_DATA]"
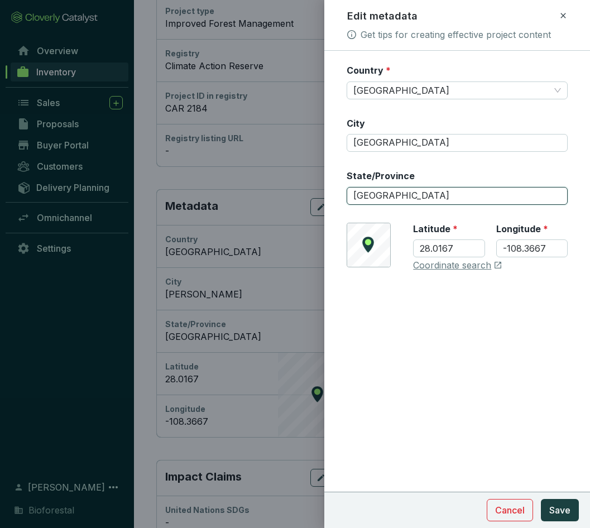
drag, startPoint x: 413, startPoint y: 198, endPoint x: 346, endPoint y: 206, distance: 66.8
click at [347, 206] on div "Country * Mexico City Chihuahua State/Province Chihuahua © Mapbox © OpenStreetM…" at bounding box center [456, 174] width 221 height 221
click at [409, 196] on input "[GEOGRAPHIC_DATA]" at bounding box center [456, 196] width 221 height 18
drag, startPoint x: 409, startPoint y: 196, endPoint x: 336, endPoint y: 201, distance: 73.2
click at [336, 201] on form "Country * Mexico City Chihuahua State/Province Chihuahua © Mapbox © OpenStreetM…" at bounding box center [457, 201] width 266 height 274
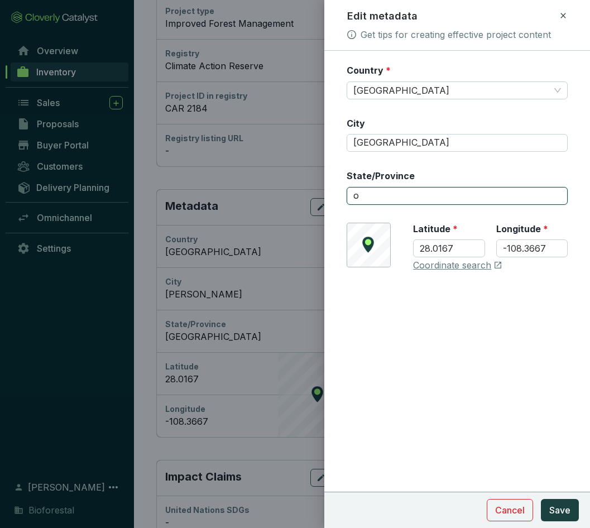
type input "Ocampo"
click at [469, 266] on link "Coordinate search" at bounding box center [452, 265] width 78 height 12
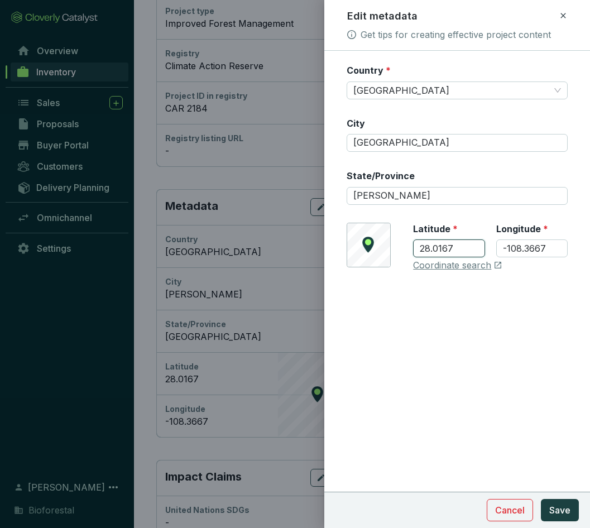
drag, startPoint x: 464, startPoint y: 250, endPoint x: 406, endPoint y: 248, distance: 57.5
click at [407, 250] on div "© Mapbox © OpenStreetMap Improve this map Latitude * 28.0167 Longitude * -108.3…" at bounding box center [456, 247] width 221 height 49
paste input "143881"
type input "28.143881"
drag, startPoint x: 549, startPoint y: 245, endPoint x: 488, endPoint y: 252, distance: 61.7
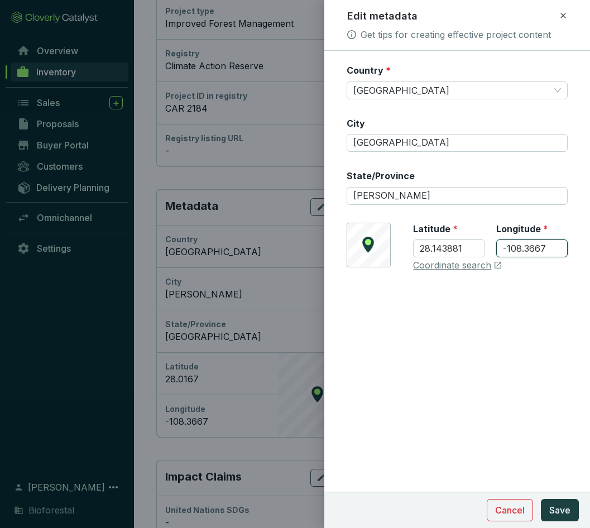
click at [488, 252] on div "Latitude * 28.143881 Longitude * -108.3667" at bounding box center [490, 247] width 155 height 49
paste input "46274"
type input "-108.346274"
click at [571, 508] on button "Save" at bounding box center [559, 510] width 38 height 22
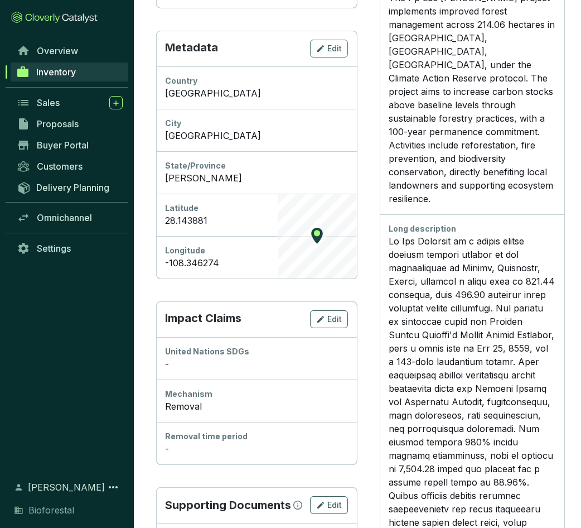
scroll to position [446, 0]
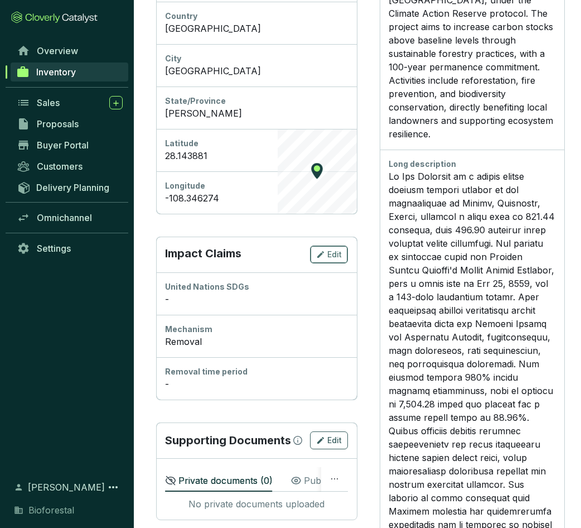
click at [337, 251] on span "Edit" at bounding box center [334, 254] width 15 height 11
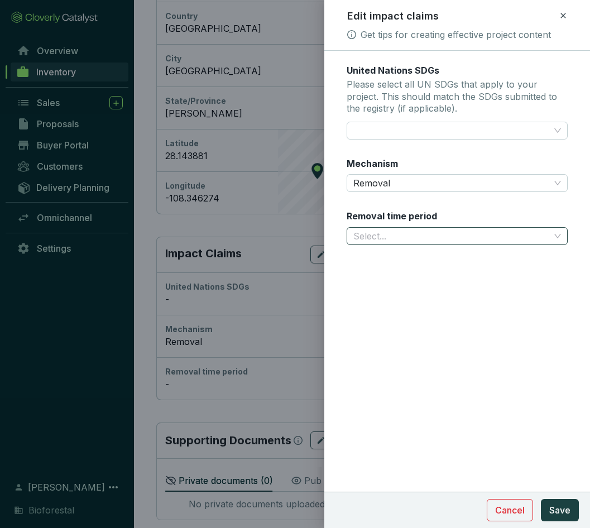
click at [534, 234] on input "Removal time period" at bounding box center [451, 236] width 196 height 17
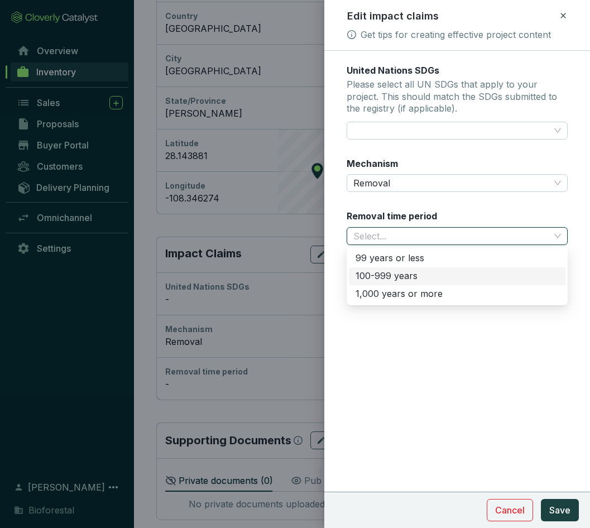
click at [424, 278] on div "100-999 years" at bounding box center [456, 276] width 203 height 12
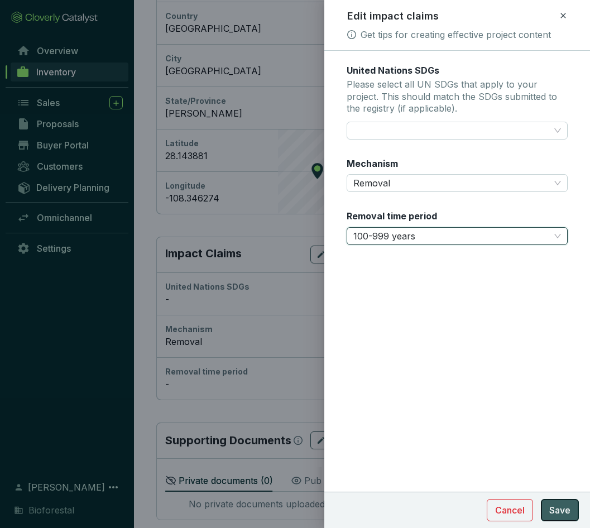
click at [572, 510] on button "Save" at bounding box center [559, 510] width 38 height 22
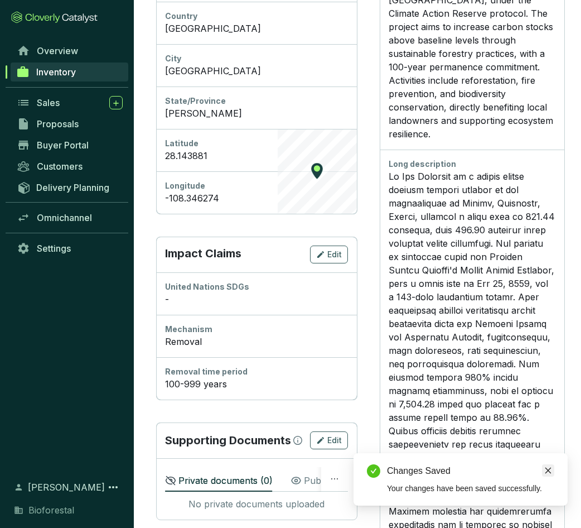
click at [546, 472] on icon "close" at bounding box center [548, 470] width 8 height 8
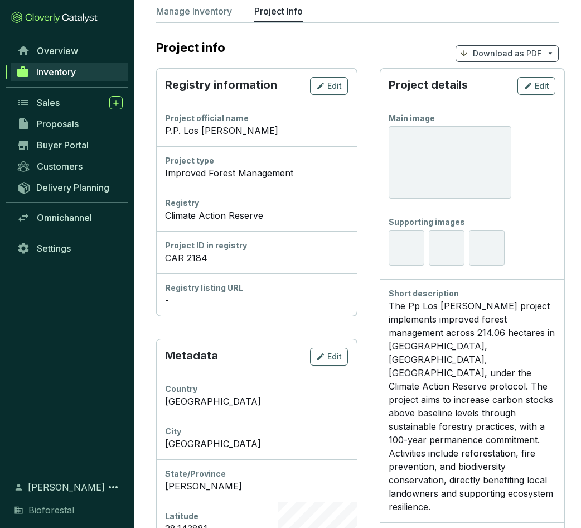
scroll to position [0, 0]
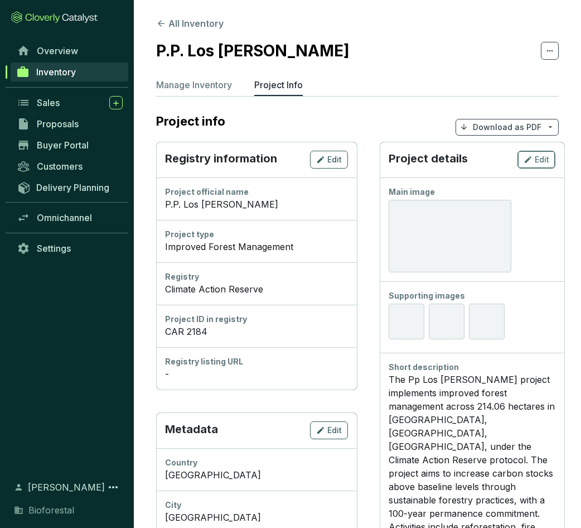
click at [535, 153] on div "Edit" at bounding box center [537, 159] width 26 height 13
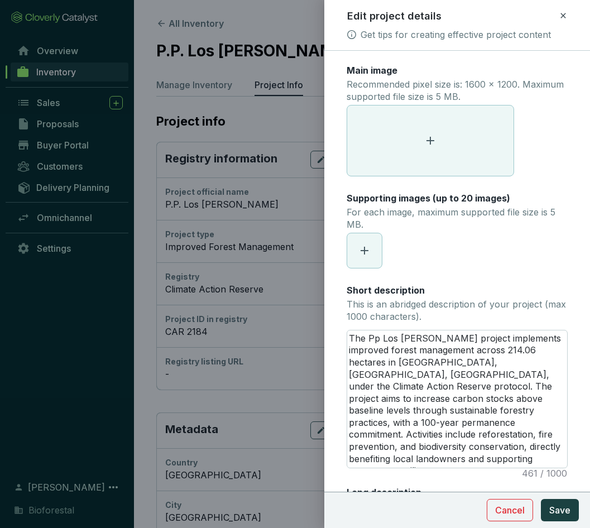
click at [444, 136] on span at bounding box center [430, 140] width 166 height 70
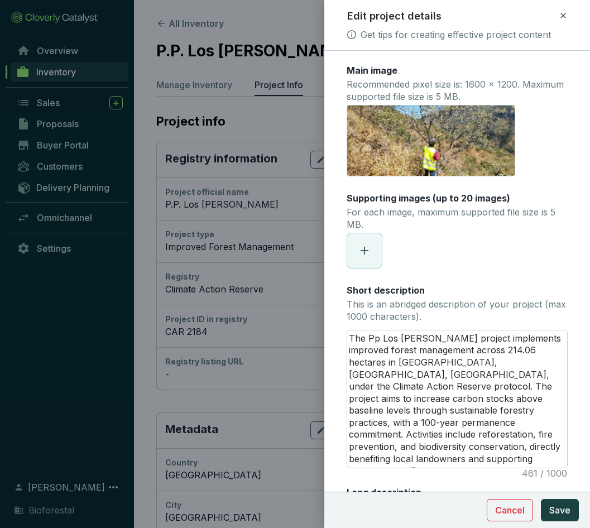
click at [364, 247] on icon at bounding box center [364, 250] width 13 height 13
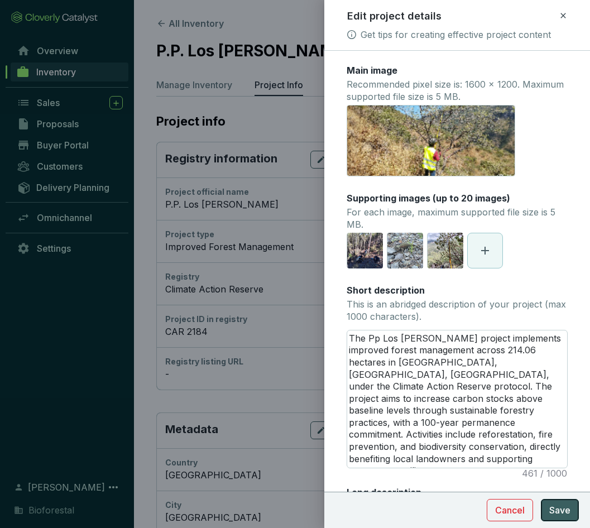
click at [564, 501] on button "Save" at bounding box center [559, 510] width 38 height 22
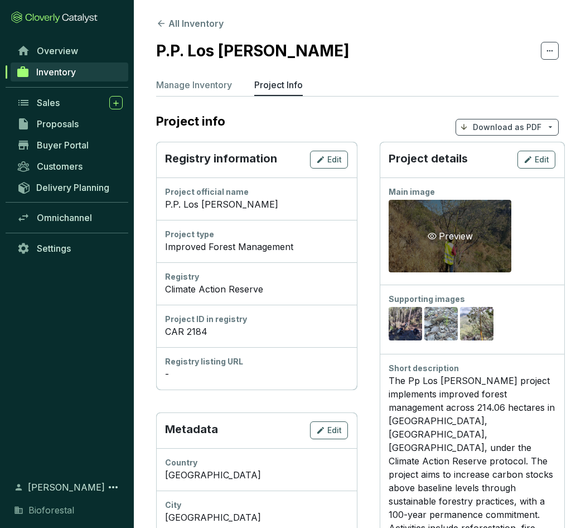
click at [443, 234] on div "Preview" at bounding box center [451, 235] width 50 height 13
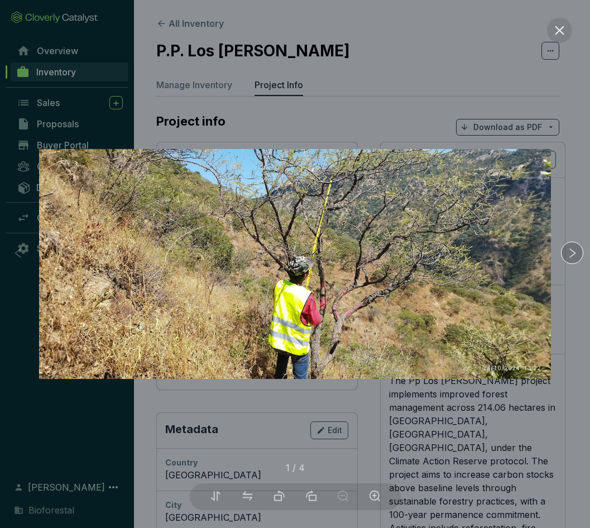
click at [572, 252] on icon "right" at bounding box center [572, 253] width 12 height 12
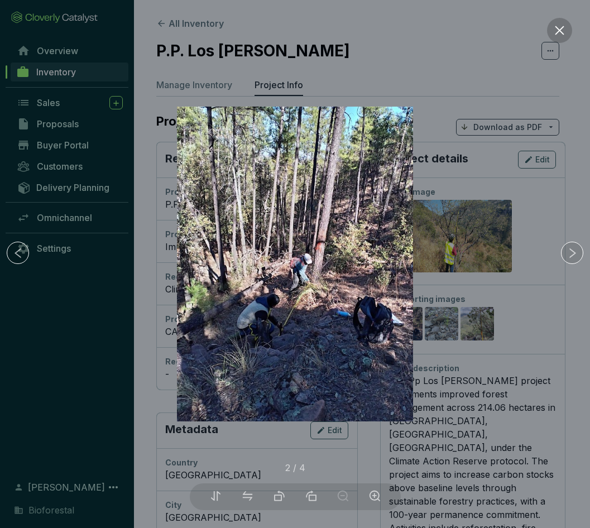
click at [564, 36] on icon "close" at bounding box center [559, 31] width 12 height 12
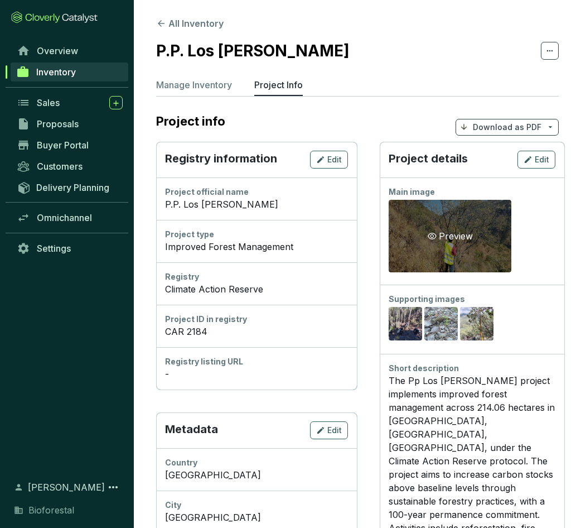
drag, startPoint x: 441, startPoint y: 237, endPoint x: 450, endPoint y: 237, distance: 8.9
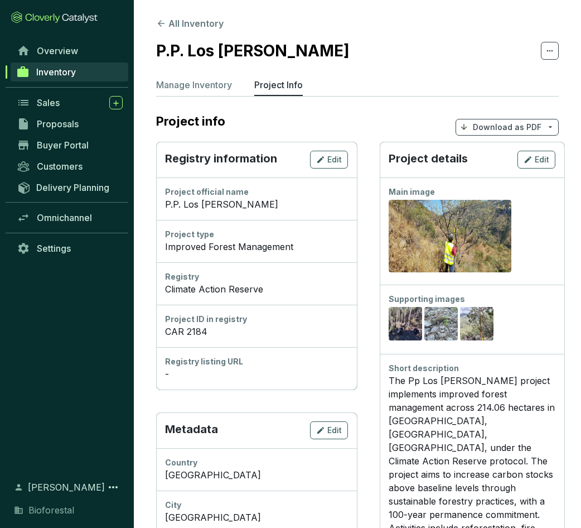
click at [441, 237] on div "Preview" at bounding box center [451, 235] width 50 height 13
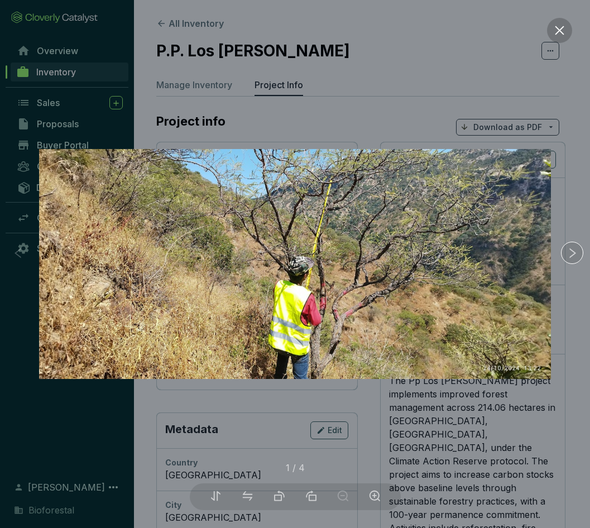
click at [560, 33] on icon "close" at bounding box center [559, 31] width 12 height 12
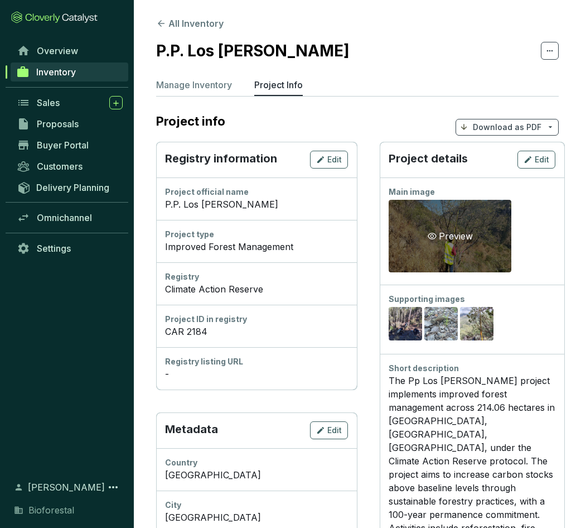
click at [447, 231] on div "Preview" at bounding box center [451, 235] width 50 height 13
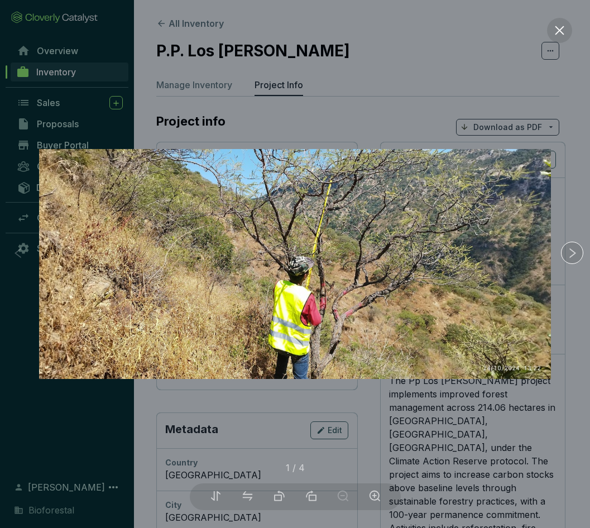
drag, startPoint x: 567, startPoint y: 216, endPoint x: 534, endPoint y: 240, distance: 41.1
click at [567, 216] on div at bounding box center [295, 264] width 590 height 528
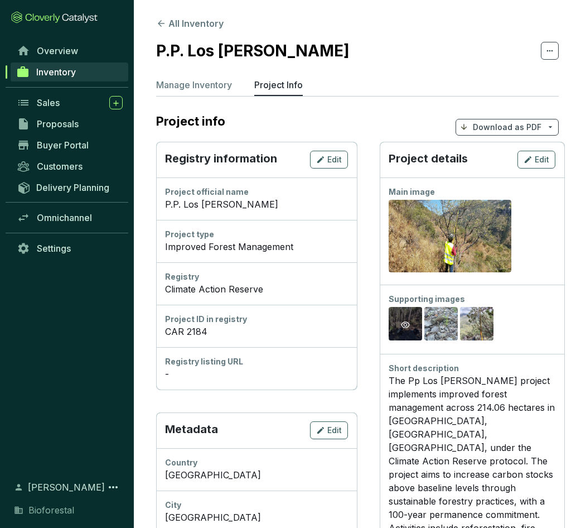
click at [404, 321] on icon "eye" at bounding box center [405, 324] width 9 height 9
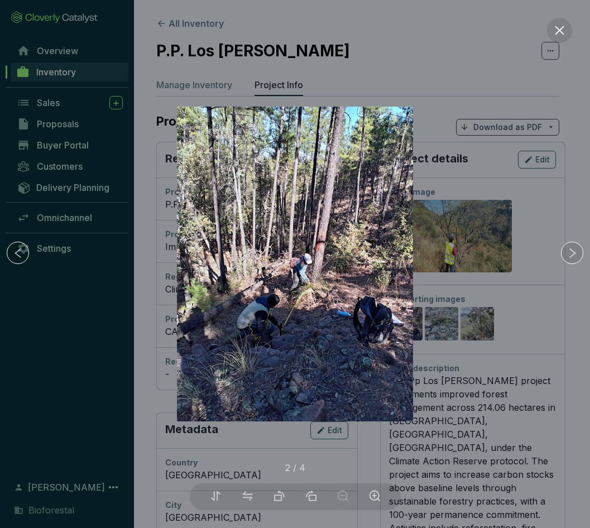
click at [438, 318] on div at bounding box center [295, 264] width 590 height 528
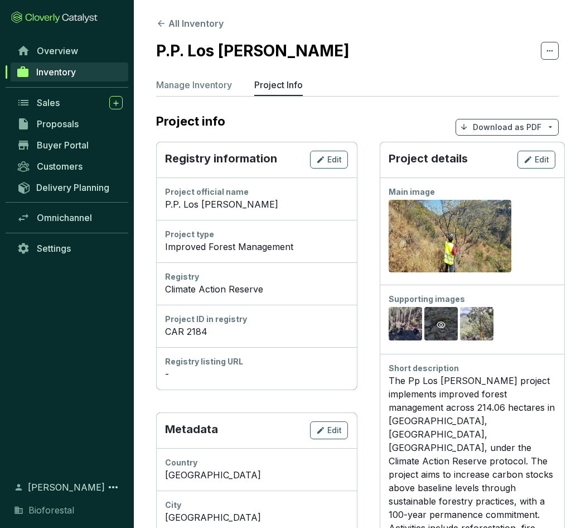
click at [443, 322] on icon "eye" at bounding box center [441, 324] width 9 height 7
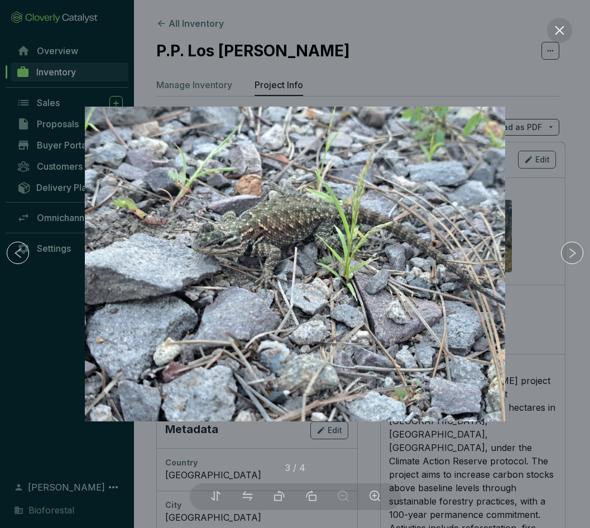
click at [549, 318] on div at bounding box center [295, 264] width 590 height 528
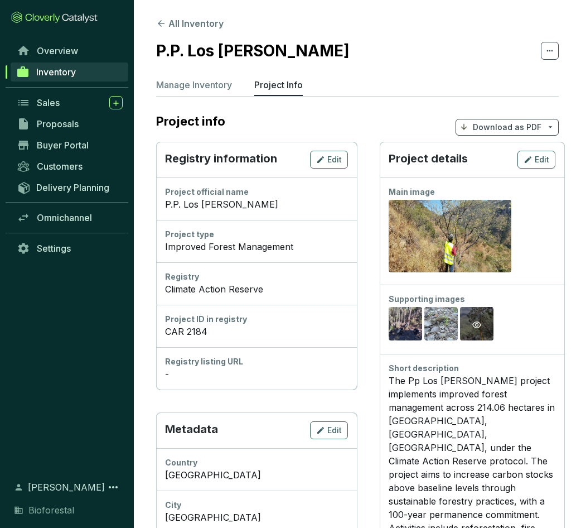
click at [479, 321] on icon "eye" at bounding box center [476, 324] width 9 height 9
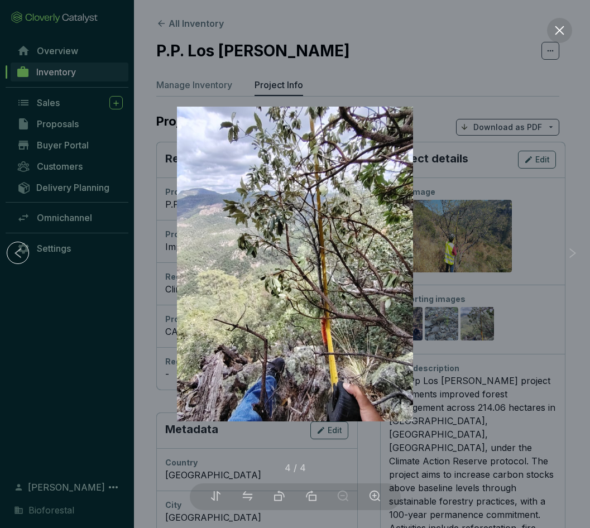
click at [538, 325] on div at bounding box center [295, 264] width 590 height 528
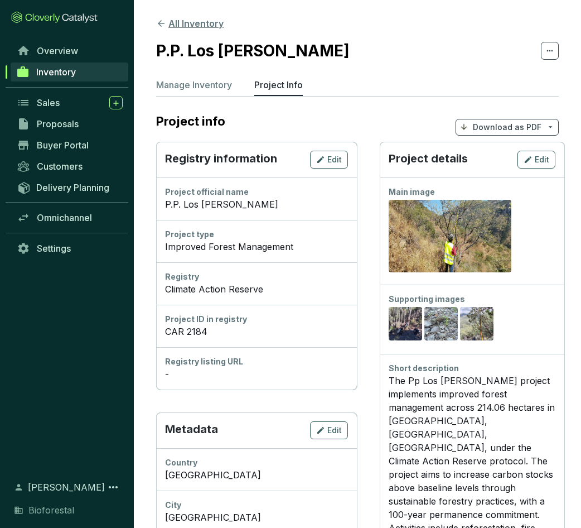
click at [160, 27] on icon at bounding box center [161, 23] width 10 height 10
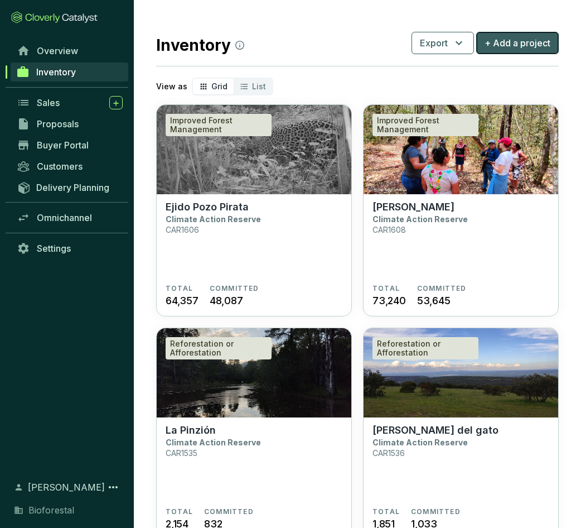
click at [522, 42] on span "+ Add a project" at bounding box center [518, 42] width 66 height 13
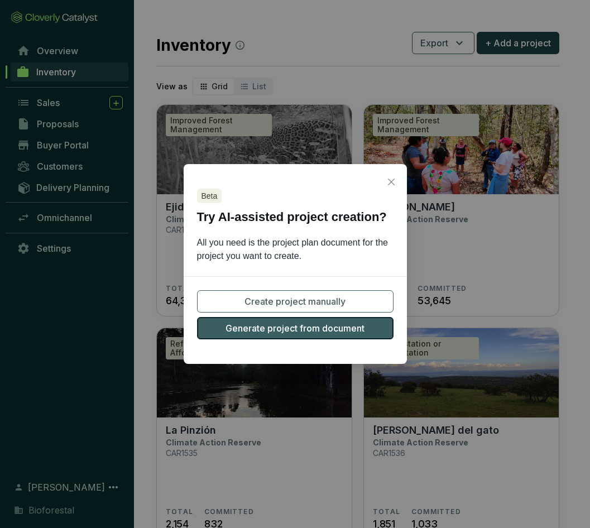
click at [344, 330] on span "Generate project from document" at bounding box center [294, 327] width 139 height 13
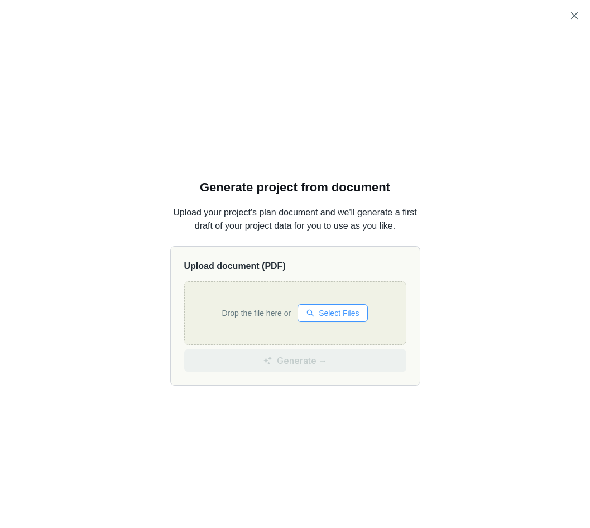
click at [330, 312] on span "Select Files" at bounding box center [338, 313] width 40 height 12
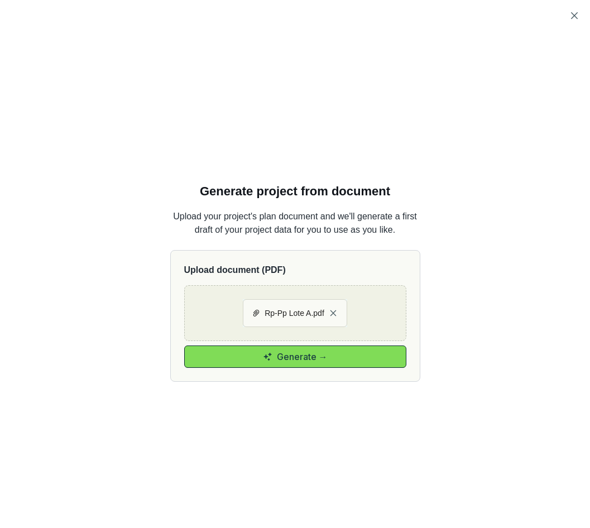
click at [347, 356] on button "Generate →" at bounding box center [295, 356] width 222 height 22
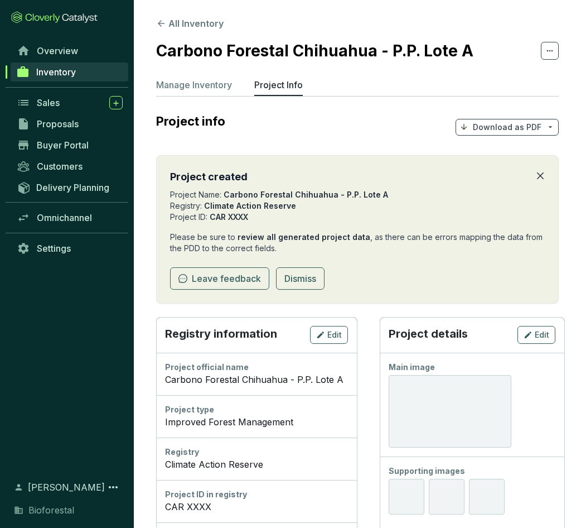
click at [538, 175] on icon "close" at bounding box center [540, 175] width 9 height 9
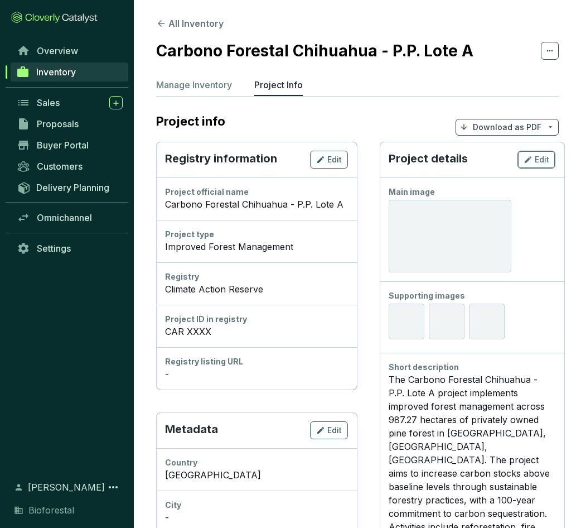
click at [539, 161] on span "Edit" at bounding box center [542, 159] width 15 height 11
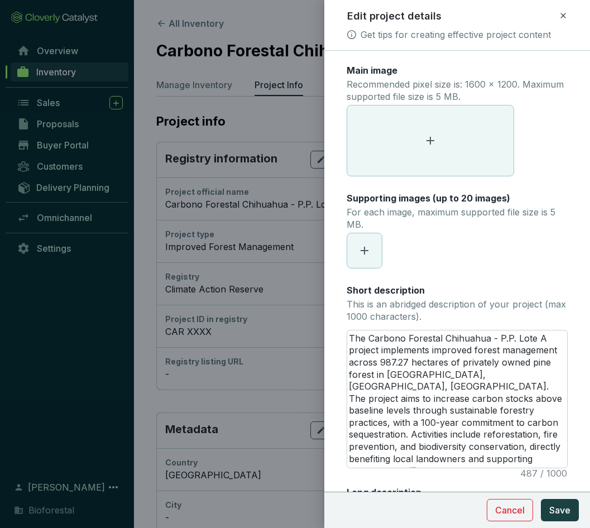
click at [426, 131] on span at bounding box center [430, 140] width 166 height 70
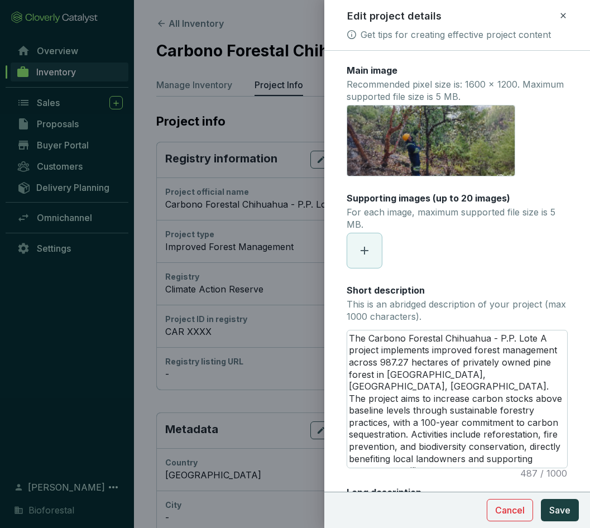
click at [374, 254] on span at bounding box center [364, 250] width 35 height 35
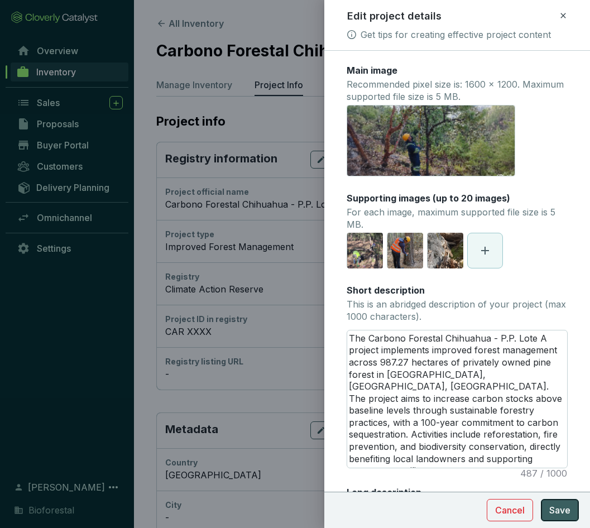
click at [565, 510] on span "Save" at bounding box center [559, 509] width 21 height 13
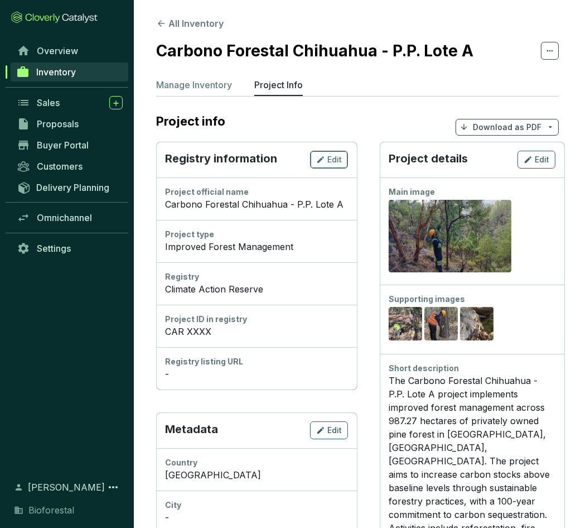
click at [340, 158] on span "Edit" at bounding box center [334, 159] width 15 height 11
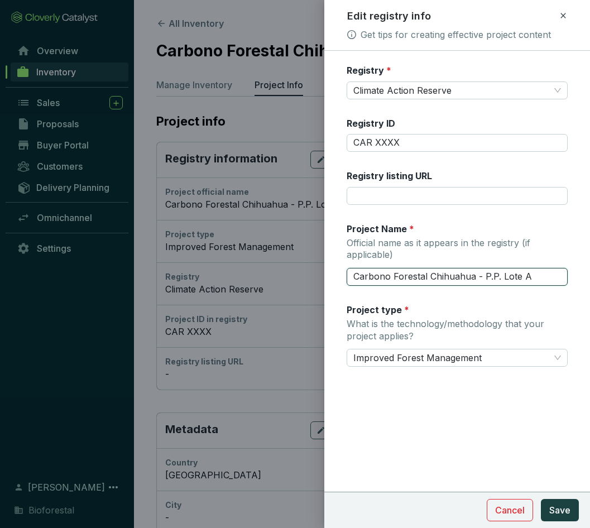
drag, startPoint x: 482, startPoint y: 271, endPoint x: 356, endPoint y: 273, distance: 126.6
click at [356, 273] on input "Carbono Forestal Chihuahua - P.P. Lote A" at bounding box center [456, 277] width 221 height 18
type input "P.P. Lote A"
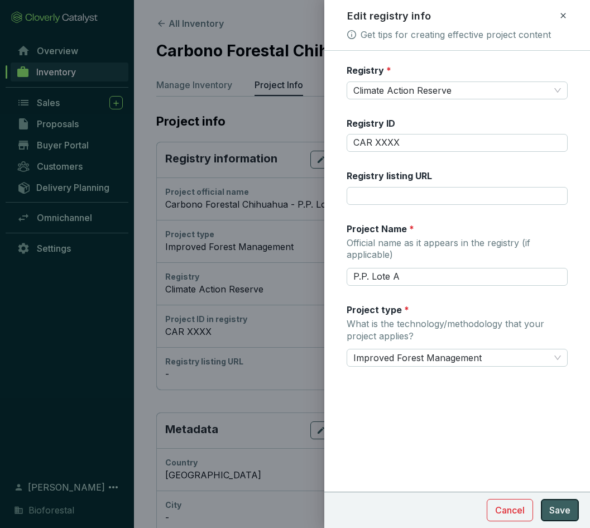
click at [567, 510] on span "Save" at bounding box center [559, 509] width 21 height 13
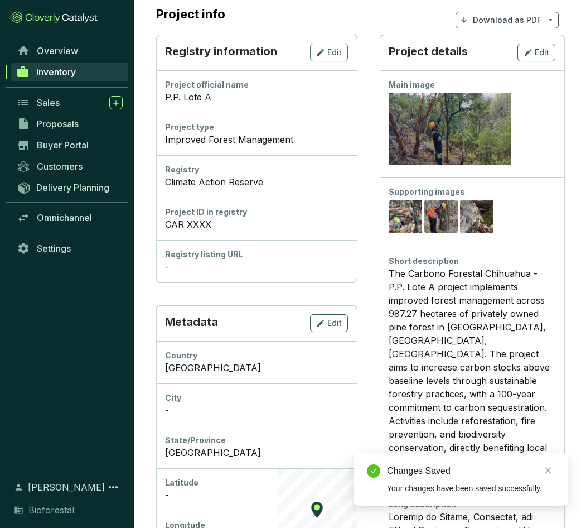
scroll to position [112, 0]
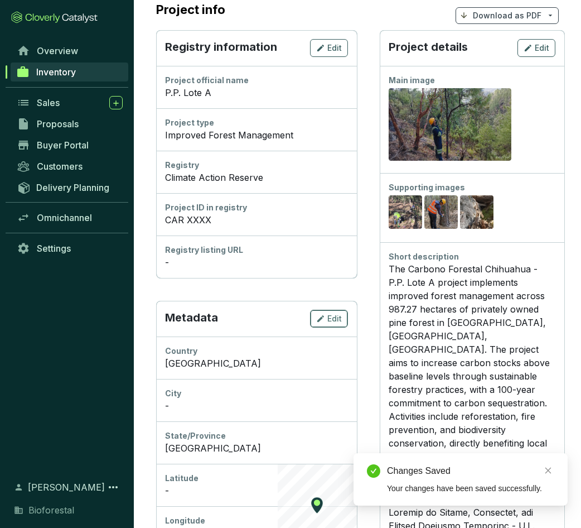
click at [322, 317] on icon "button" at bounding box center [320, 318] width 7 height 7
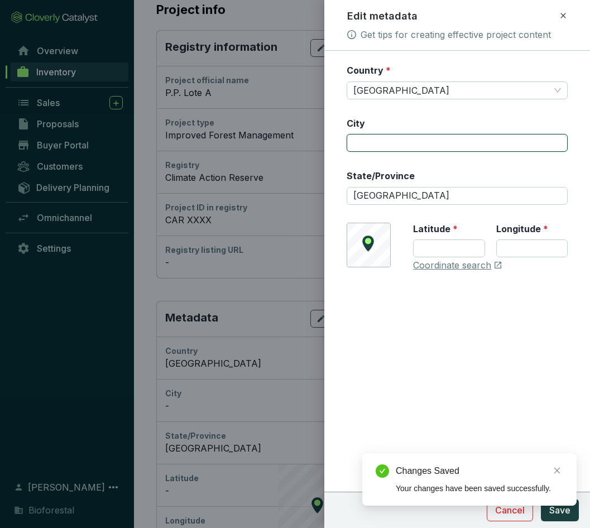
click at [383, 143] on input "City" at bounding box center [456, 143] width 221 height 18
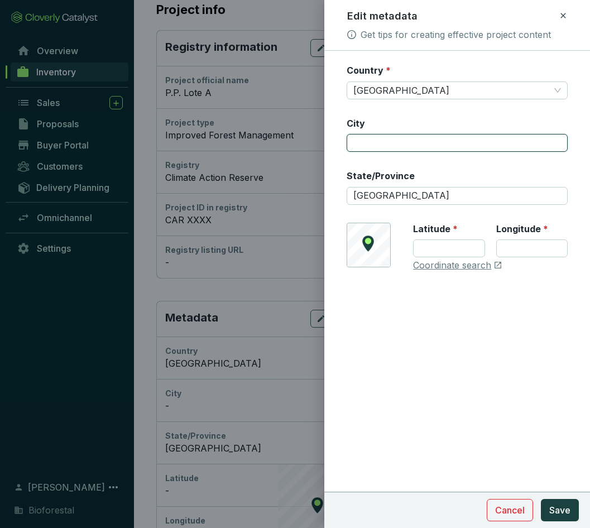
type input "[GEOGRAPHIC_DATA]"
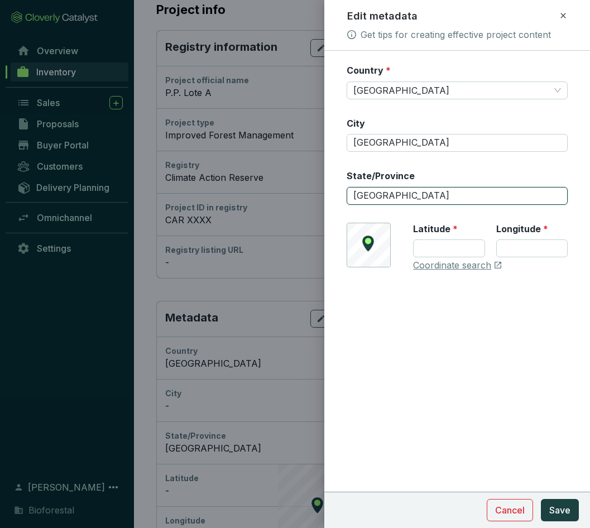
drag, startPoint x: 415, startPoint y: 196, endPoint x: 332, endPoint y: 185, distance: 83.3
click at [332, 185] on form "Country * Mexico City Chihuahua State/Province Chihuahua © Mapbox © OpenStreetM…" at bounding box center [457, 201] width 266 height 274
click at [416, 195] on input "State/Province" at bounding box center [456, 196] width 221 height 18
type input "Ocampo"
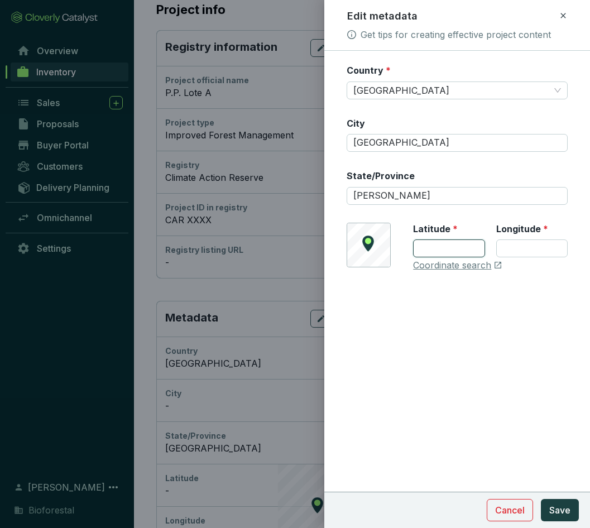
click at [438, 248] on input "Latitude *" at bounding box center [448, 248] width 71 height 18
click at [425, 265] on link "Coordinate search" at bounding box center [452, 265] width 78 height 12
click at [461, 249] on input "Latitude *" at bounding box center [448, 248] width 71 height 18
paste input "28.190025"
type input "28.190025"
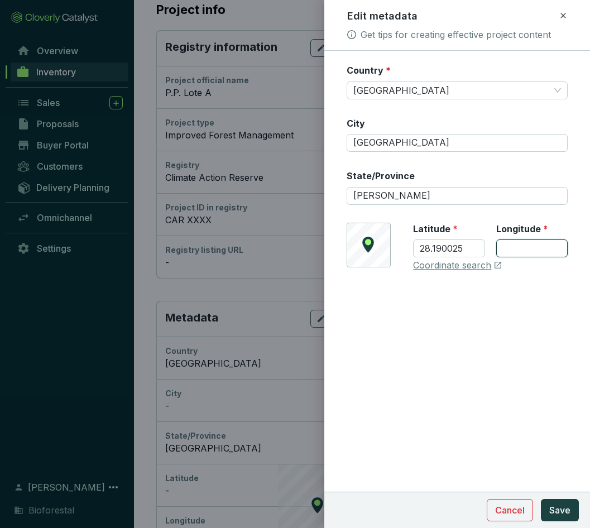
click at [533, 249] on input "Longitude *" at bounding box center [531, 248] width 71 height 18
paste input "-108.28383"
type input "-108.283837"
click at [567, 510] on span "Save" at bounding box center [559, 509] width 21 height 13
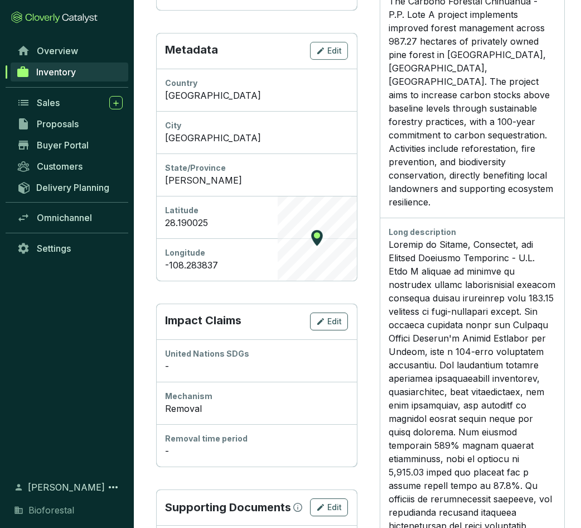
scroll to position [390, 0]
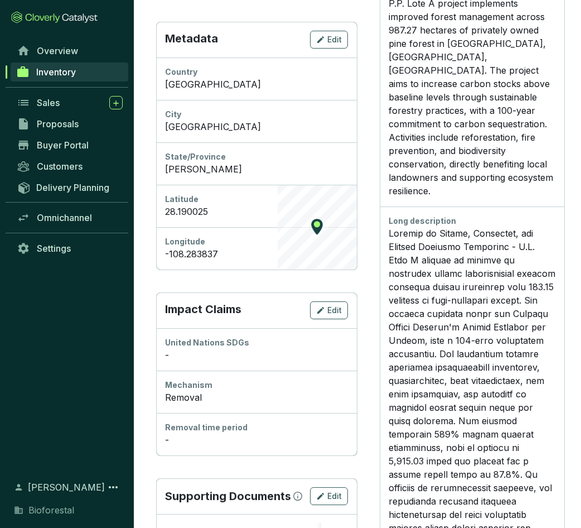
click at [273, 443] on div "-" at bounding box center [256, 439] width 183 height 13
click at [339, 308] on span "Edit" at bounding box center [334, 310] width 15 height 11
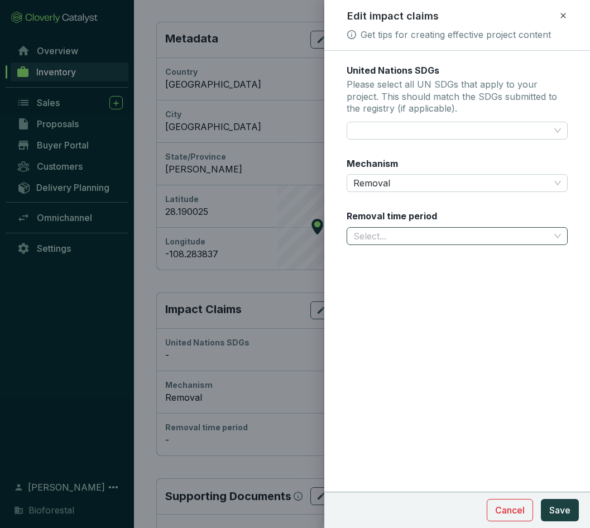
click at [414, 234] on input "Removal time period" at bounding box center [451, 236] width 196 height 17
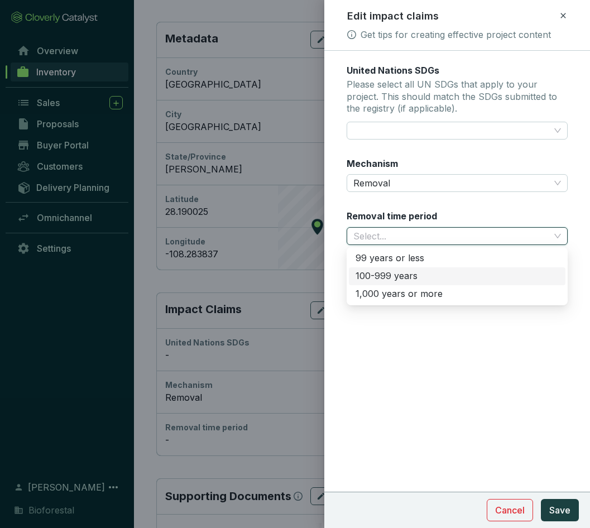
click at [395, 275] on div "100-999 years" at bounding box center [456, 276] width 203 height 12
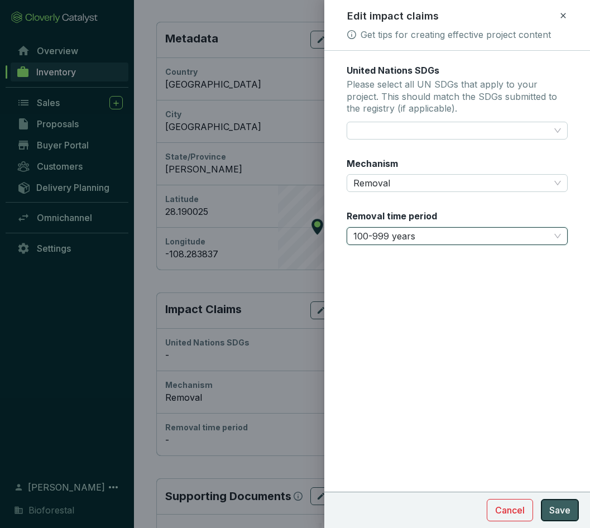
click at [568, 511] on span "Save" at bounding box center [559, 509] width 21 height 13
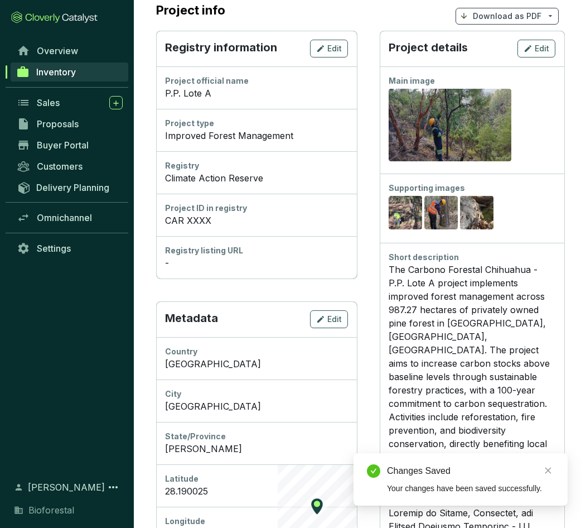
scroll to position [92, 0]
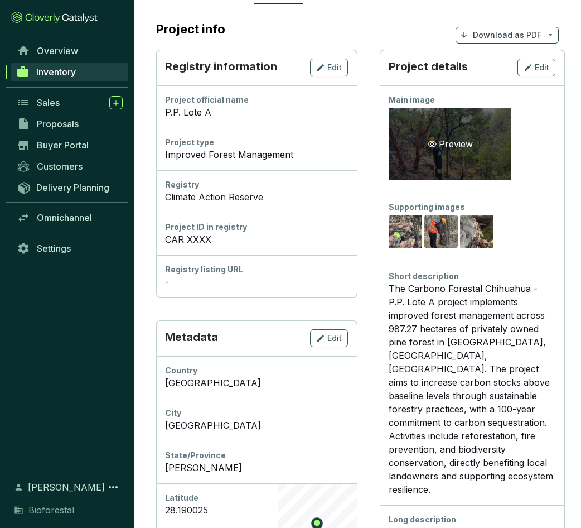
click at [434, 146] on icon "eye" at bounding box center [432, 143] width 9 height 9
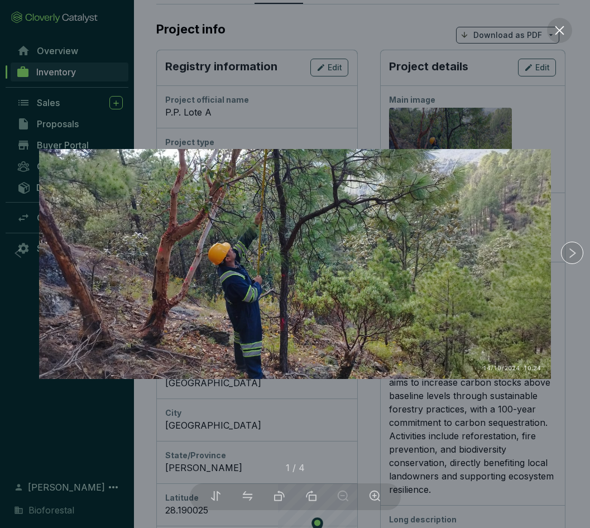
click at [485, 432] on div at bounding box center [295, 264] width 590 height 528
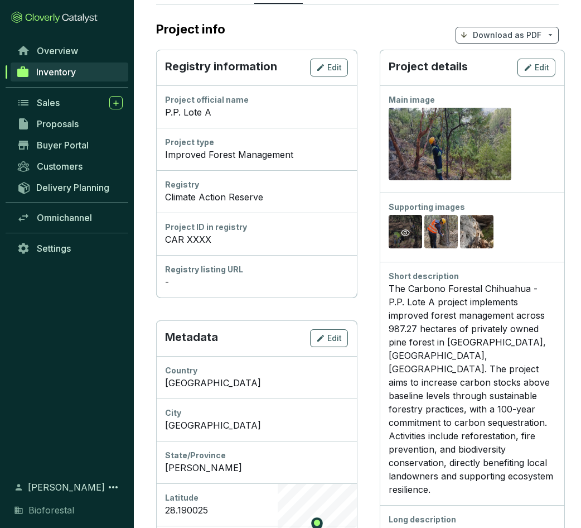
click at [407, 231] on icon "eye" at bounding box center [405, 232] width 9 height 9
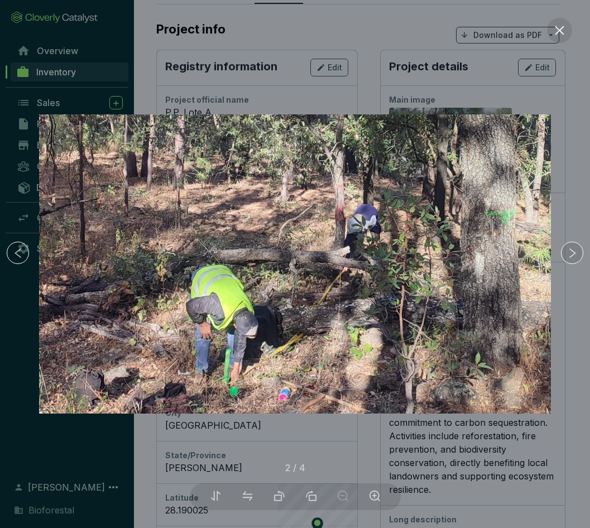
click at [393, 447] on div at bounding box center [295, 264] width 590 height 528
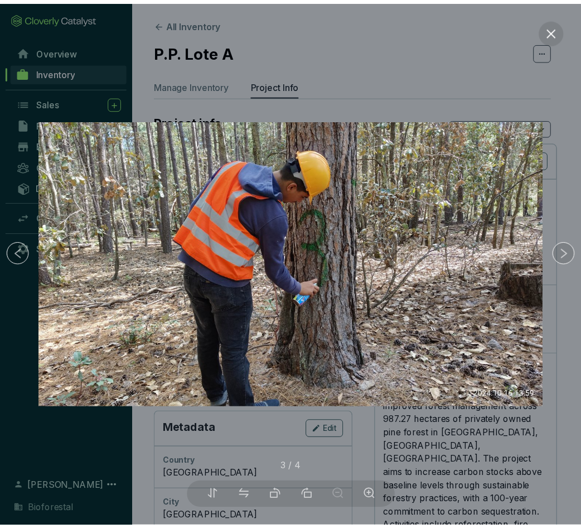
scroll to position [92, 0]
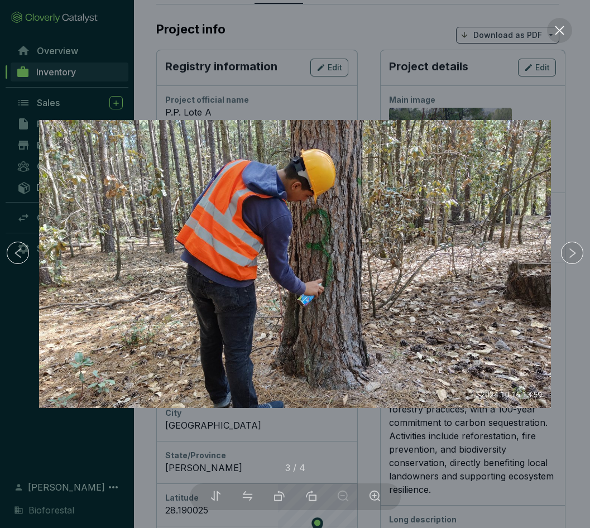
click at [456, 467] on div at bounding box center [295, 264] width 590 height 528
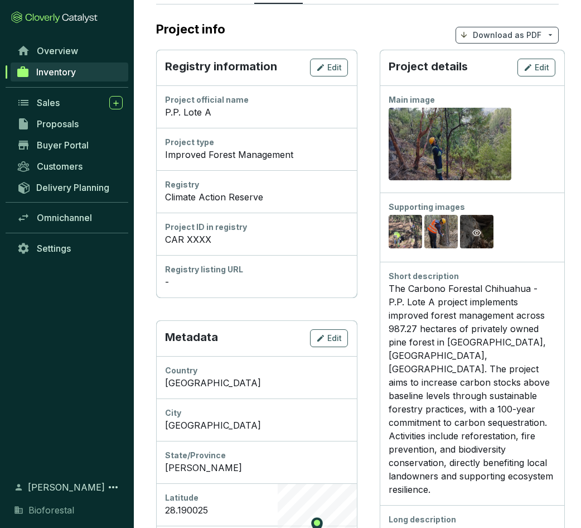
click at [480, 234] on icon "eye" at bounding box center [476, 232] width 9 height 7
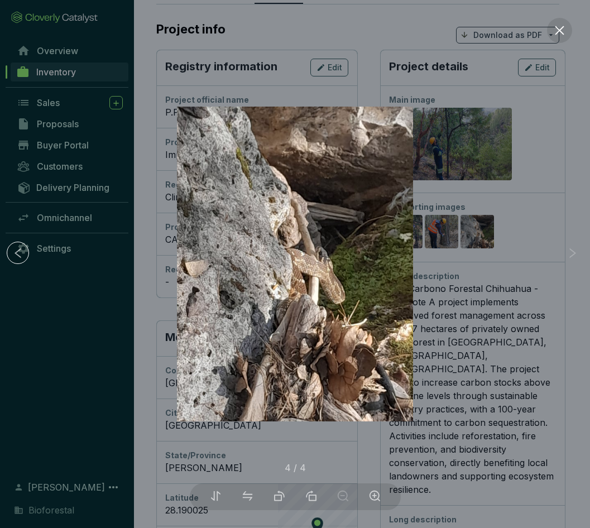
click at [472, 310] on div at bounding box center [295, 264] width 590 height 528
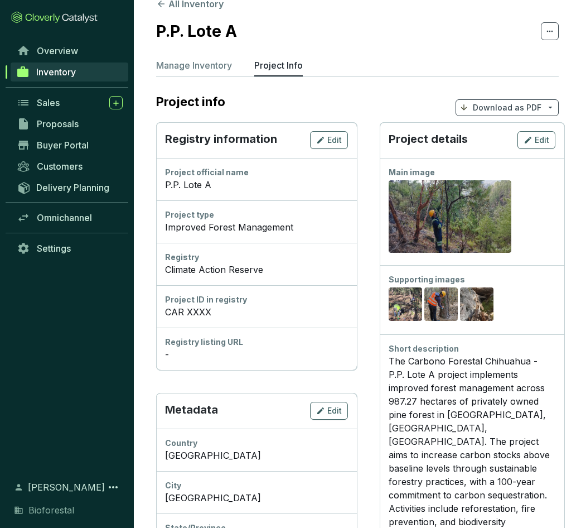
scroll to position [0, 0]
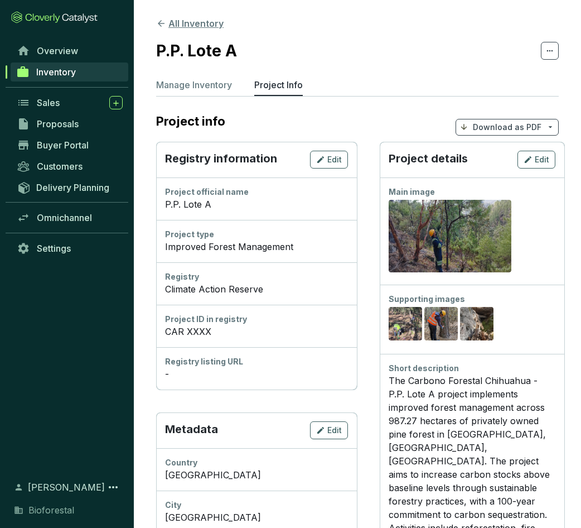
click at [160, 18] on icon at bounding box center [161, 23] width 10 height 10
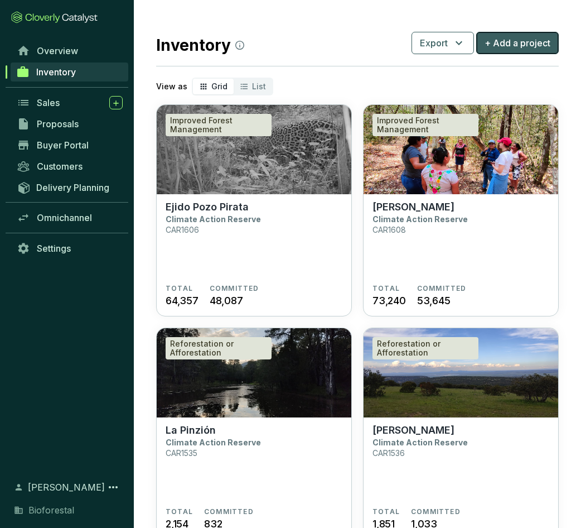
click at [529, 44] on span "+ Add a project" at bounding box center [518, 42] width 66 height 13
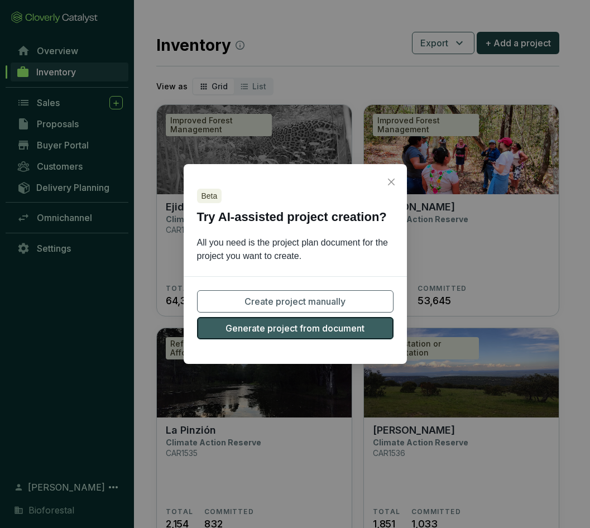
click at [329, 328] on span "Generate project from document" at bounding box center [294, 327] width 139 height 13
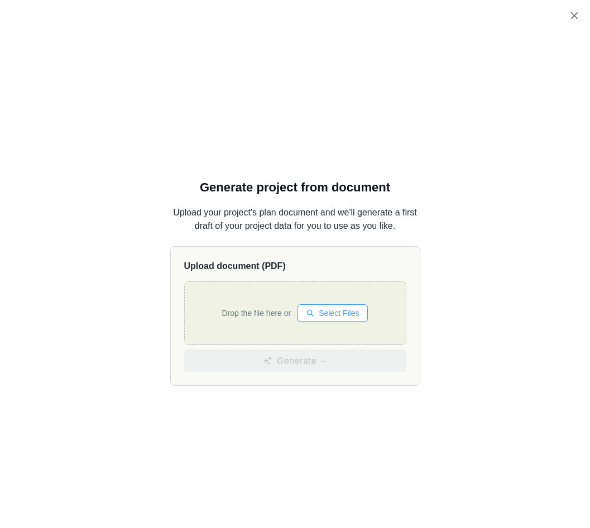
click at [341, 311] on span "Select Files" at bounding box center [338, 313] width 40 height 12
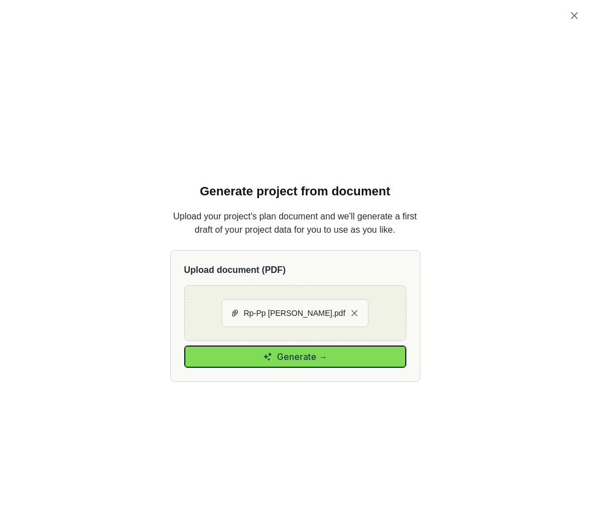
click at [337, 360] on button "Generate →" at bounding box center [295, 356] width 222 height 22
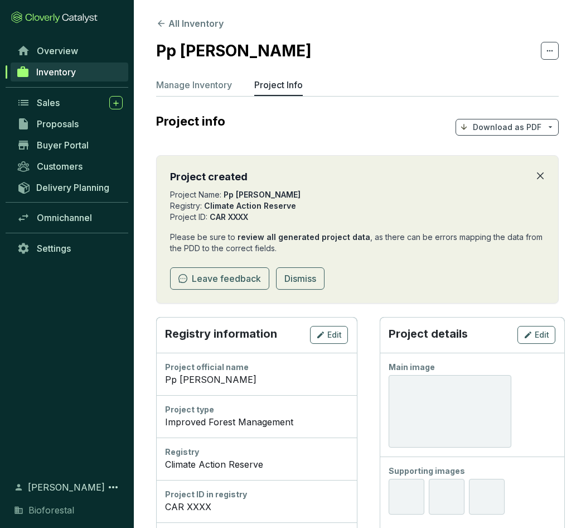
click at [544, 175] on icon "close" at bounding box center [540, 175] width 9 height 9
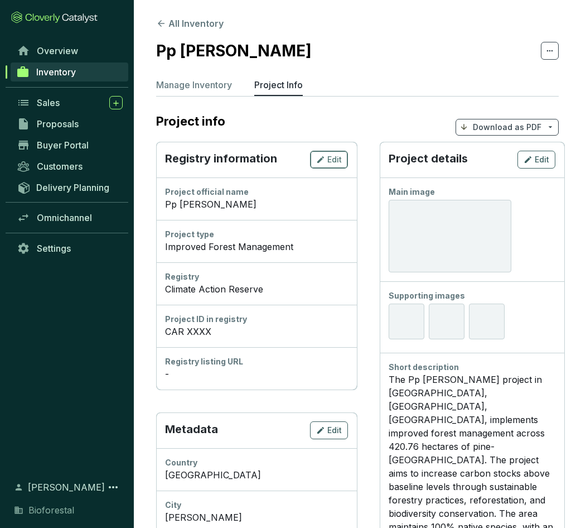
click at [331, 161] on span "Edit" at bounding box center [334, 159] width 15 height 11
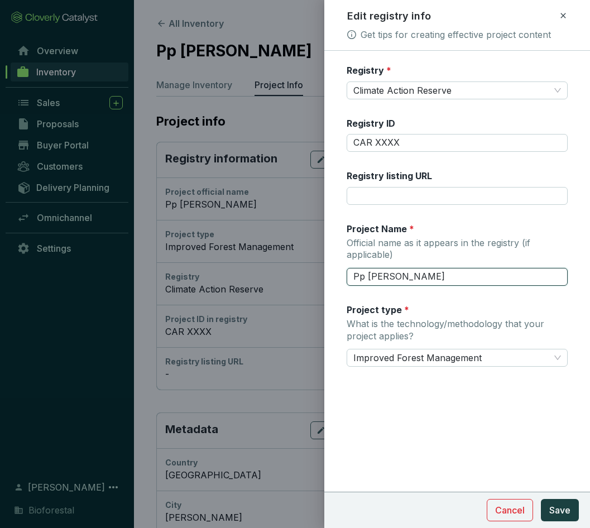
click at [363, 274] on input "Pp [PERSON_NAME]" at bounding box center [456, 277] width 221 height 18
click at [456, 281] on input "P.P. [PERSON_NAME]" at bounding box center [456, 277] width 221 height 18
type input "P.P. [PERSON_NAME]"
click at [566, 510] on span "Save" at bounding box center [559, 509] width 21 height 13
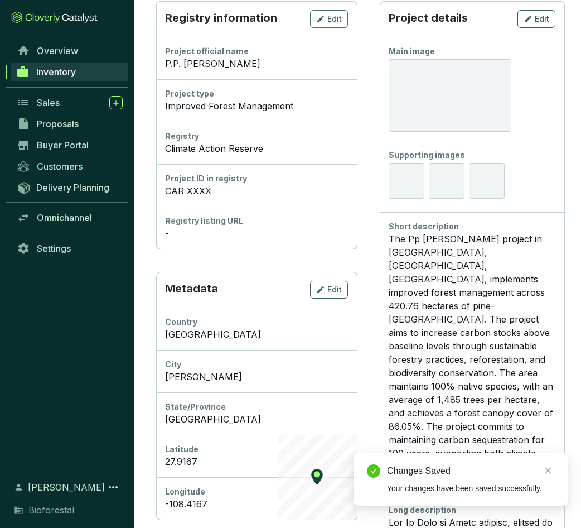
scroll to position [167, 0]
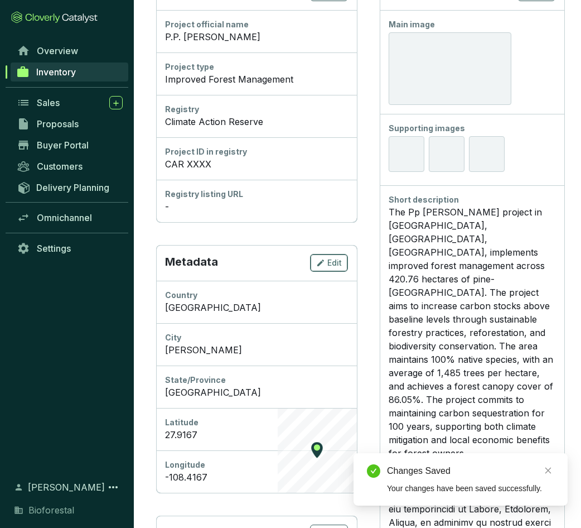
click at [332, 265] on span "Edit" at bounding box center [334, 262] width 15 height 11
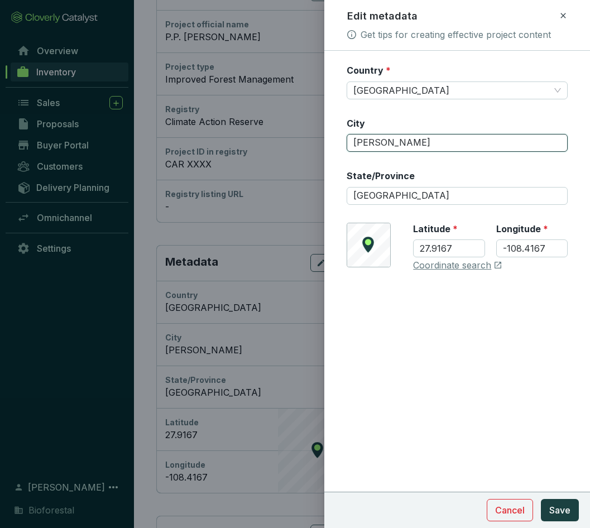
drag, startPoint x: 401, startPoint y: 142, endPoint x: 348, endPoint y: 147, distance: 53.8
click at [348, 147] on input "[PERSON_NAME]" at bounding box center [456, 143] width 221 height 18
type input "c"
type input "[GEOGRAPHIC_DATA]"
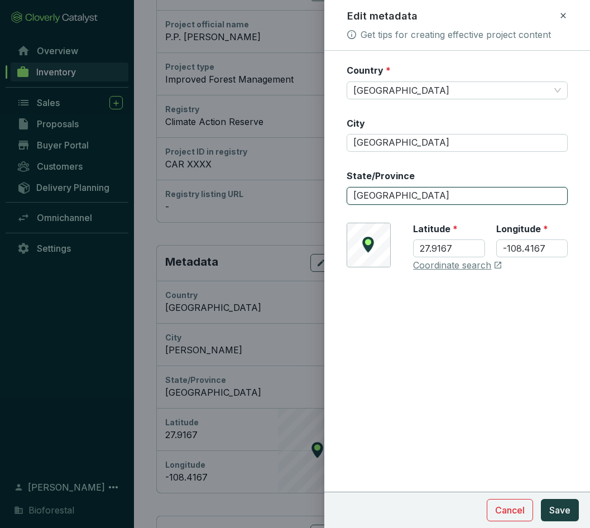
drag, startPoint x: 412, startPoint y: 192, endPoint x: 353, endPoint y: 203, distance: 60.1
click at [353, 203] on input "[GEOGRAPHIC_DATA]" at bounding box center [456, 196] width 221 height 18
type input "[PERSON_NAME]"
click at [421, 262] on link "Coordinate search" at bounding box center [452, 265] width 78 height 12
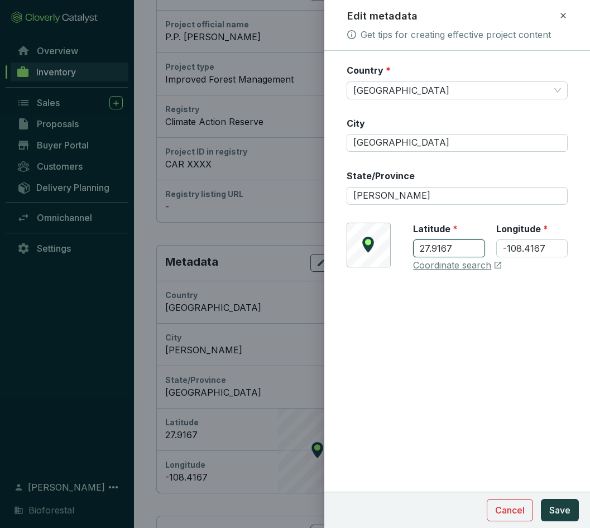
drag, startPoint x: 450, startPoint y: 246, endPoint x: 418, endPoint y: 247, distance: 31.8
click at [418, 247] on input "27.9167" at bounding box center [448, 248] width 71 height 18
paste input "8.172358"
type input "28.172358"
drag, startPoint x: 522, startPoint y: 250, endPoint x: 499, endPoint y: 252, distance: 22.9
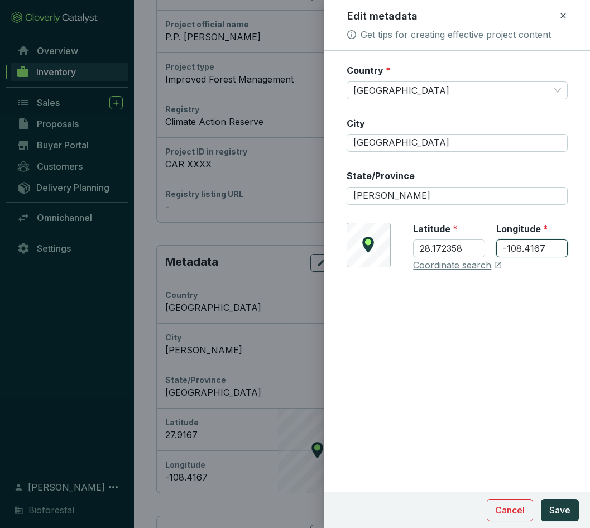
click at [499, 252] on input "-108.4167" at bounding box center [531, 248] width 71 height 18
paste input "319495"
type input "-108.319495"
click at [564, 511] on span "Save" at bounding box center [559, 509] width 21 height 13
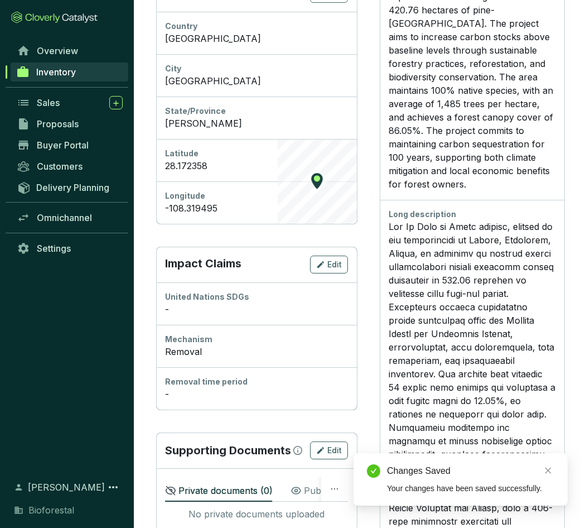
scroll to position [446, 0]
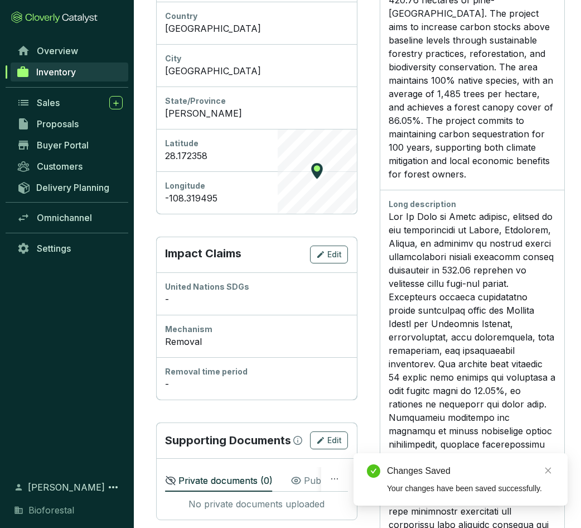
click at [326, 244] on div "Impact Claims Edit" at bounding box center [256, 255] width 201 height 36
click at [332, 253] on span "Edit" at bounding box center [334, 254] width 15 height 11
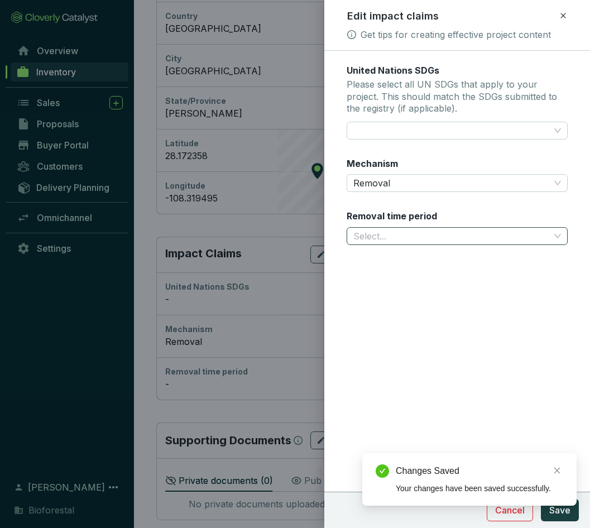
drag, startPoint x: 460, startPoint y: 233, endPoint x: 459, endPoint y: 238, distance: 5.8
click at [461, 233] on input "Removal time period" at bounding box center [451, 236] width 196 height 17
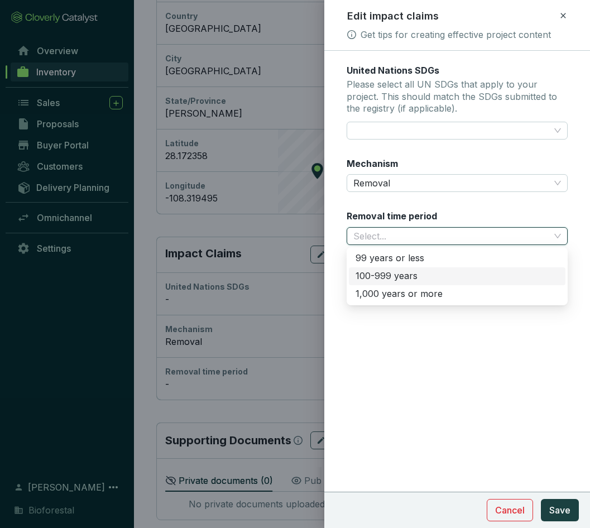
click at [389, 276] on div "100-999 years" at bounding box center [456, 276] width 203 height 12
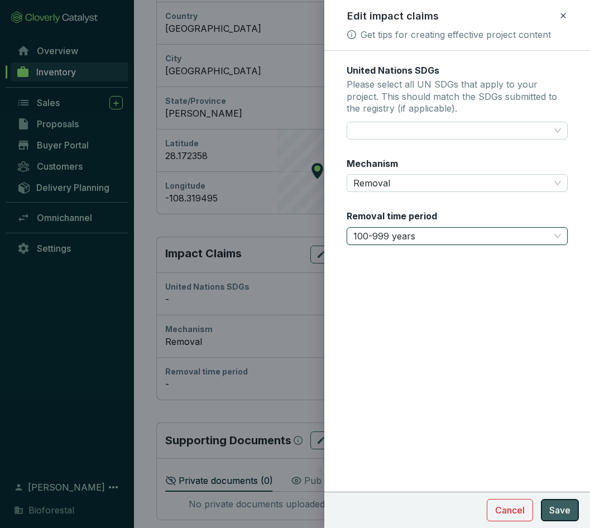
click at [558, 514] on span "Save" at bounding box center [559, 509] width 21 height 13
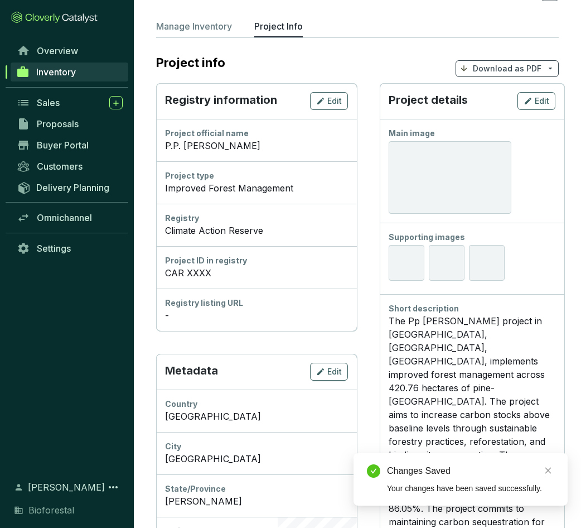
scroll to position [0, 0]
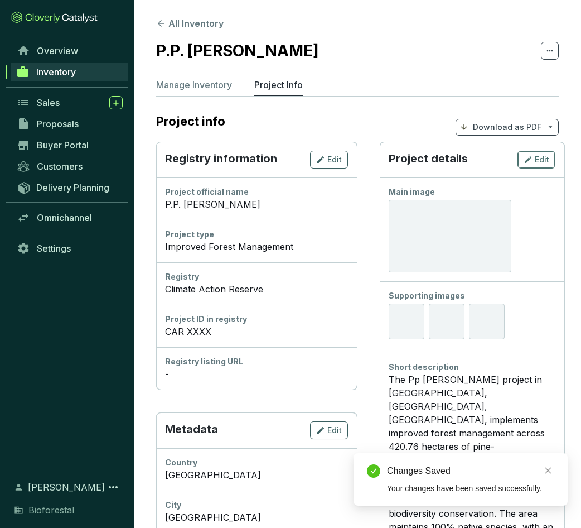
click at [549, 162] on button "Edit" at bounding box center [537, 160] width 38 height 18
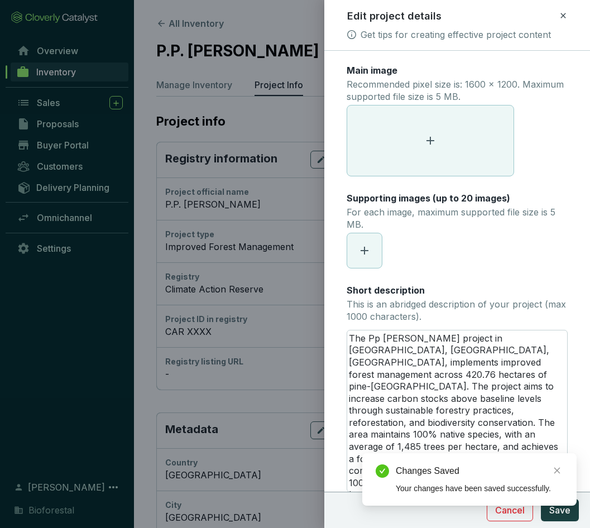
click at [432, 132] on span at bounding box center [430, 140] width 166 height 70
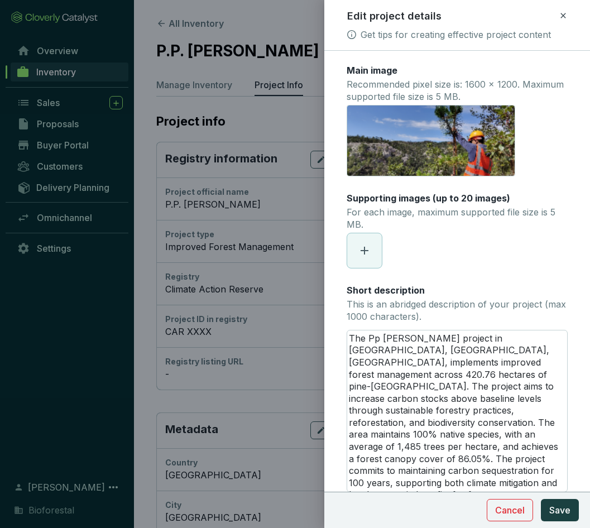
click at [359, 247] on icon at bounding box center [364, 250] width 13 height 13
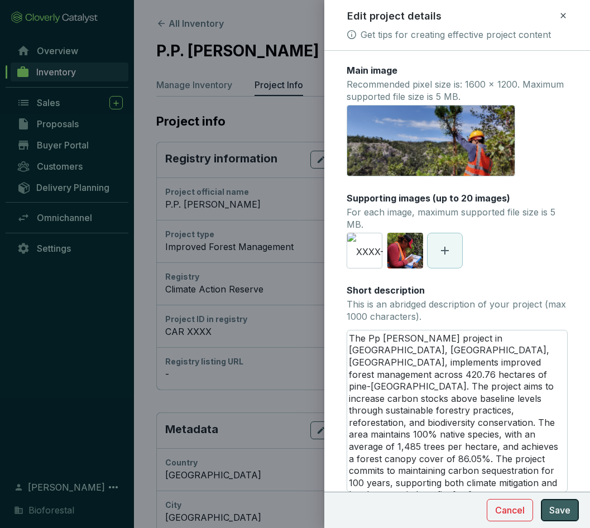
click at [559, 505] on span "Save" at bounding box center [559, 509] width 21 height 13
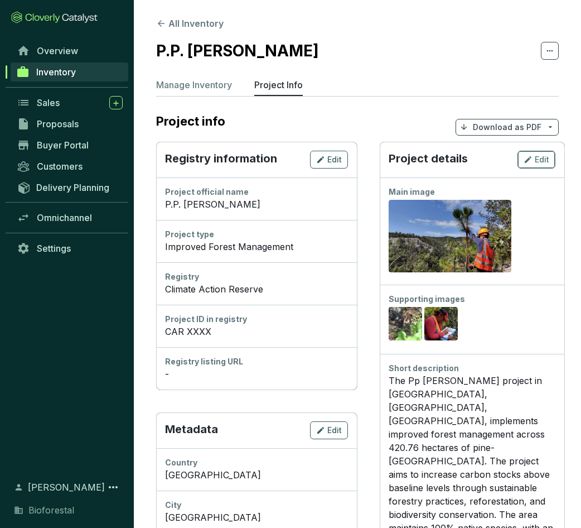
click at [544, 162] on span "Edit" at bounding box center [542, 159] width 15 height 11
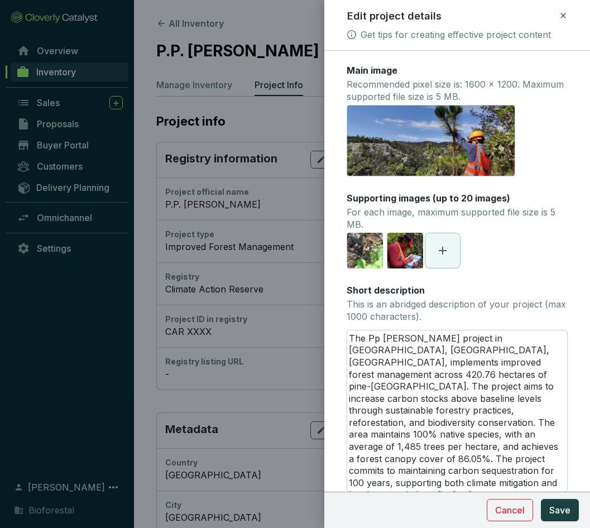
click at [452, 262] on span at bounding box center [442, 250] width 35 height 35
click at [557, 511] on span "Save" at bounding box center [559, 509] width 21 height 13
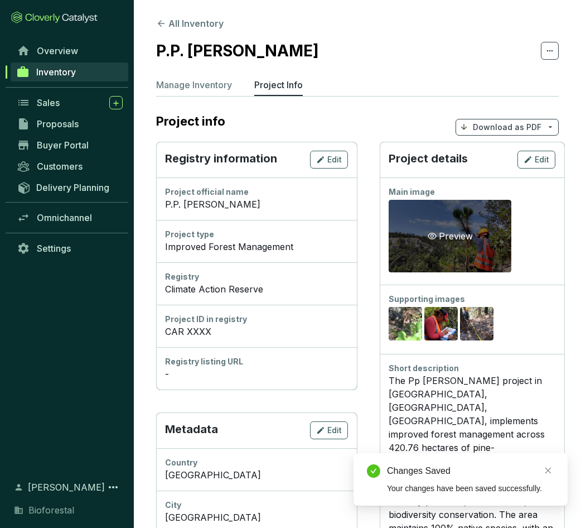
click at [435, 231] on div "Preview" at bounding box center [451, 235] width 50 height 13
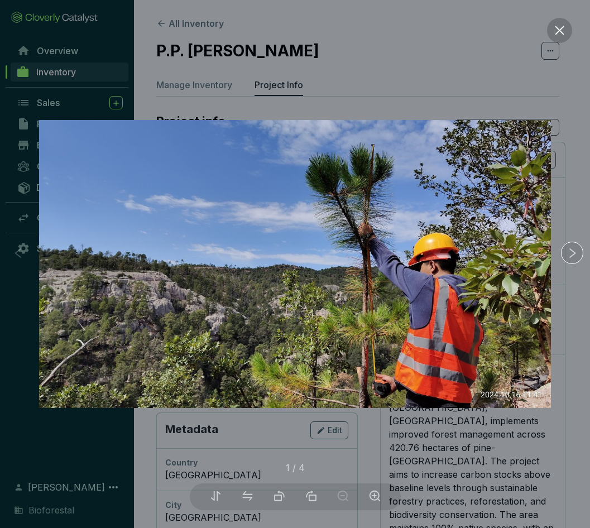
click at [563, 30] on icon "close" at bounding box center [559, 31] width 12 height 12
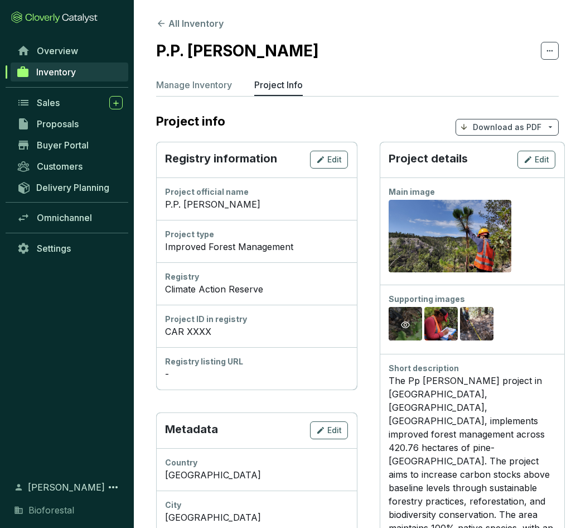
click at [409, 322] on icon "eye" at bounding box center [405, 324] width 9 height 9
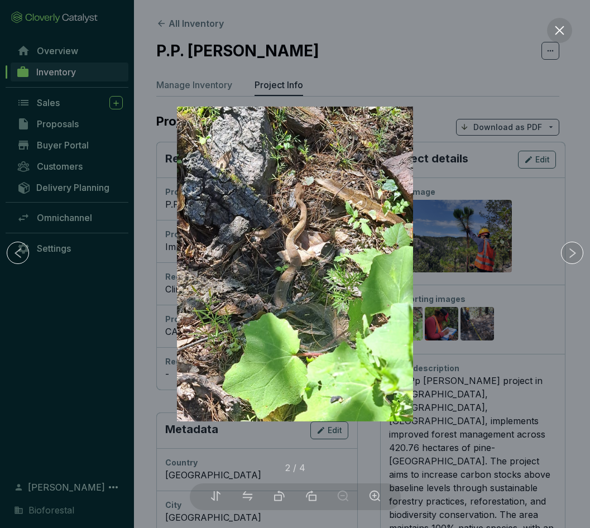
click at [435, 329] on div at bounding box center [295, 264] width 590 height 528
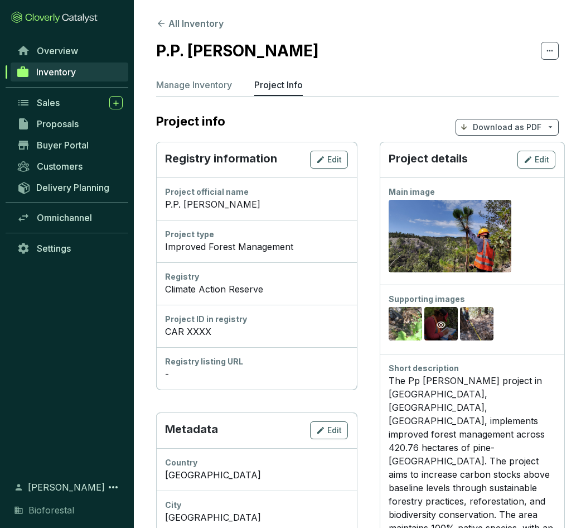
click at [441, 320] on div "Preview" at bounding box center [441, 324] width 13 height 13
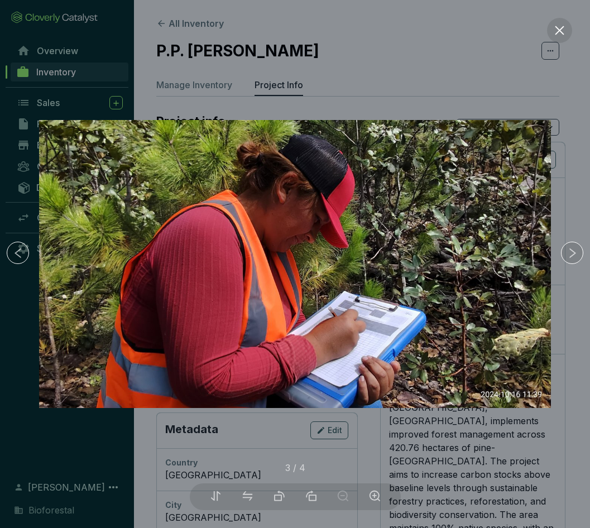
click at [571, 302] on div at bounding box center [295, 264] width 590 height 528
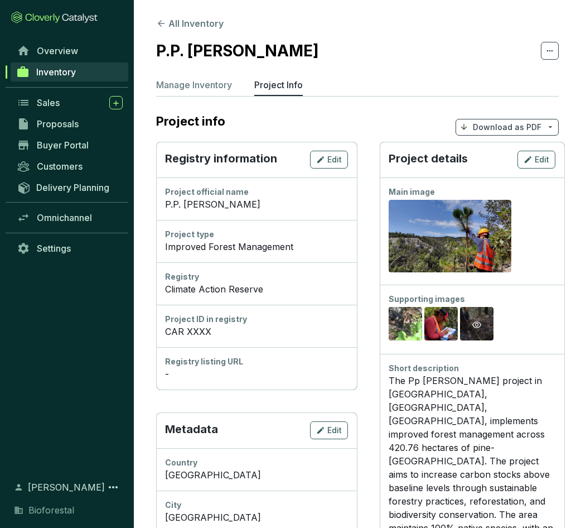
click at [479, 323] on icon "eye" at bounding box center [476, 324] width 9 height 9
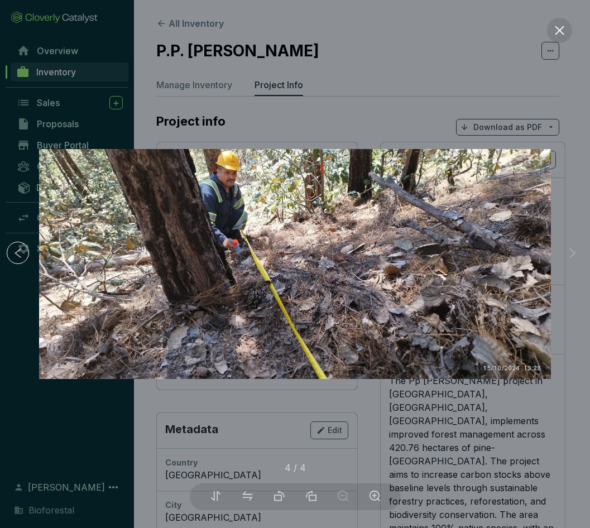
click at [567, 306] on div at bounding box center [295, 264] width 590 height 528
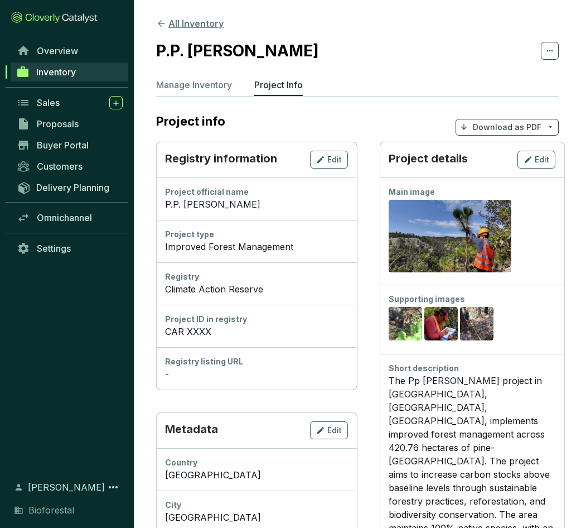
click at [159, 19] on icon at bounding box center [161, 23] width 10 height 10
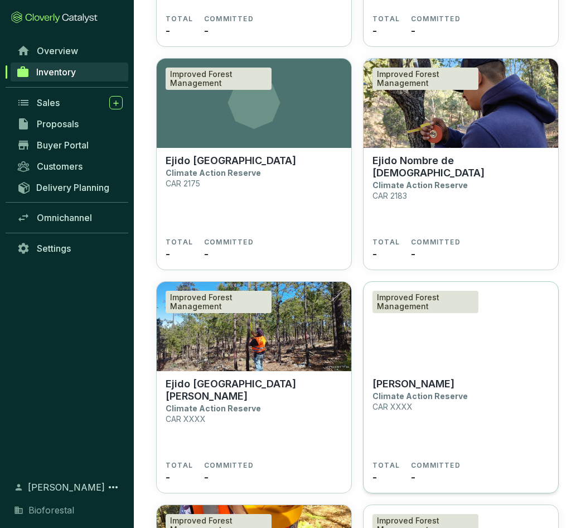
scroll to position [6065, 0]
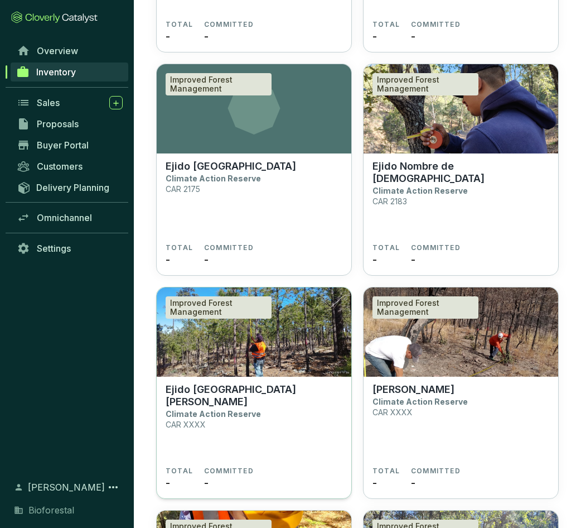
click at [238, 390] on p "Ejido [GEOGRAPHIC_DATA][PERSON_NAME]" at bounding box center [254, 395] width 177 height 25
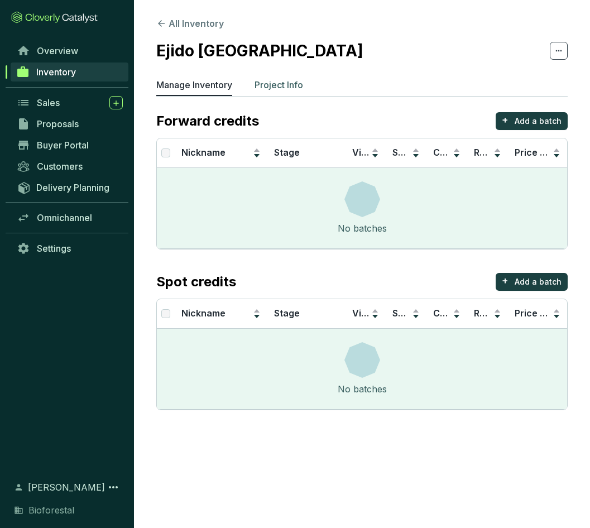
click at [283, 87] on p "Project Info" at bounding box center [278, 84] width 49 height 13
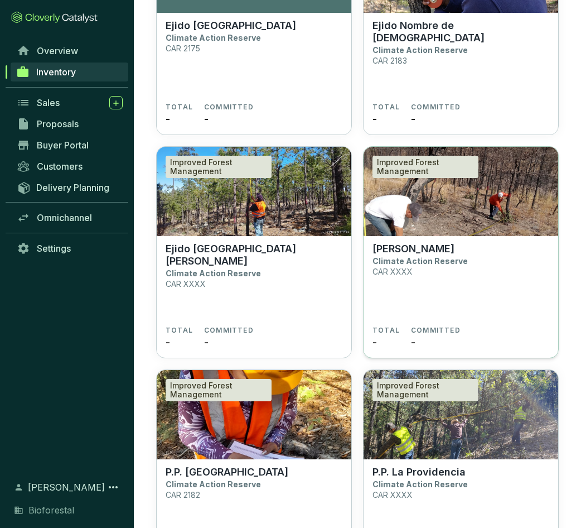
scroll to position [6197, 0]
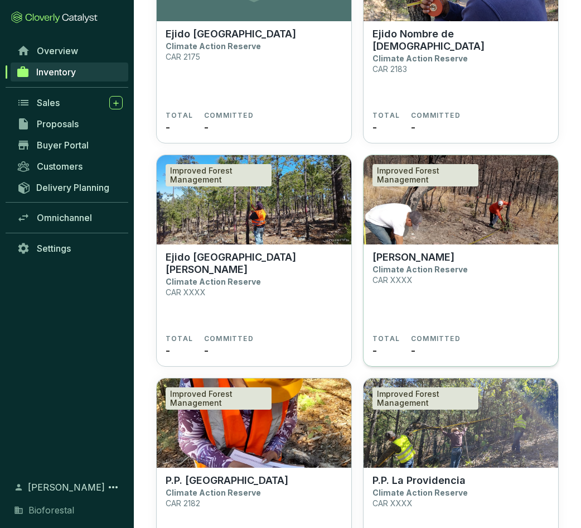
click at [423, 252] on p "[PERSON_NAME]" at bounding box center [414, 257] width 82 height 12
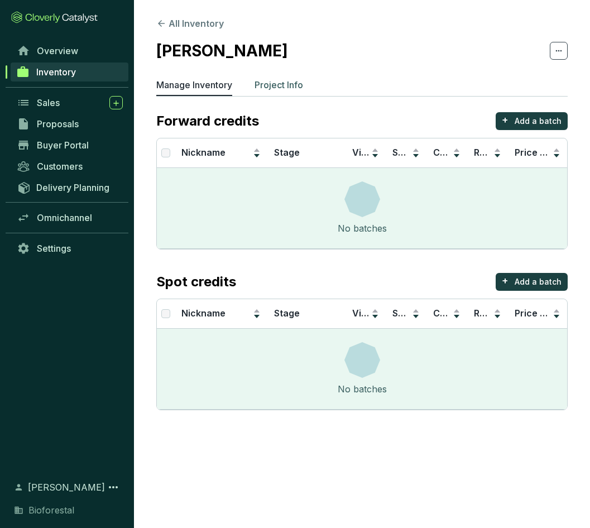
click at [279, 81] on p "Project Info" at bounding box center [278, 84] width 49 height 13
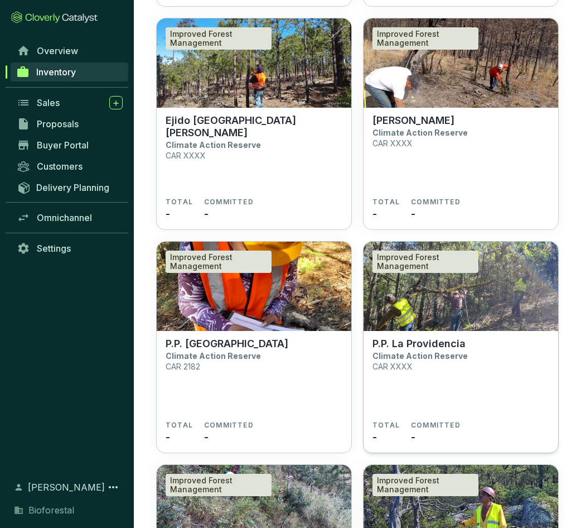
scroll to position [6317, 0]
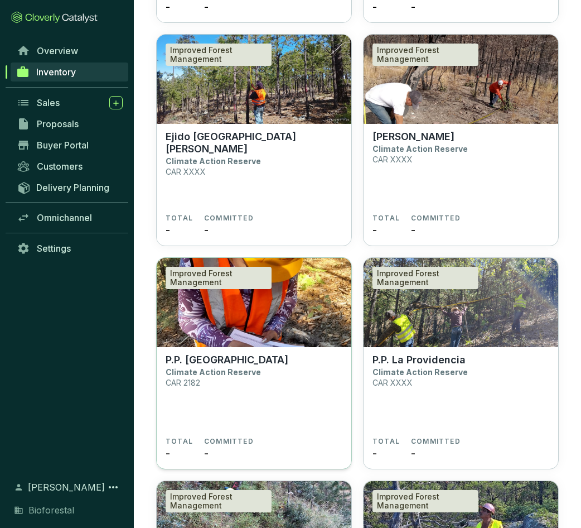
click at [225, 358] on p "P.P. [GEOGRAPHIC_DATA]" at bounding box center [227, 360] width 123 height 12
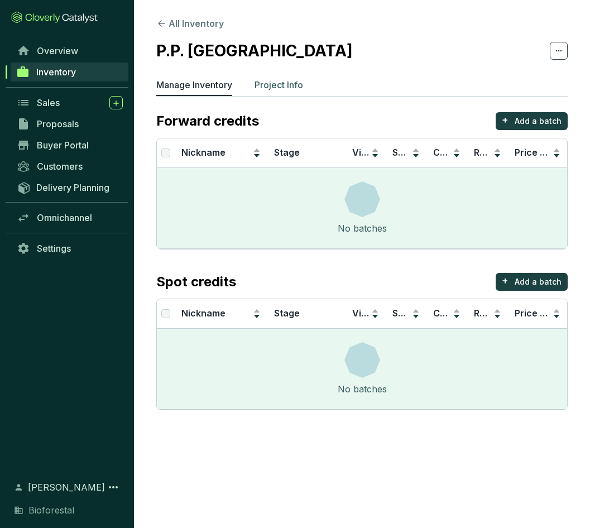
click at [277, 86] on p "Project Info" at bounding box center [278, 84] width 49 height 13
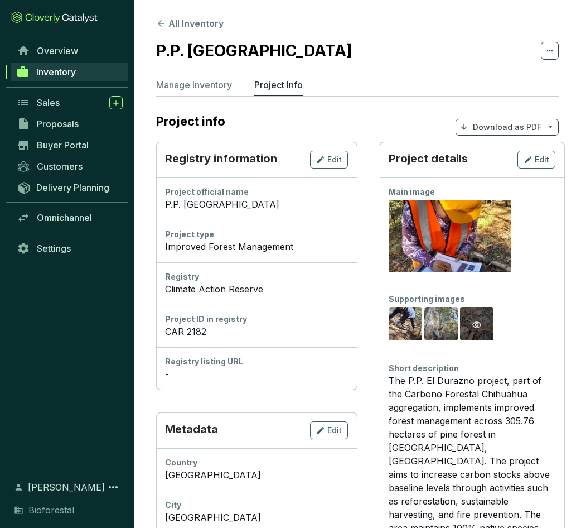
click at [475, 326] on icon "eye" at bounding box center [476, 324] width 9 height 9
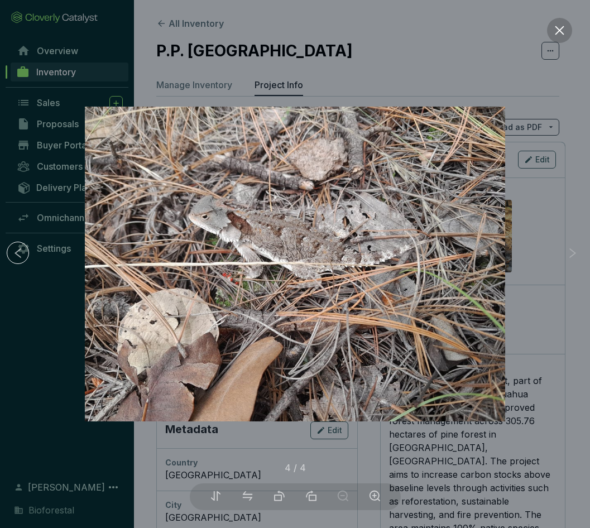
click at [560, 30] on icon "close" at bounding box center [558, 30] width 9 height 9
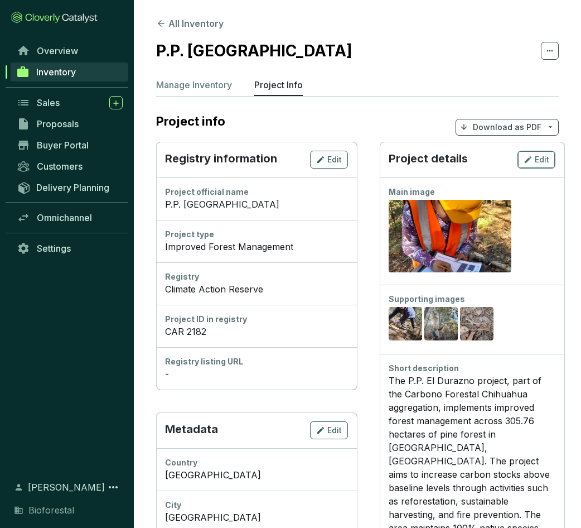
click at [531, 165] on icon "button" at bounding box center [528, 159] width 9 height 13
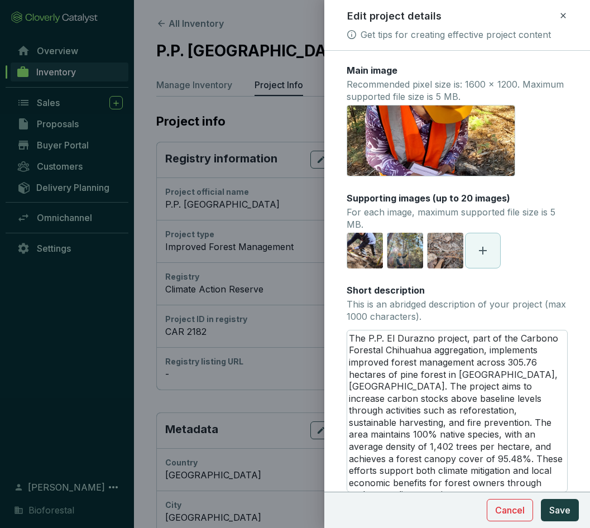
click at [436, 142] on icon "delete" at bounding box center [438, 140] width 10 height 10
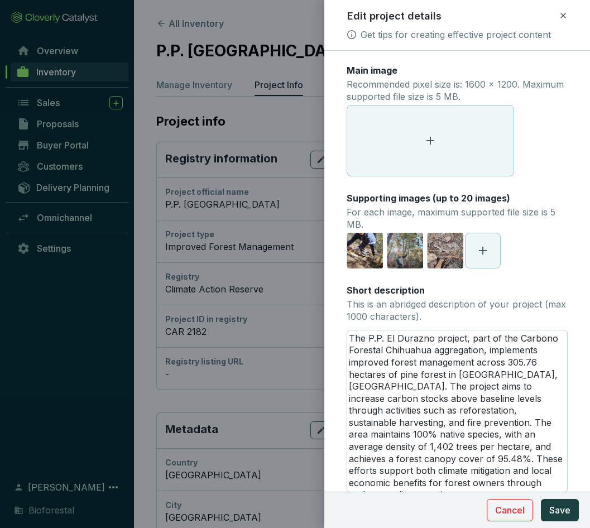
click at [433, 143] on icon at bounding box center [429, 140] width 13 height 13
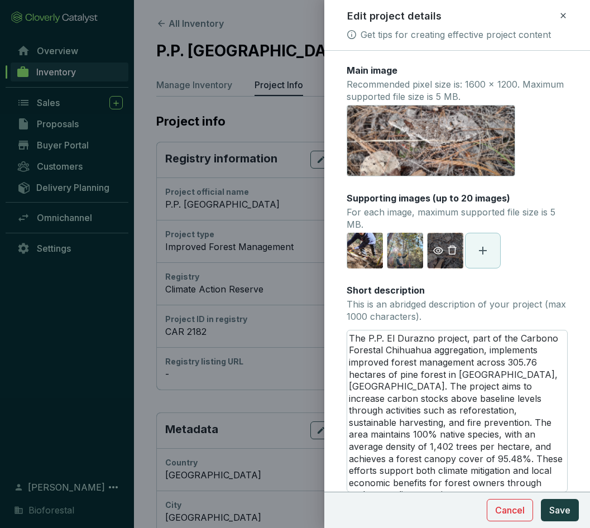
click at [455, 249] on icon "delete" at bounding box center [452, 249] width 8 height 9
click at [448, 253] on icon at bounding box center [442, 250] width 13 height 13
click at [441, 249] on link at bounding box center [435, 250] width 15 height 10
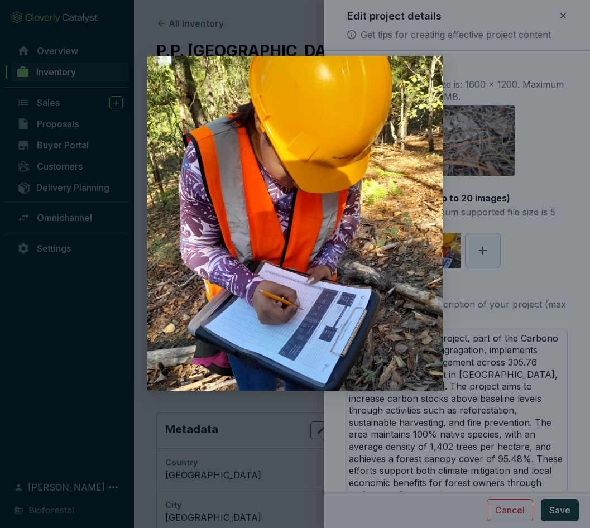
click at [528, 249] on div at bounding box center [295, 264] width 590 height 528
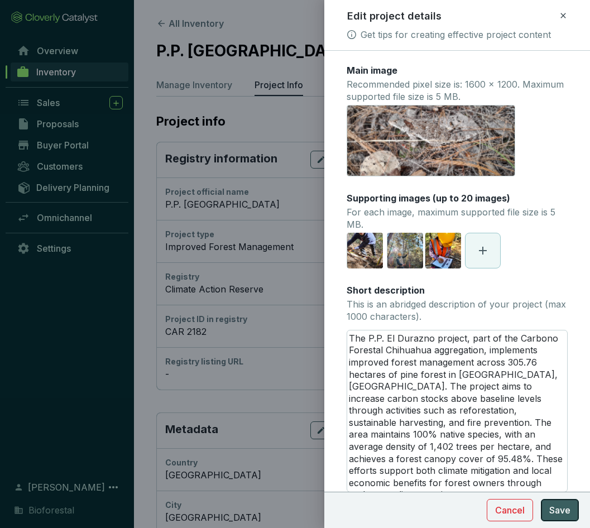
click at [570, 506] on button "Save" at bounding box center [559, 510] width 38 height 22
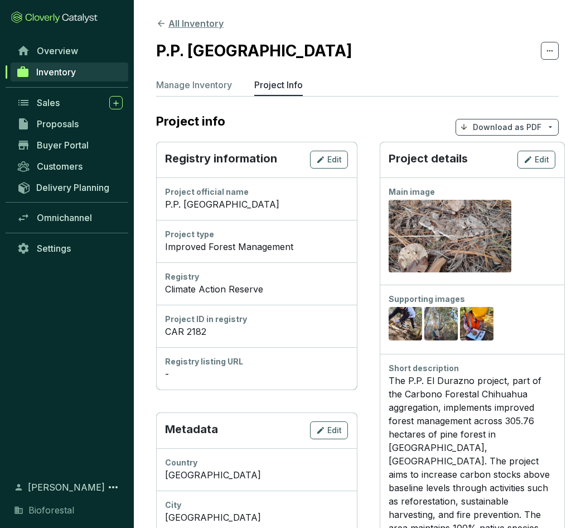
click at [160, 25] on icon at bounding box center [161, 23] width 7 height 7
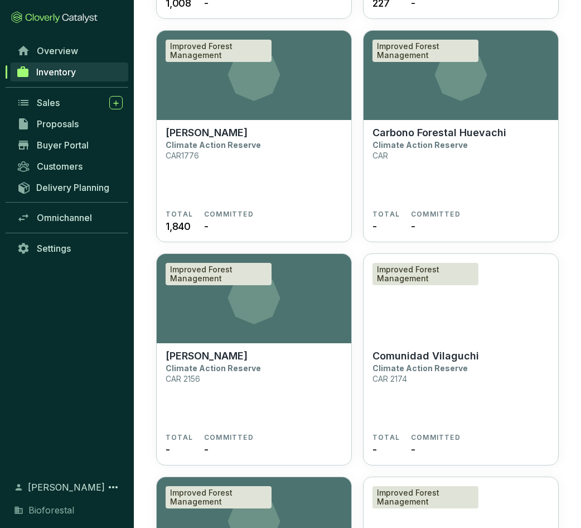
scroll to position [5669, 0]
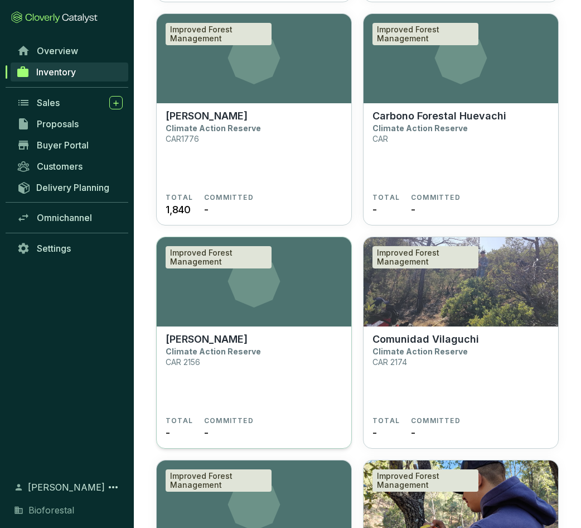
click at [214, 336] on p "[PERSON_NAME]" at bounding box center [207, 339] width 82 height 12
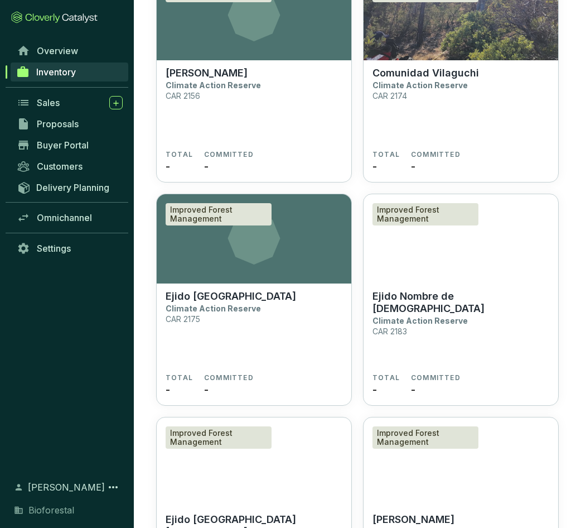
scroll to position [5952, 0]
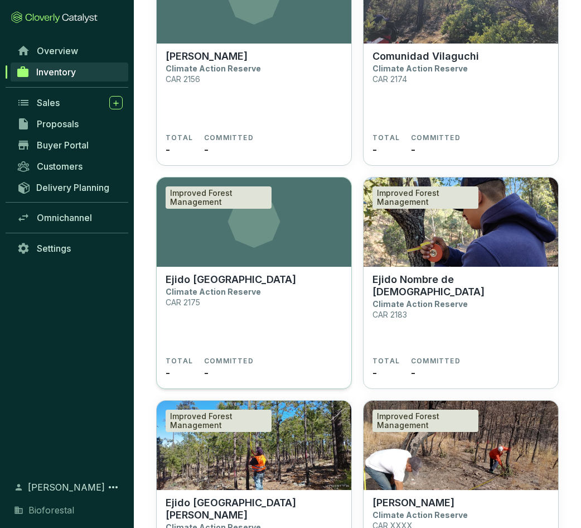
click at [230, 276] on p "Ejido [GEOGRAPHIC_DATA]" at bounding box center [231, 279] width 131 height 12
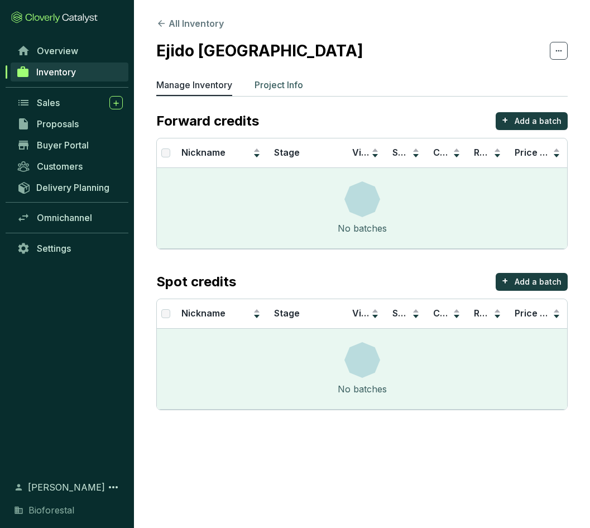
click at [286, 86] on p "Project Info" at bounding box center [278, 84] width 49 height 13
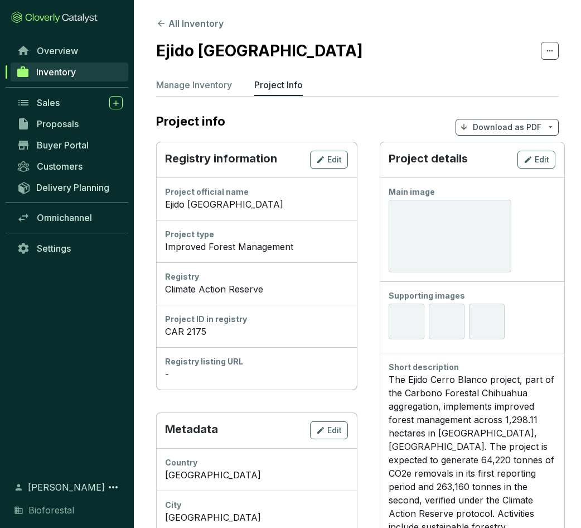
click at [532, 162] on icon "button" at bounding box center [528, 159] width 9 height 13
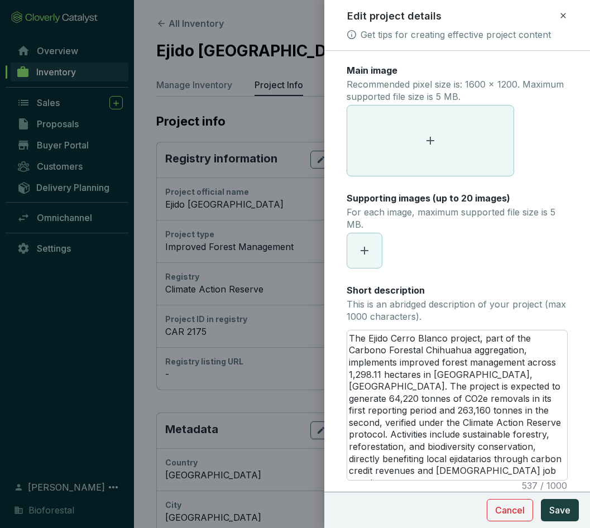
click at [412, 139] on span at bounding box center [430, 140] width 166 height 70
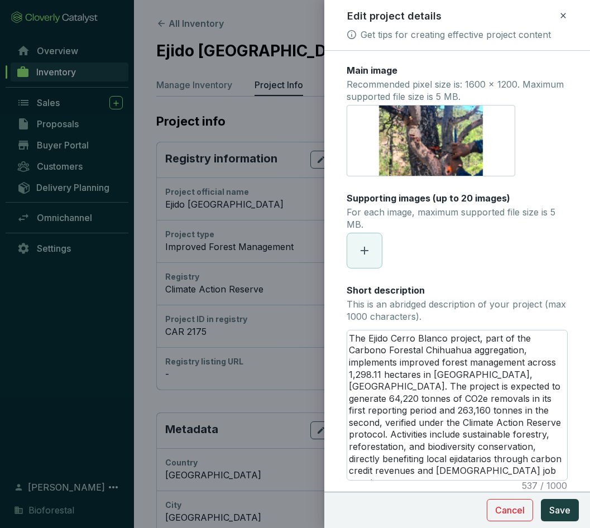
click at [366, 249] on icon at bounding box center [364, 250] width 13 height 13
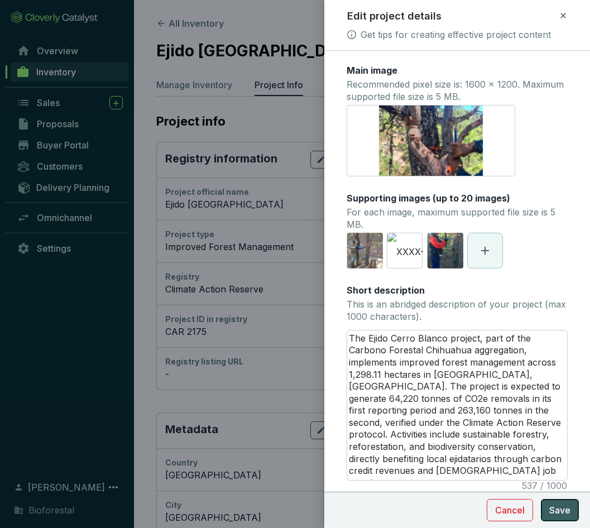
click at [559, 509] on span "Save" at bounding box center [559, 509] width 21 height 13
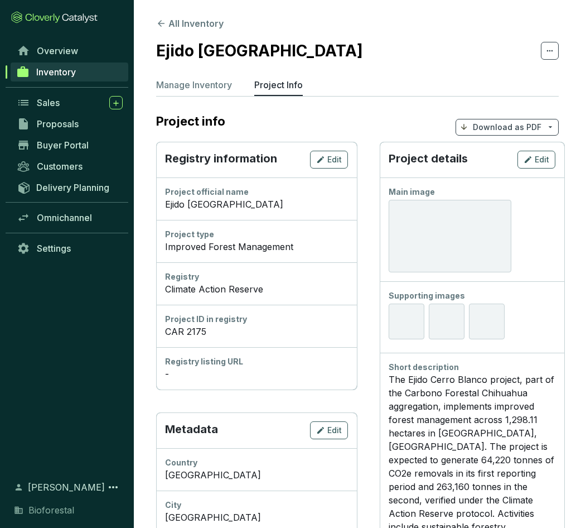
click at [451, 243] on div at bounding box center [450, 236] width 123 height 73
click at [161, 25] on icon at bounding box center [161, 23] width 7 height 7
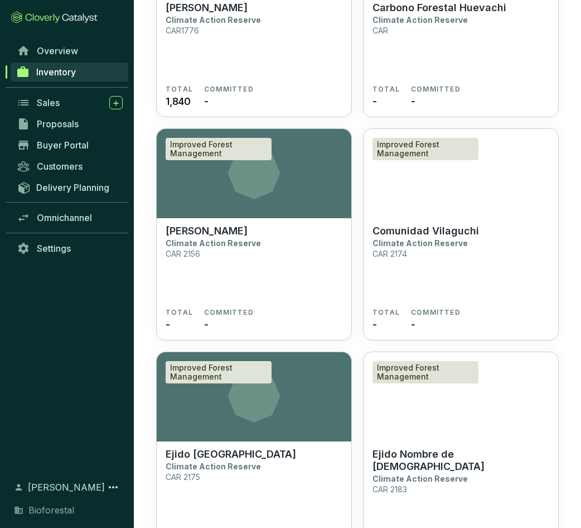
scroll to position [5894, 0]
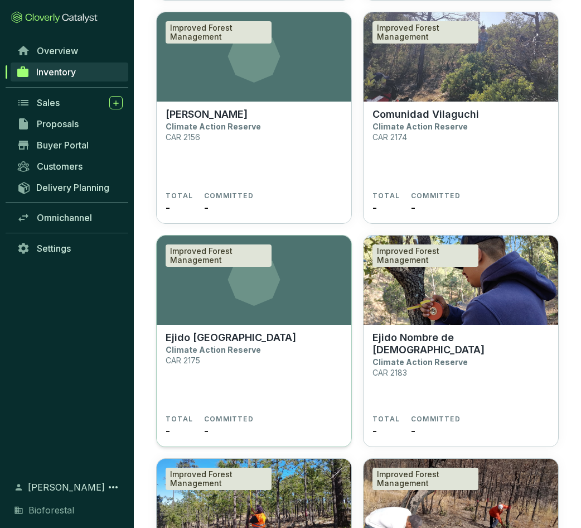
click at [242, 344] on section "Ejido Cerro Blanco Climate Action Reserve CAR 2175" at bounding box center [254, 372] width 177 height 83
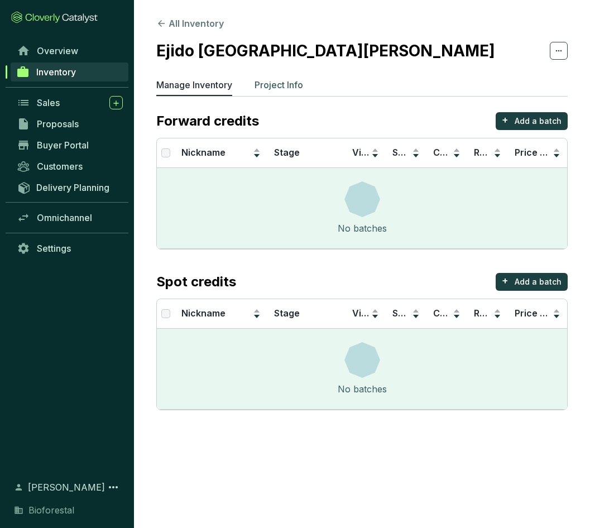
click at [290, 89] on p "Project Info" at bounding box center [278, 84] width 49 height 13
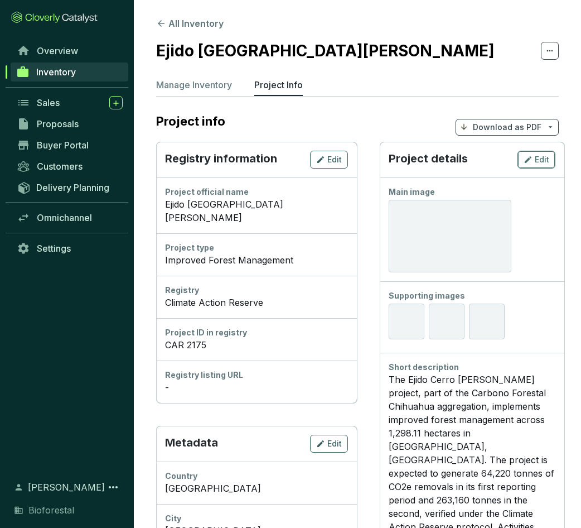
click at [538, 163] on span "Edit" at bounding box center [542, 159] width 15 height 11
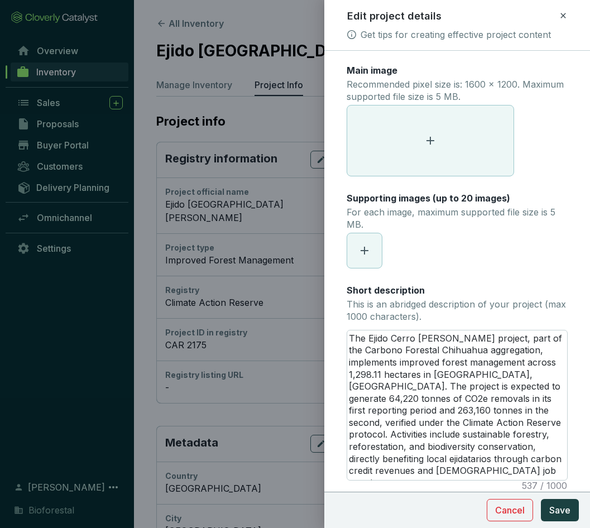
click at [436, 136] on icon at bounding box center [429, 140] width 13 height 13
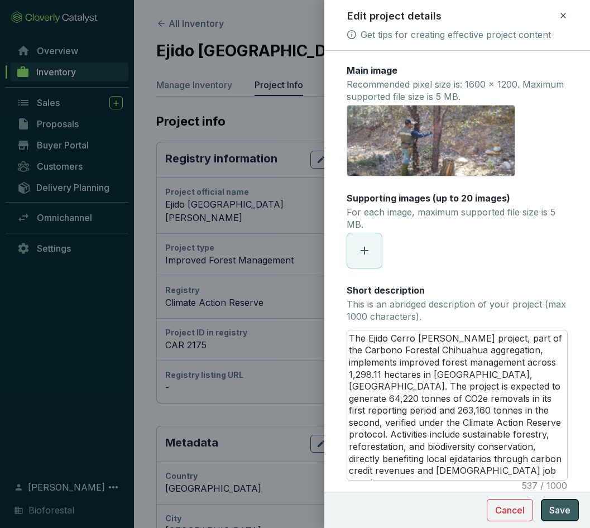
click at [569, 510] on span "Save" at bounding box center [559, 509] width 21 height 13
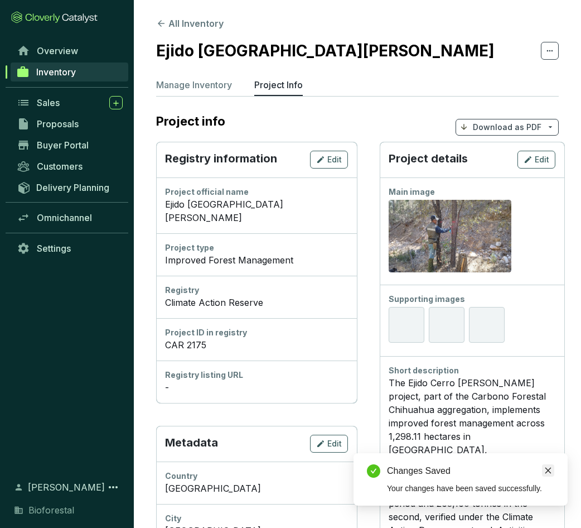
click at [549, 470] on icon "close" at bounding box center [548, 470] width 8 height 8
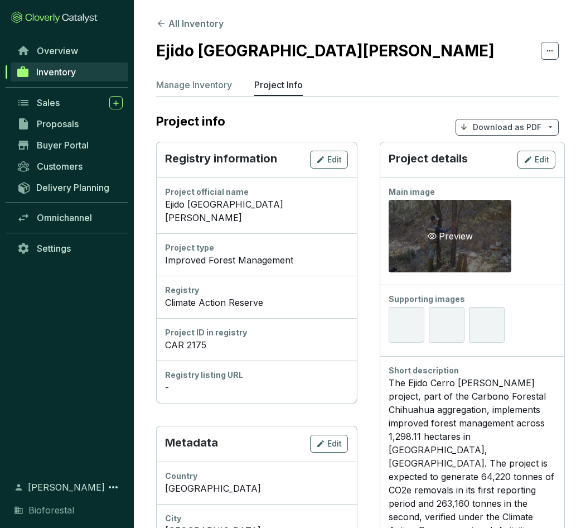
click at [447, 235] on div "Preview" at bounding box center [451, 235] width 50 height 13
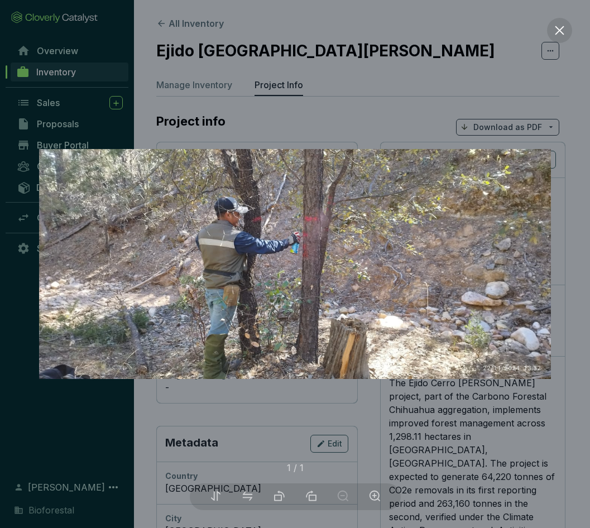
click at [569, 370] on div at bounding box center [295, 264] width 590 height 528
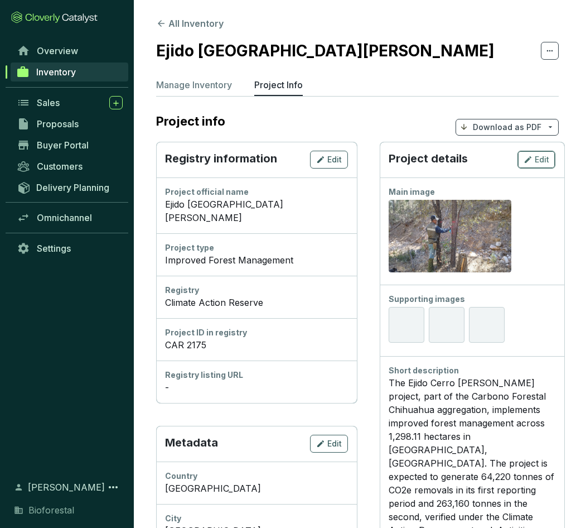
click at [542, 162] on span "Edit" at bounding box center [542, 159] width 15 height 11
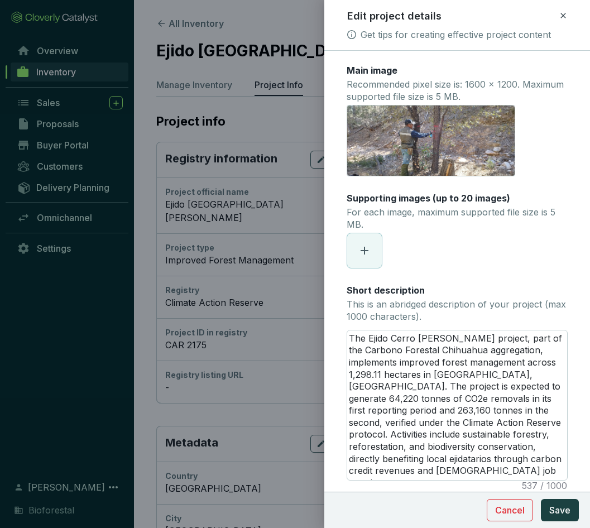
click at [440, 137] on icon "delete" at bounding box center [438, 140] width 8 height 9
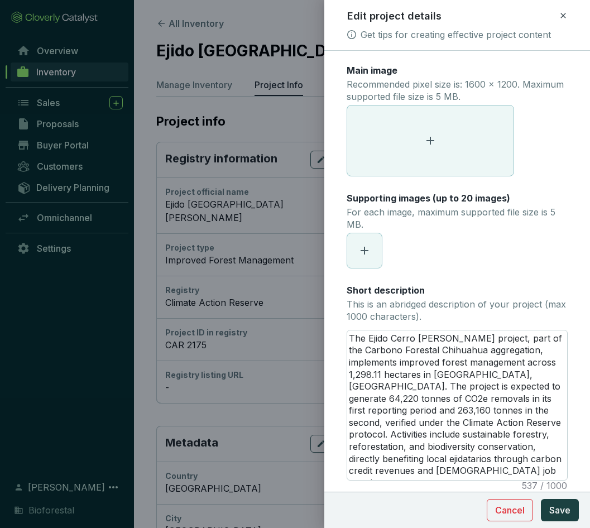
click at [435, 140] on icon at bounding box center [429, 140] width 13 height 13
click at [552, 109] on div at bounding box center [456, 140] width 221 height 71
click at [462, 137] on span at bounding box center [430, 140] width 166 height 70
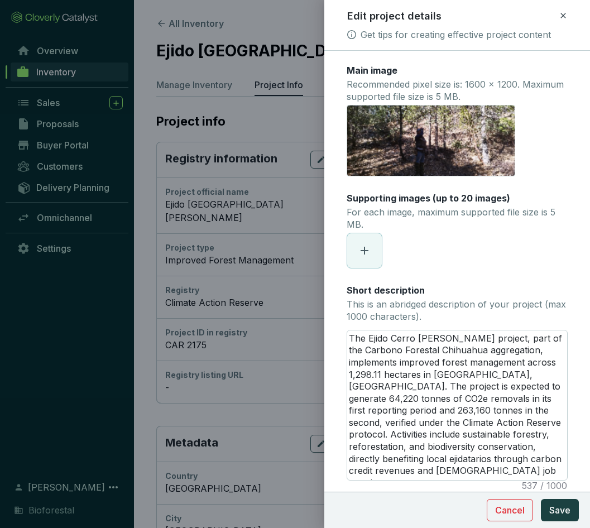
click at [365, 249] on icon at bounding box center [364, 251] width 8 height 8
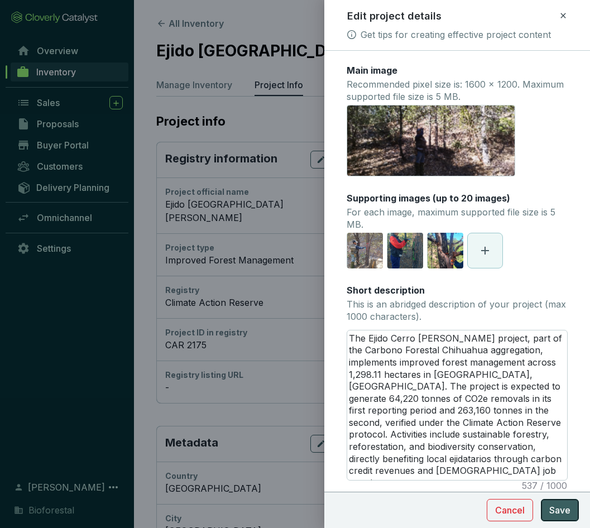
click at [563, 510] on span "Save" at bounding box center [559, 509] width 21 height 13
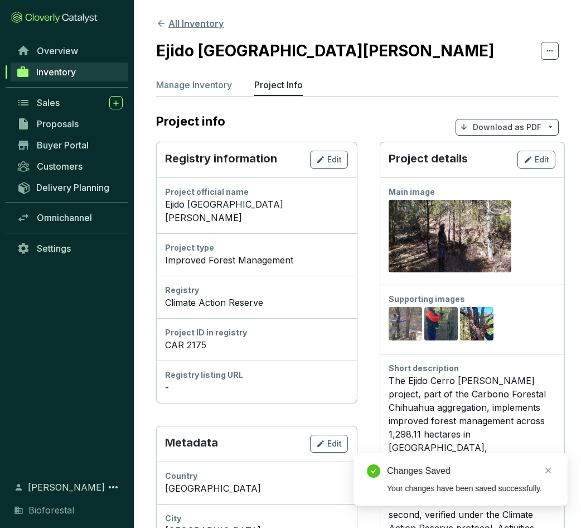
click at [159, 20] on icon at bounding box center [161, 23] width 10 height 10
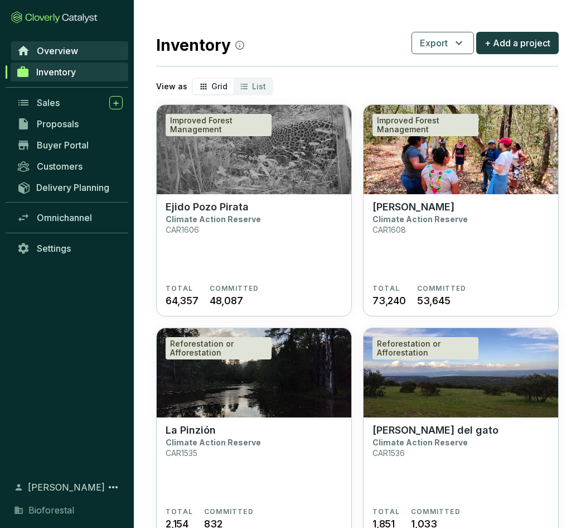
click at [72, 52] on span "Overview" at bounding box center [57, 50] width 41 height 11
